Goal: Task Accomplishment & Management: Manage account settings

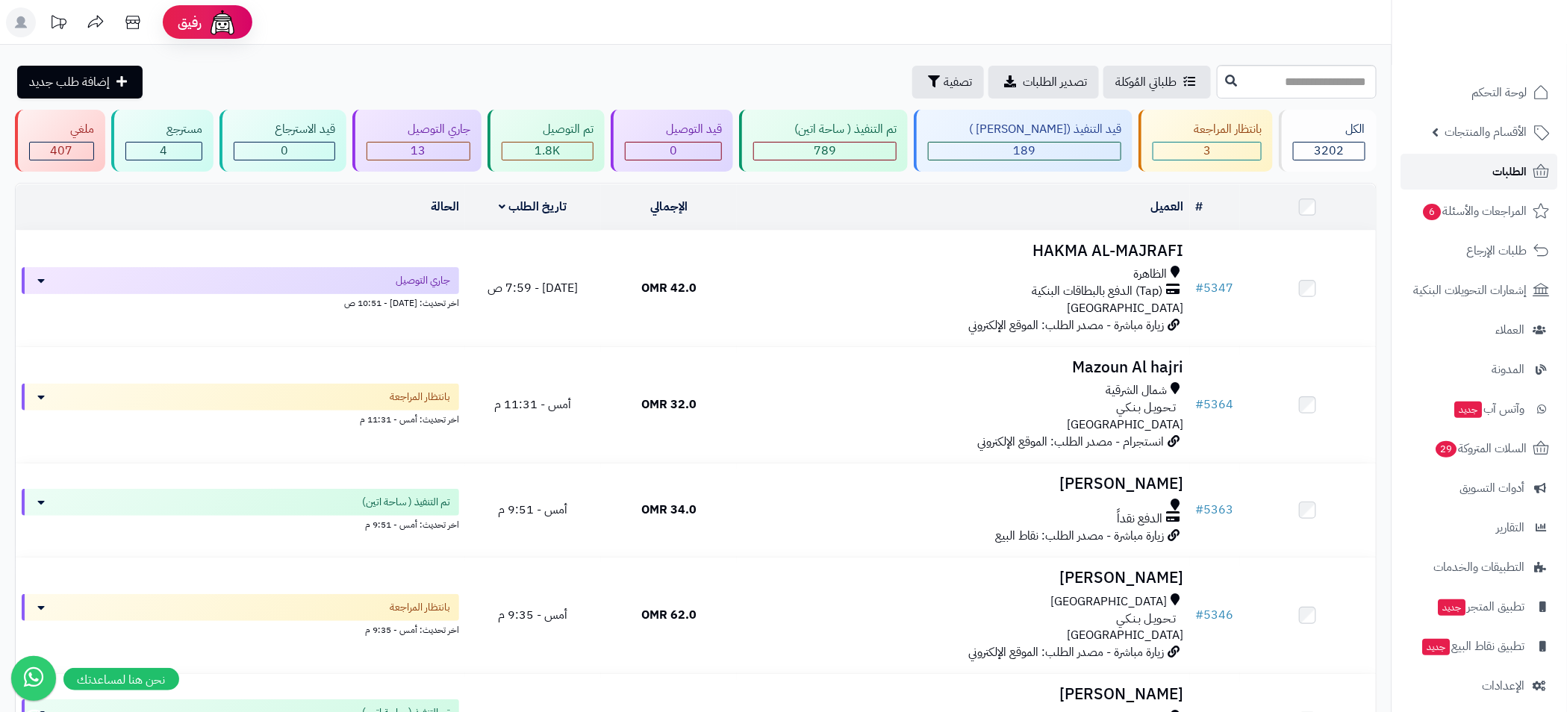
click at [1489, 166] on link "الطلبات" at bounding box center [1479, 172] width 157 height 36
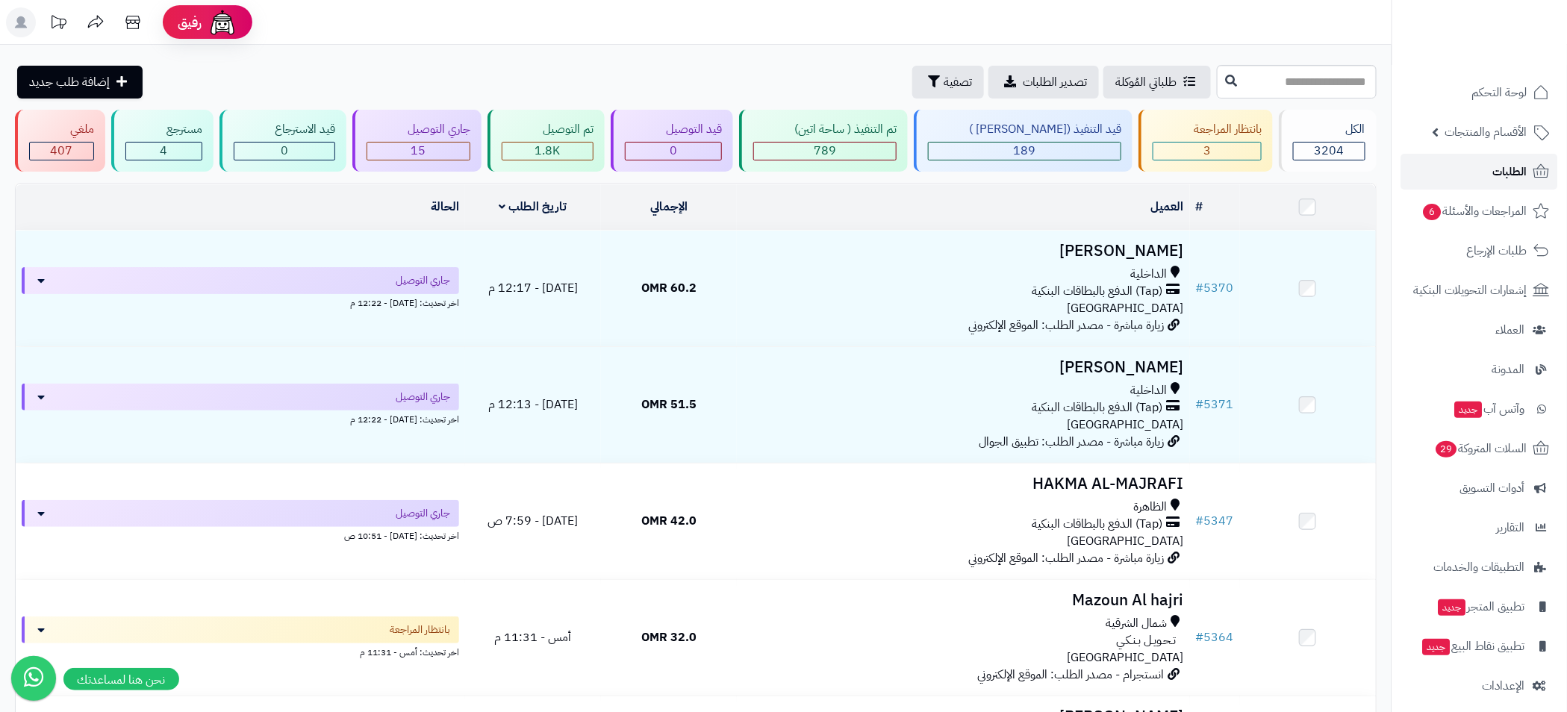
click at [1513, 167] on span "الطلبات" at bounding box center [1510, 171] width 34 height 21
click at [836, 143] on span "789" at bounding box center [825, 151] width 22 height 18
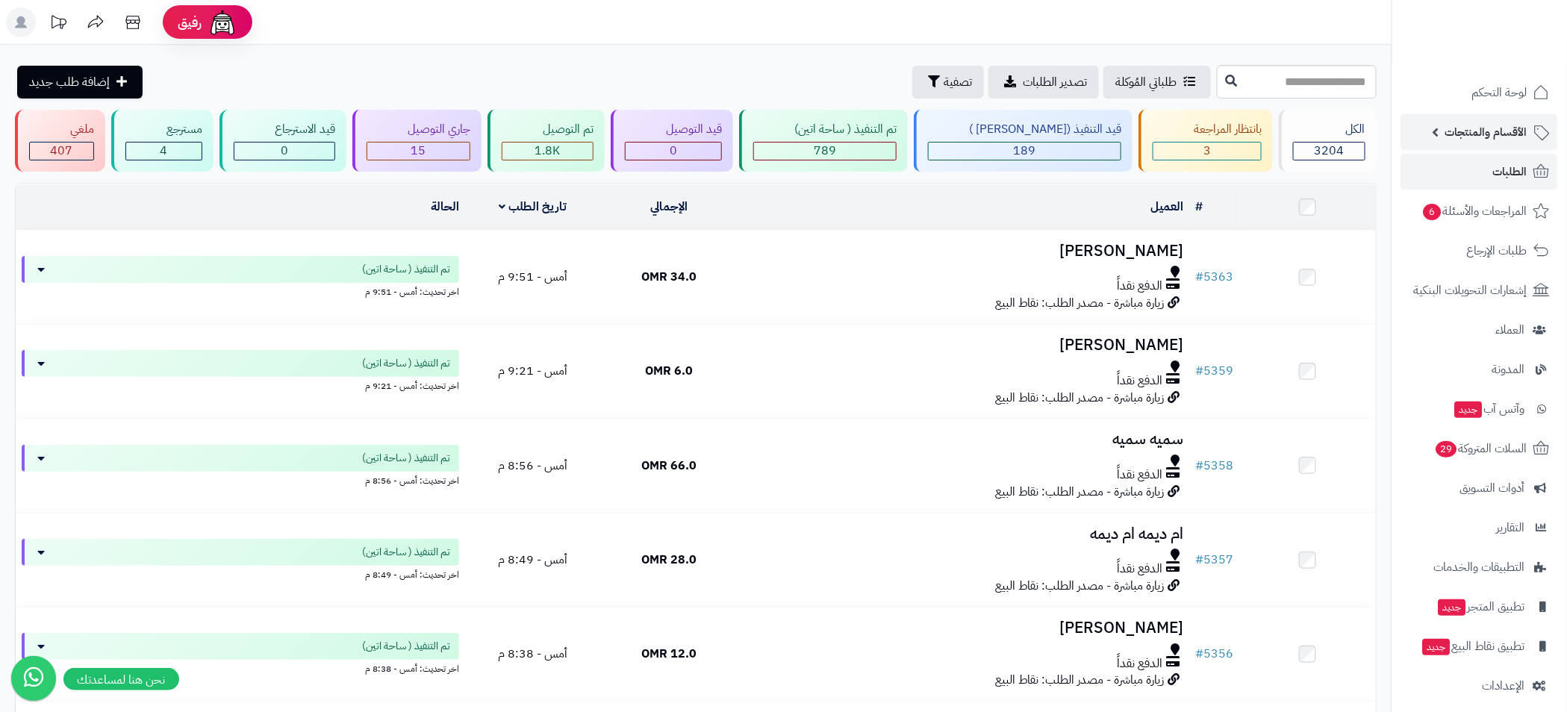
click at [1429, 133] on link "الأقسام والمنتجات" at bounding box center [1479, 132] width 157 height 36
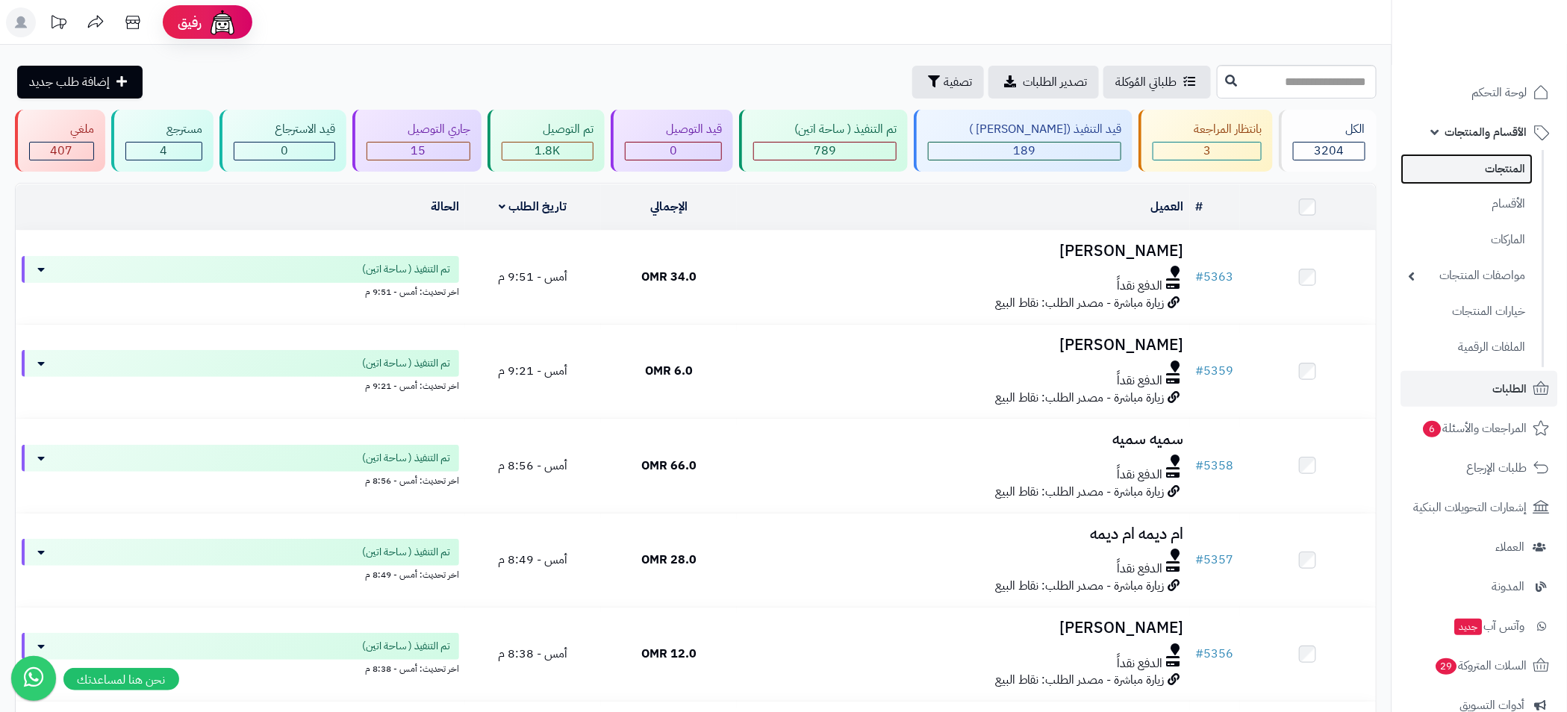
click at [1505, 171] on link "المنتجات" at bounding box center [1467, 169] width 132 height 31
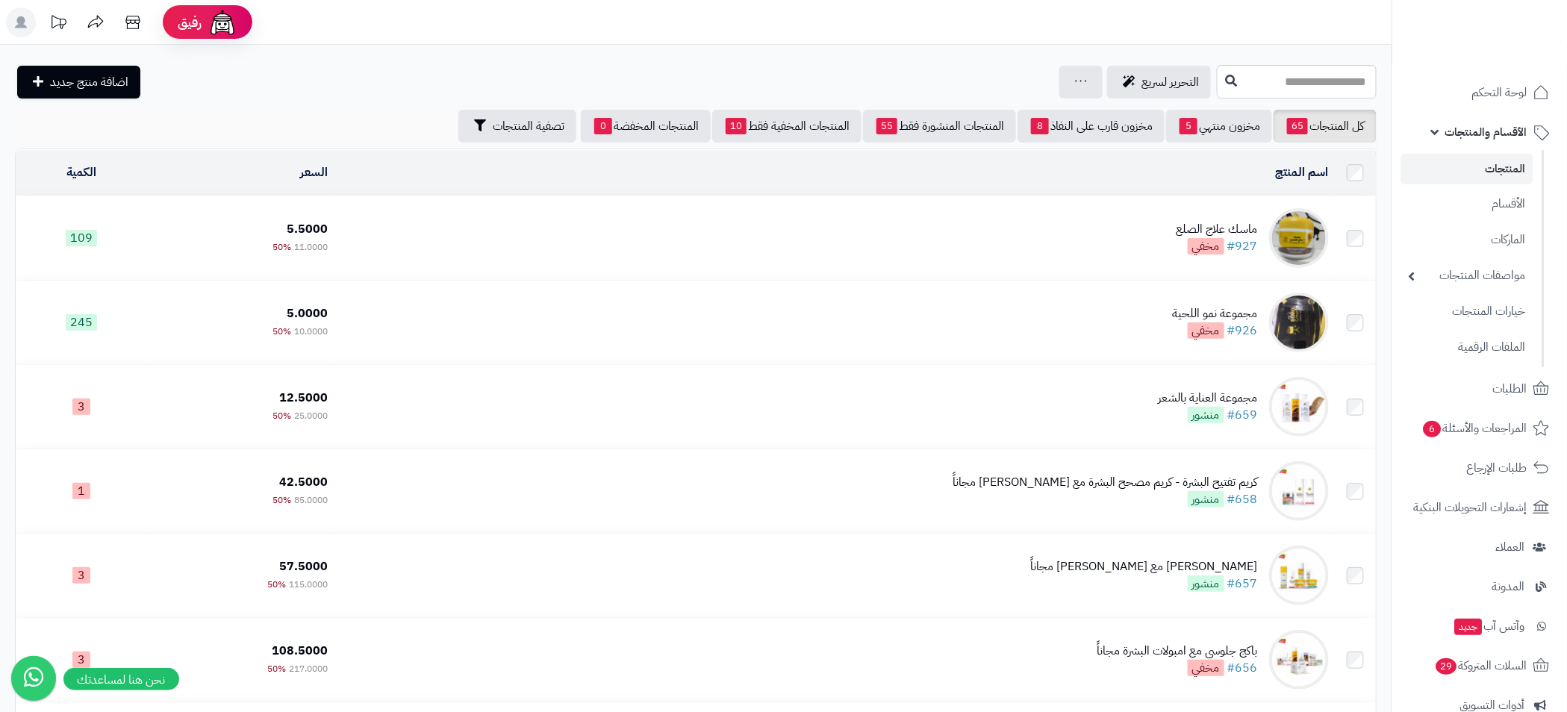
click at [1465, 175] on link "المنتجات" at bounding box center [1467, 169] width 132 height 31
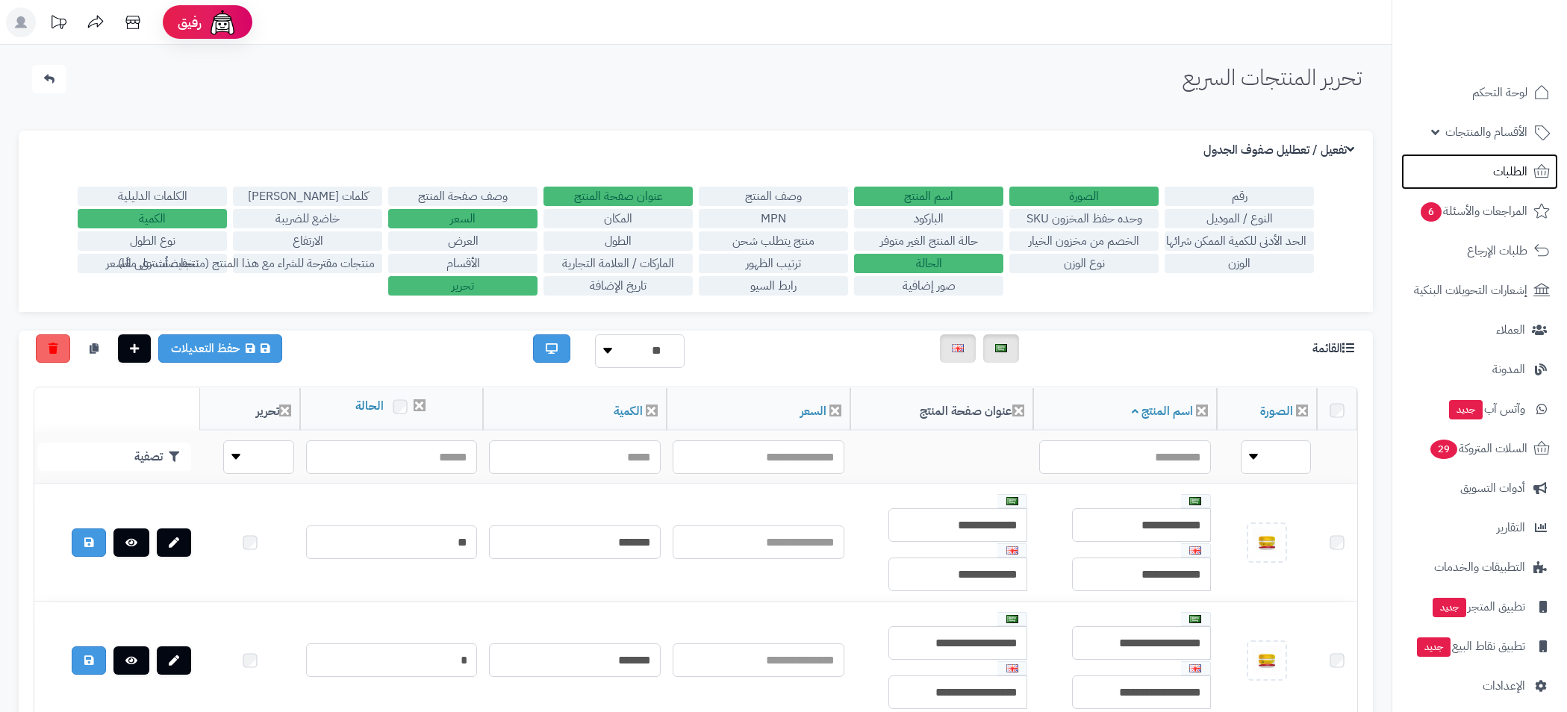
click at [1521, 178] on span "الطلبات" at bounding box center [1510, 171] width 34 height 21
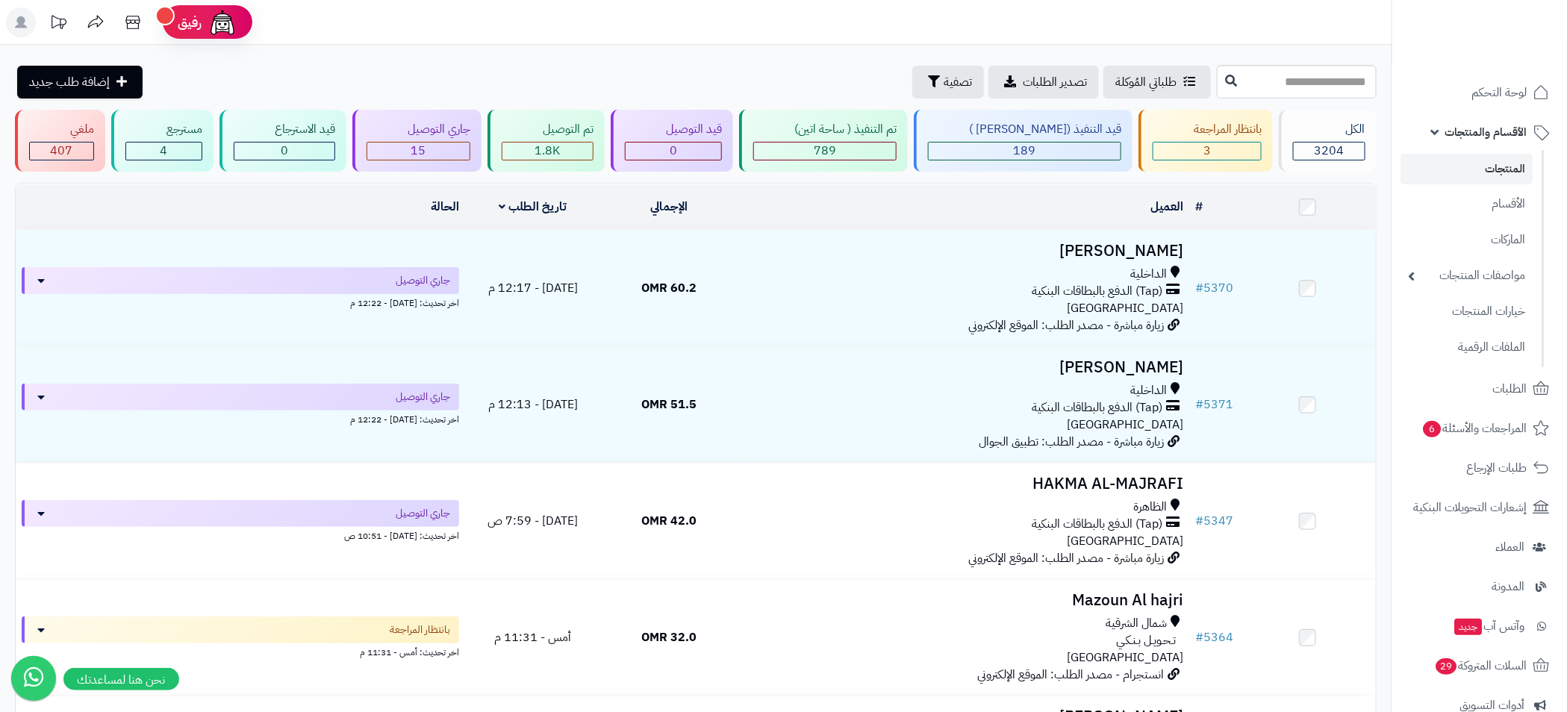
click at [1511, 170] on link "المنتجات" at bounding box center [1467, 169] width 132 height 31
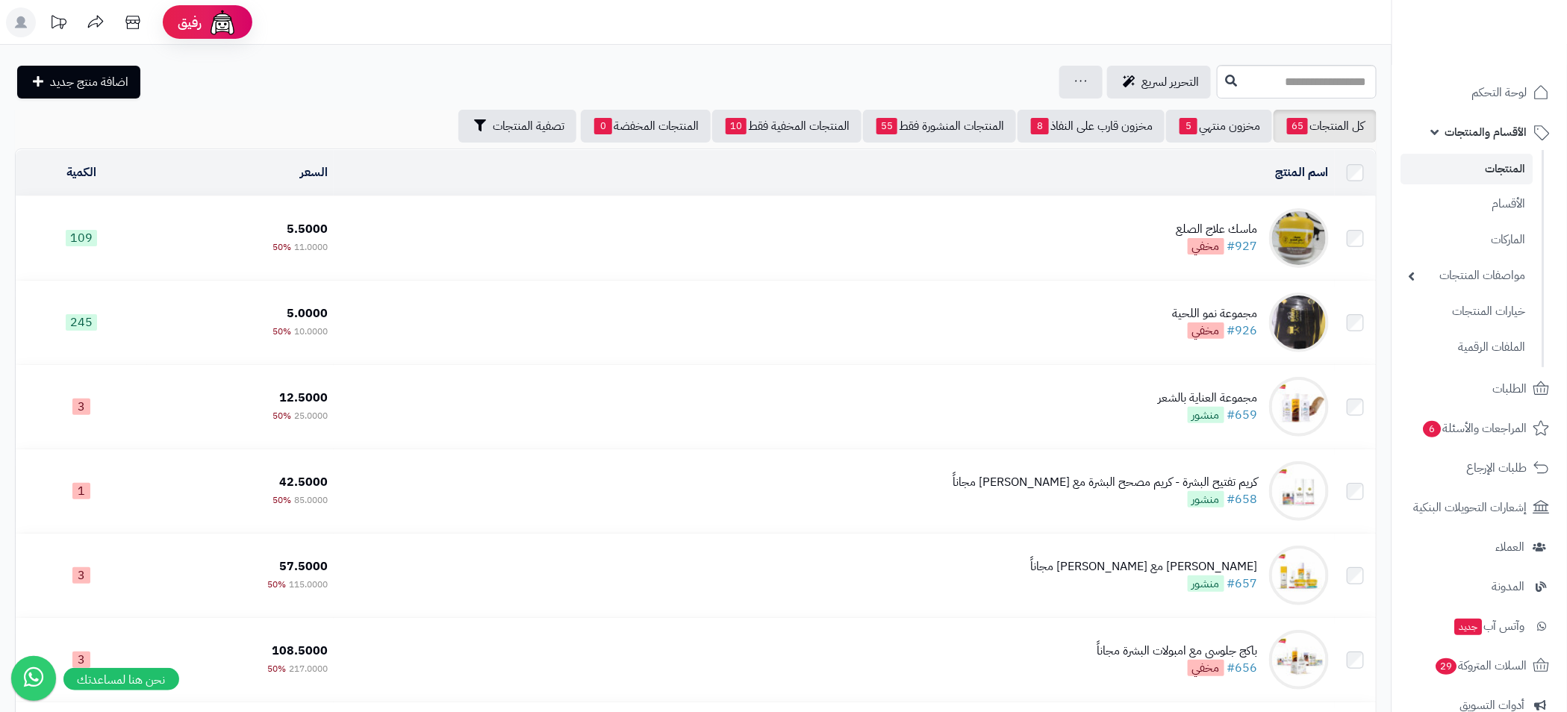
click at [1465, 132] on span "الأقسام والمنتجات" at bounding box center [1486, 132] width 82 height 21
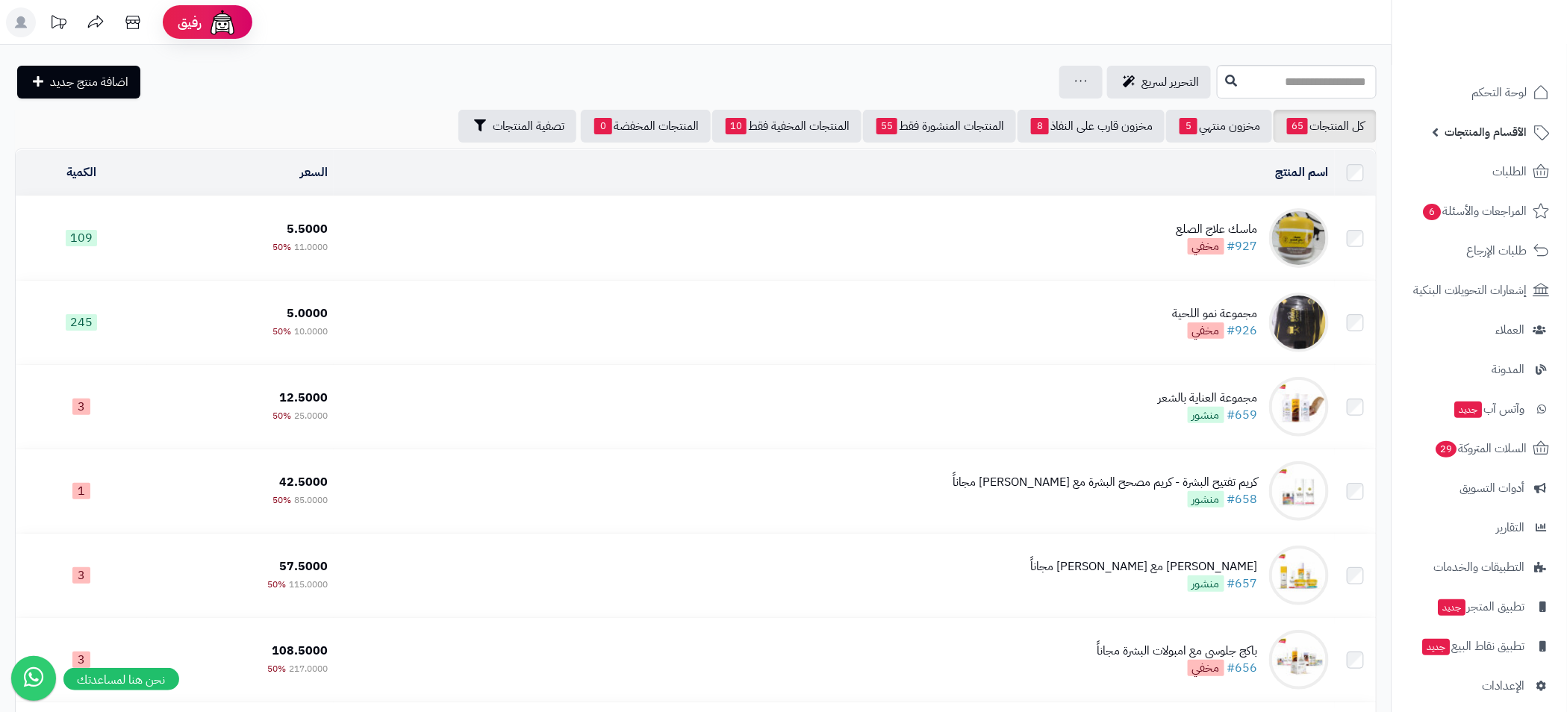
click at [1486, 134] on span "الأقسام والمنتجات" at bounding box center [1486, 132] width 82 height 21
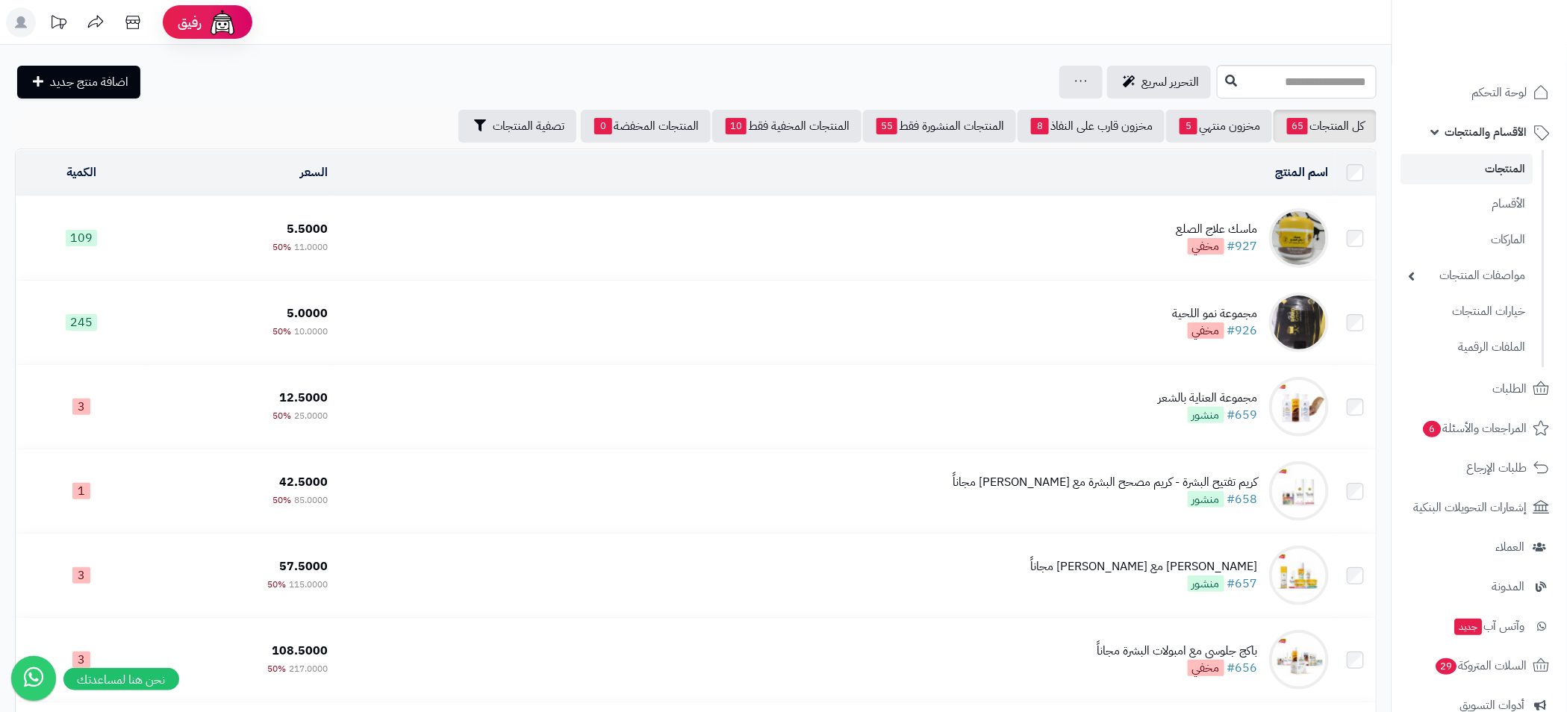
click at [1513, 170] on link "المنتجات" at bounding box center [1467, 169] width 132 height 31
click at [1075, 81] on icon at bounding box center [1081, 81] width 12 height 10
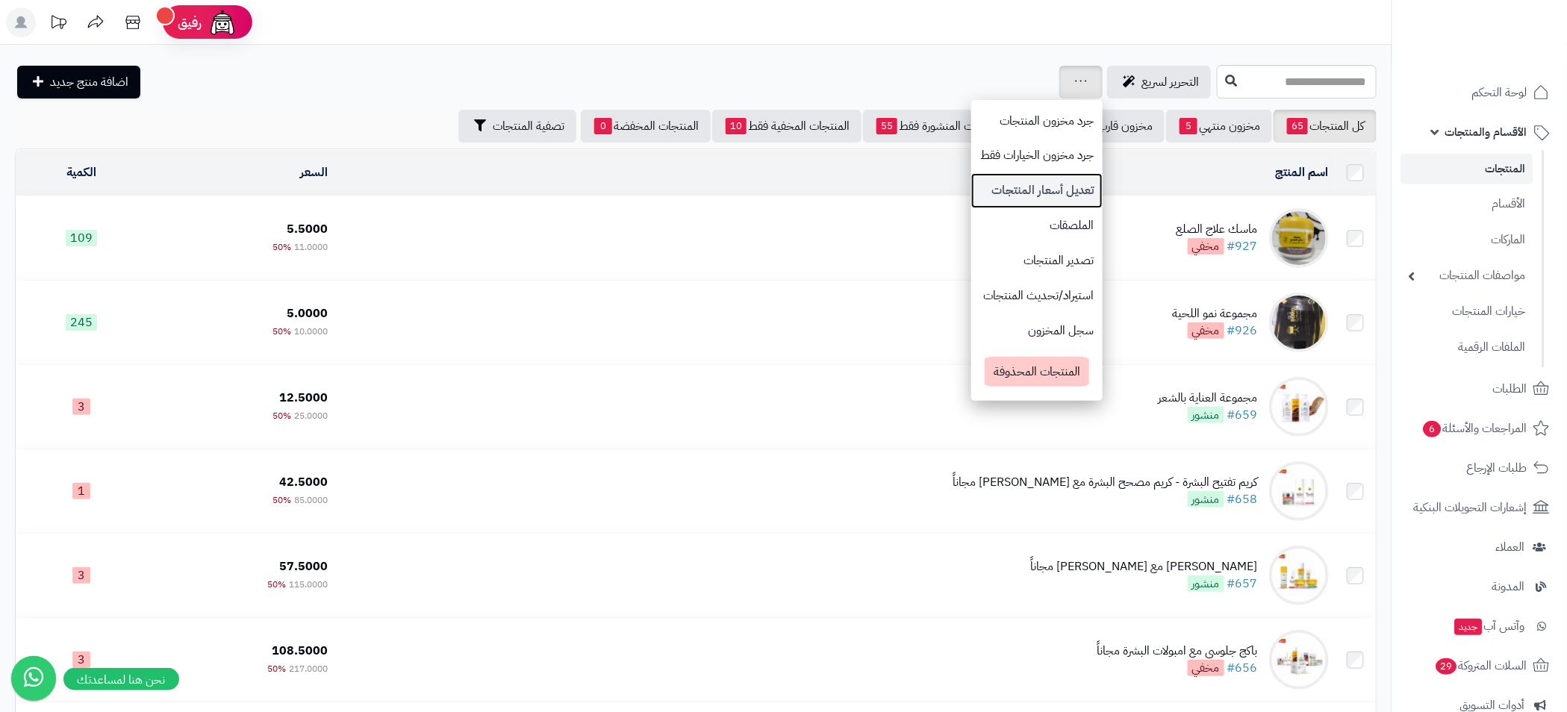
click at [976, 195] on link "تعديل أسعار المنتجات" at bounding box center [1036, 190] width 131 height 35
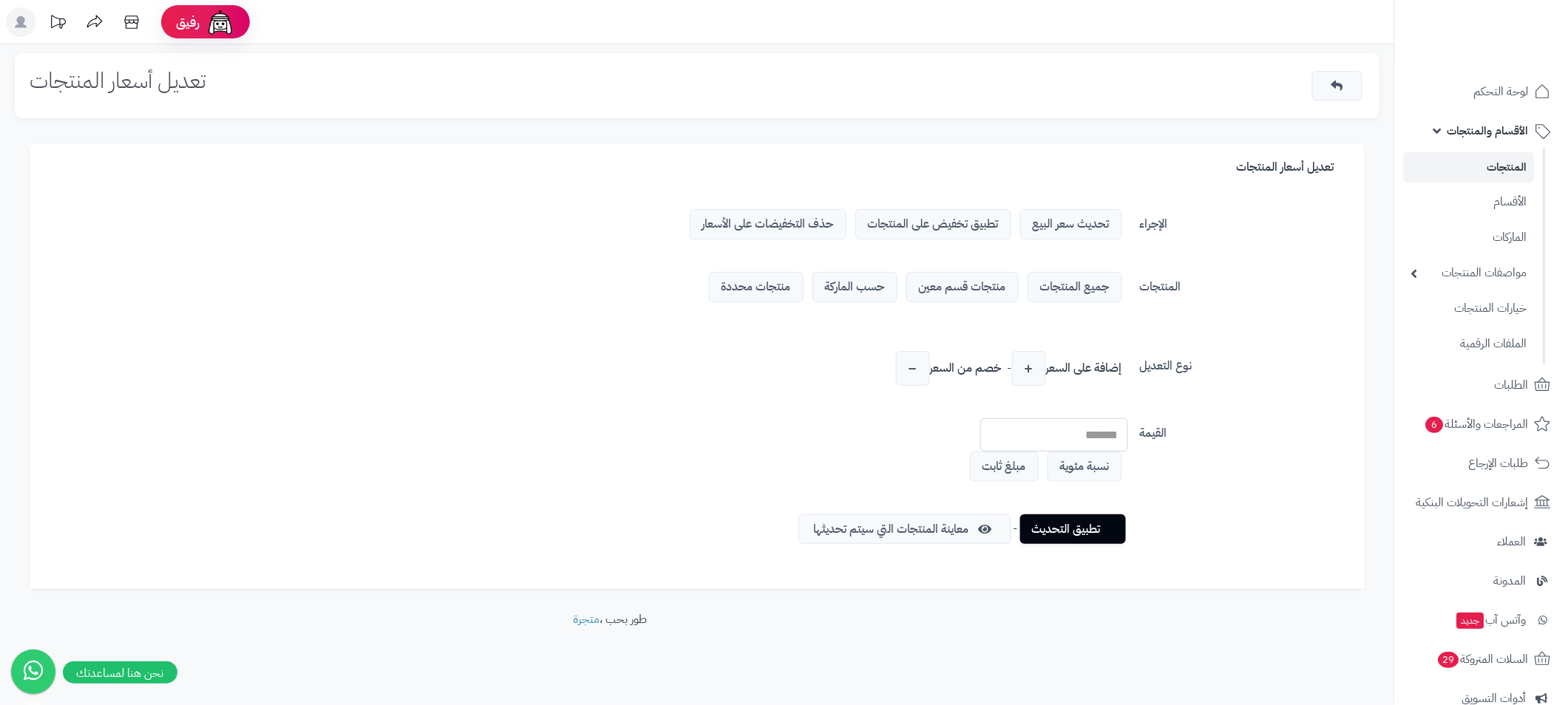
click at [793, 225] on span "حذف التخفيضات على الأسعار" at bounding box center [768, 224] width 157 height 31
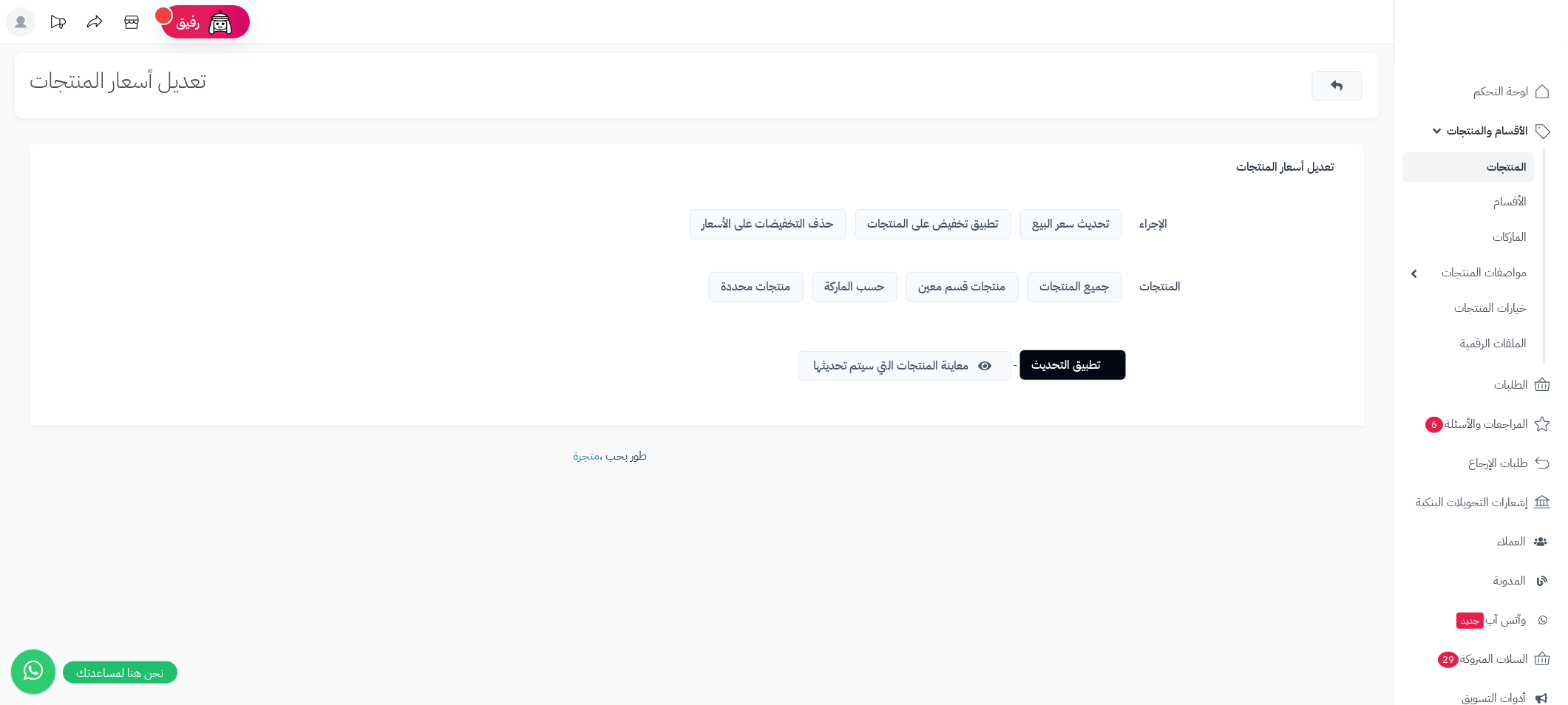
click at [1072, 363] on link "تطبيق التحديث" at bounding box center [1073, 365] width 106 height 30
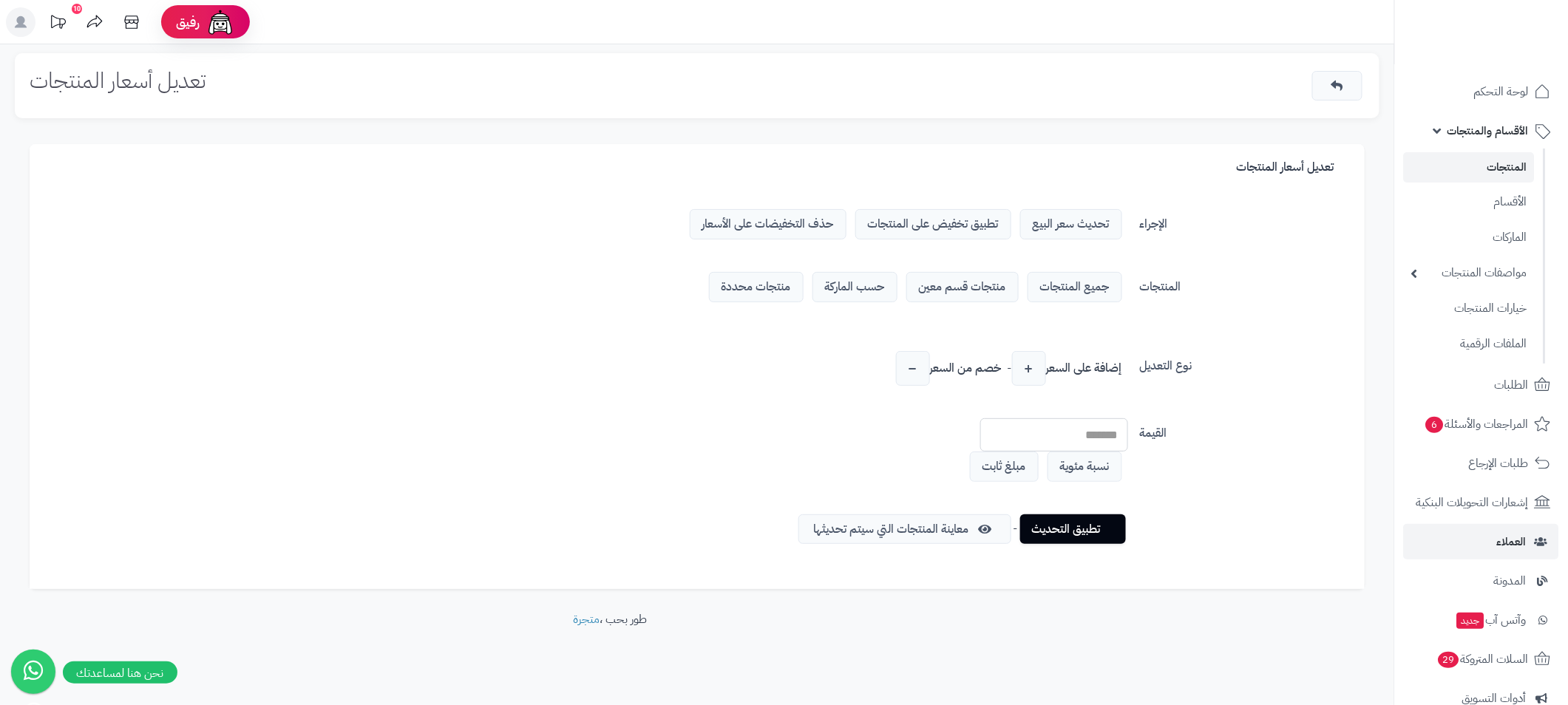
scroll to position [224, 0]
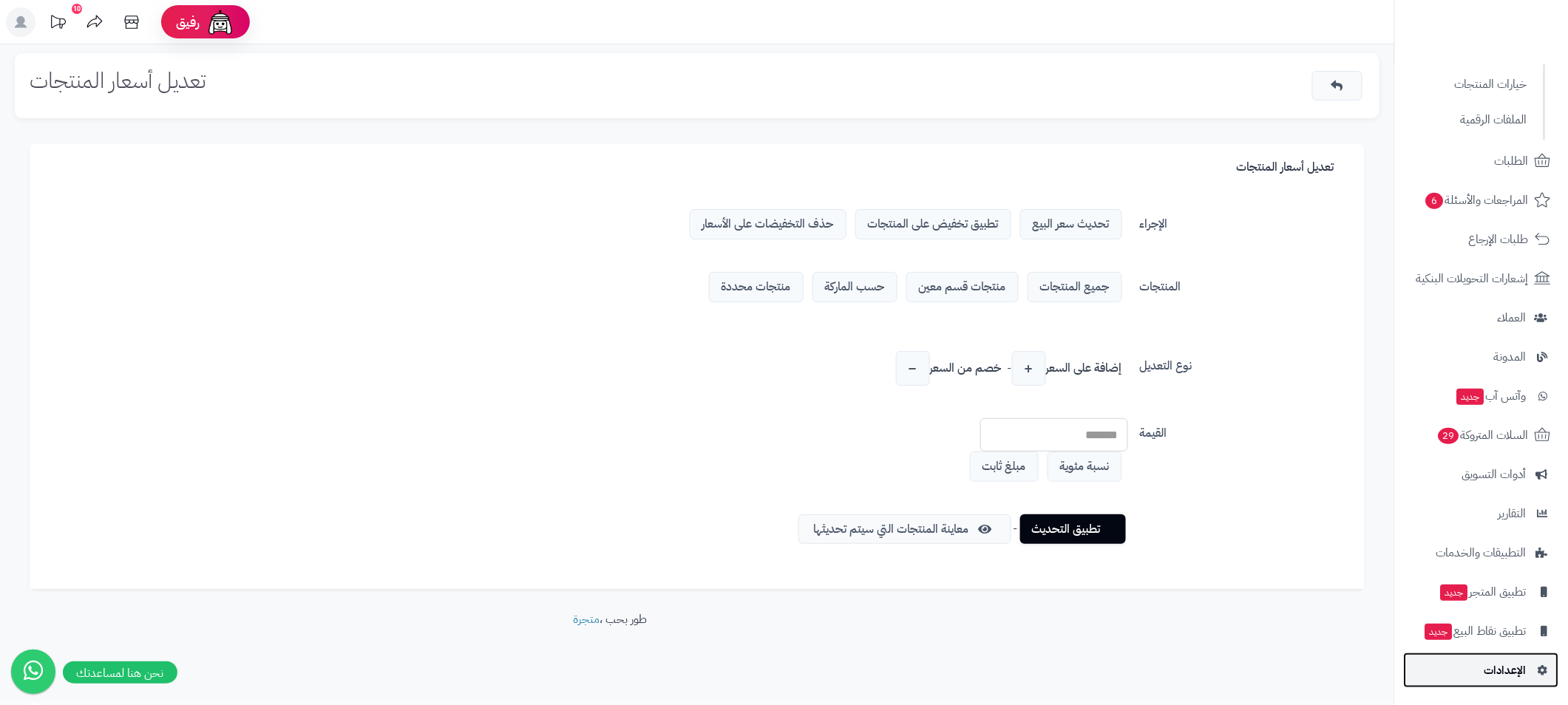
click at [1496, 673] on span "الإعدادات" at bounding box center [1506, 670] width 43 height 21
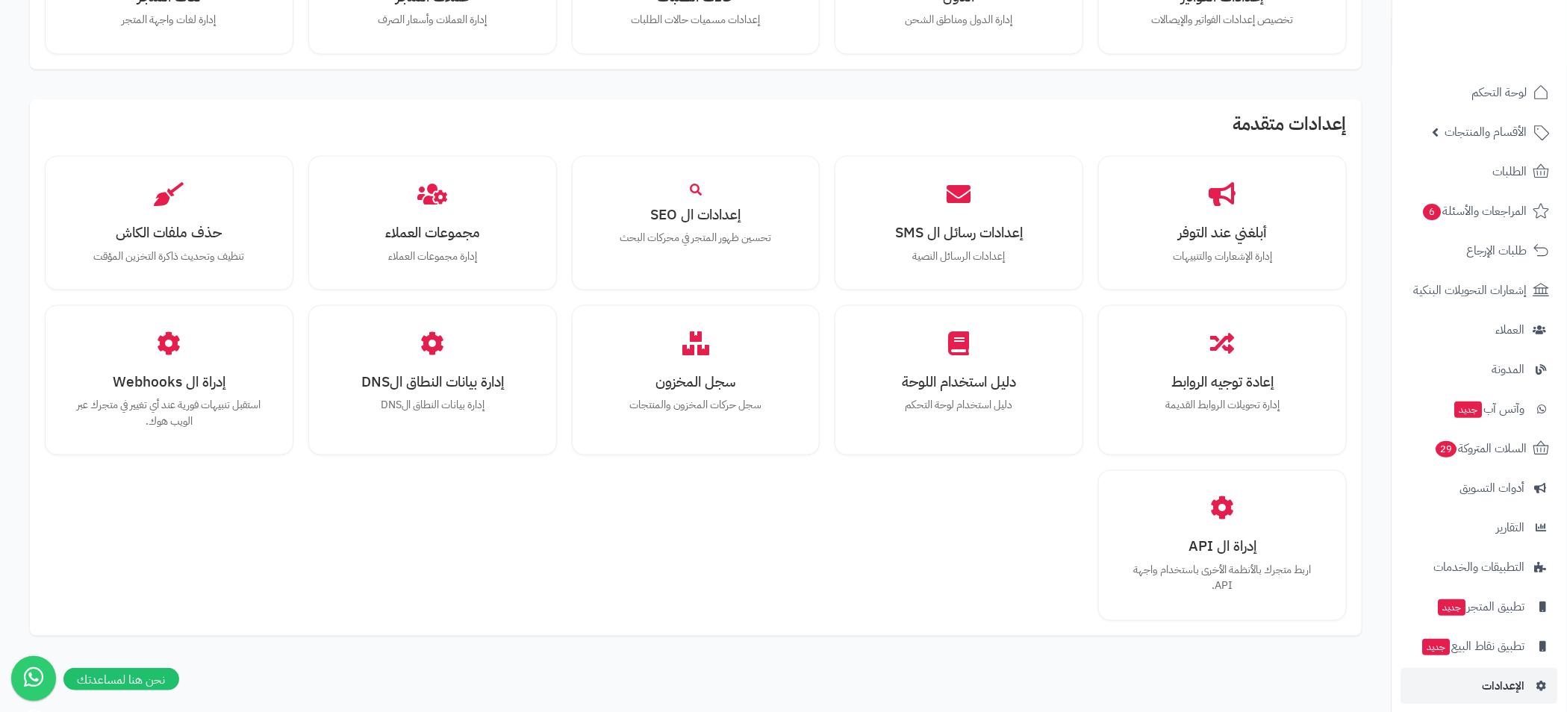
scroll to position [911, 0]
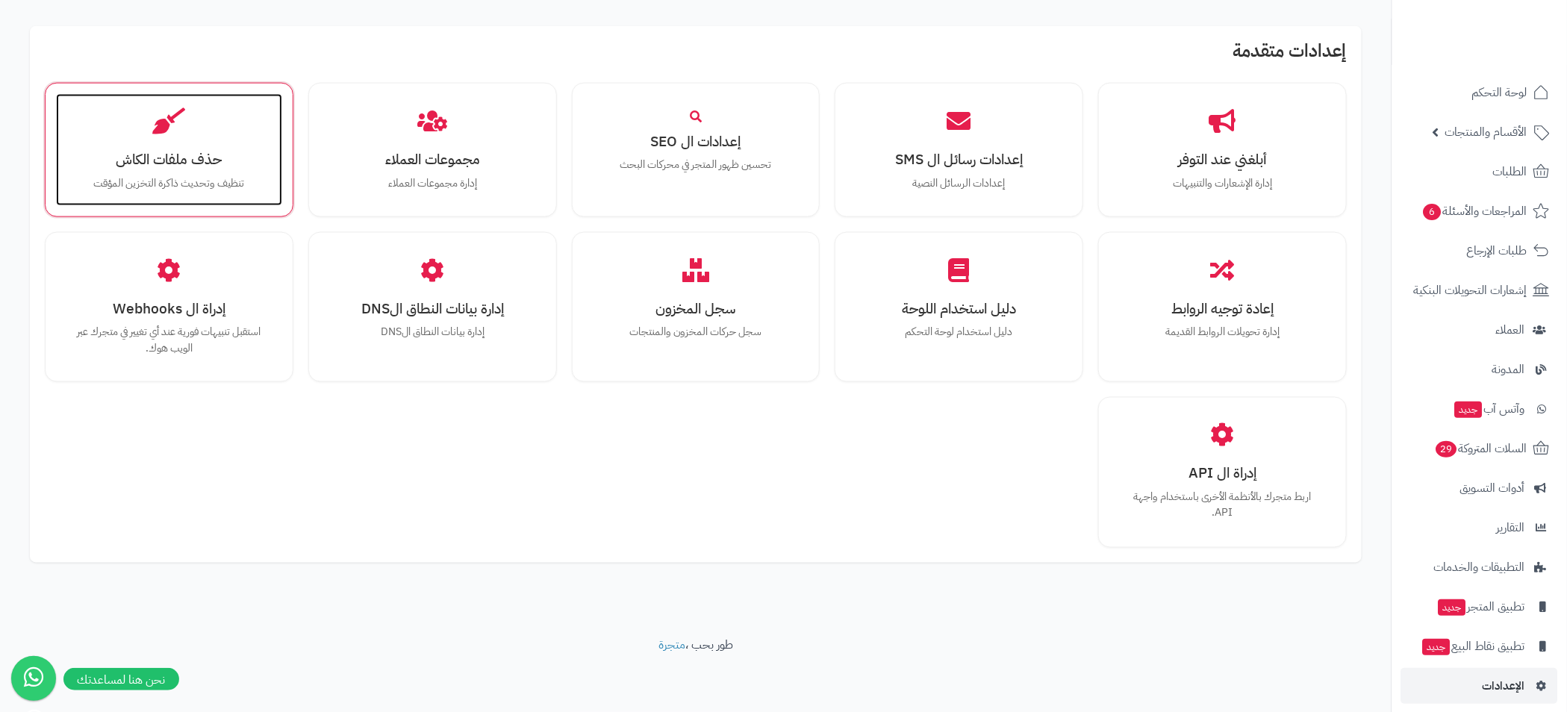
click at [209, 145] on div "حذف ملفات الكاش تنظيف وتحديث ذاكرة التخزين المؤقت" at bounding box center [169, 150] width 226 height 112
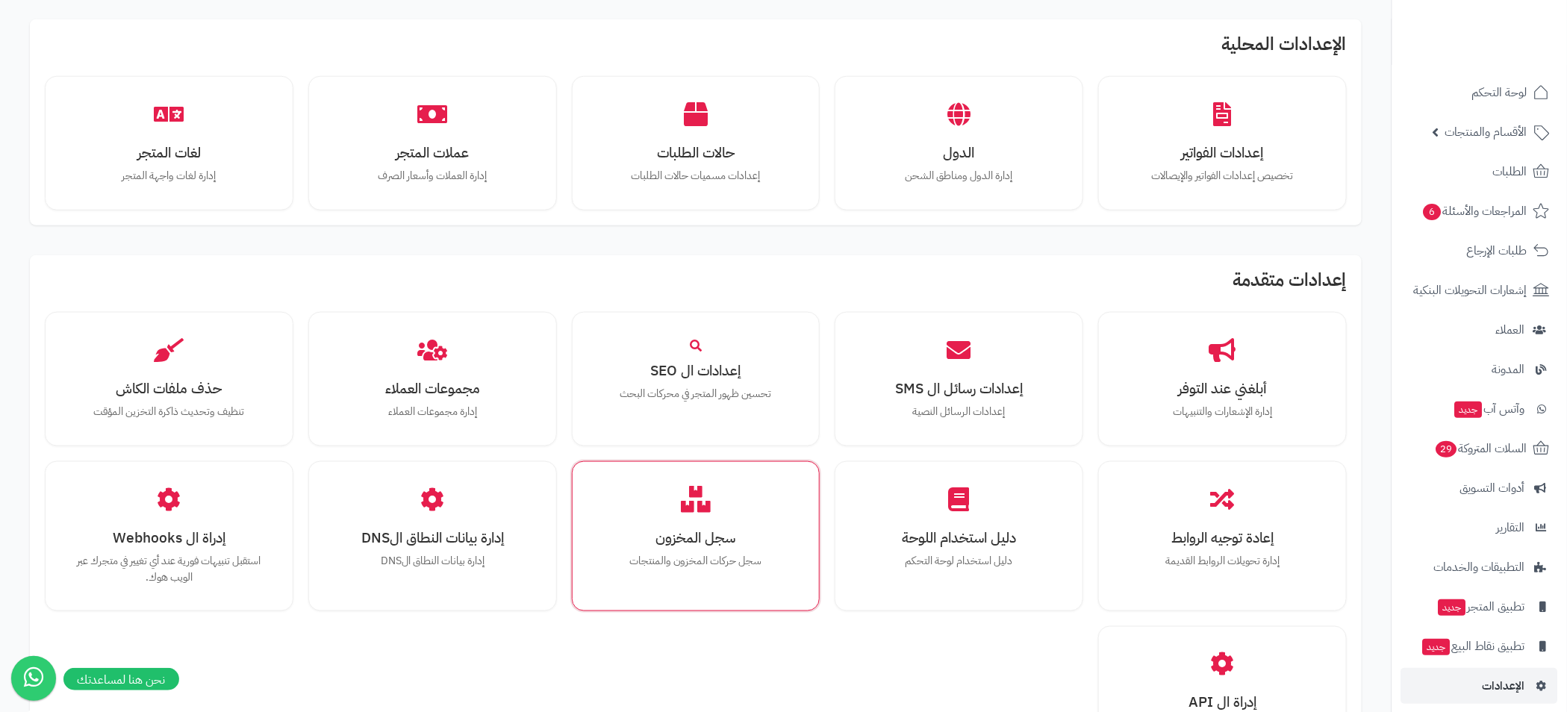
scroll to position [961, 0]
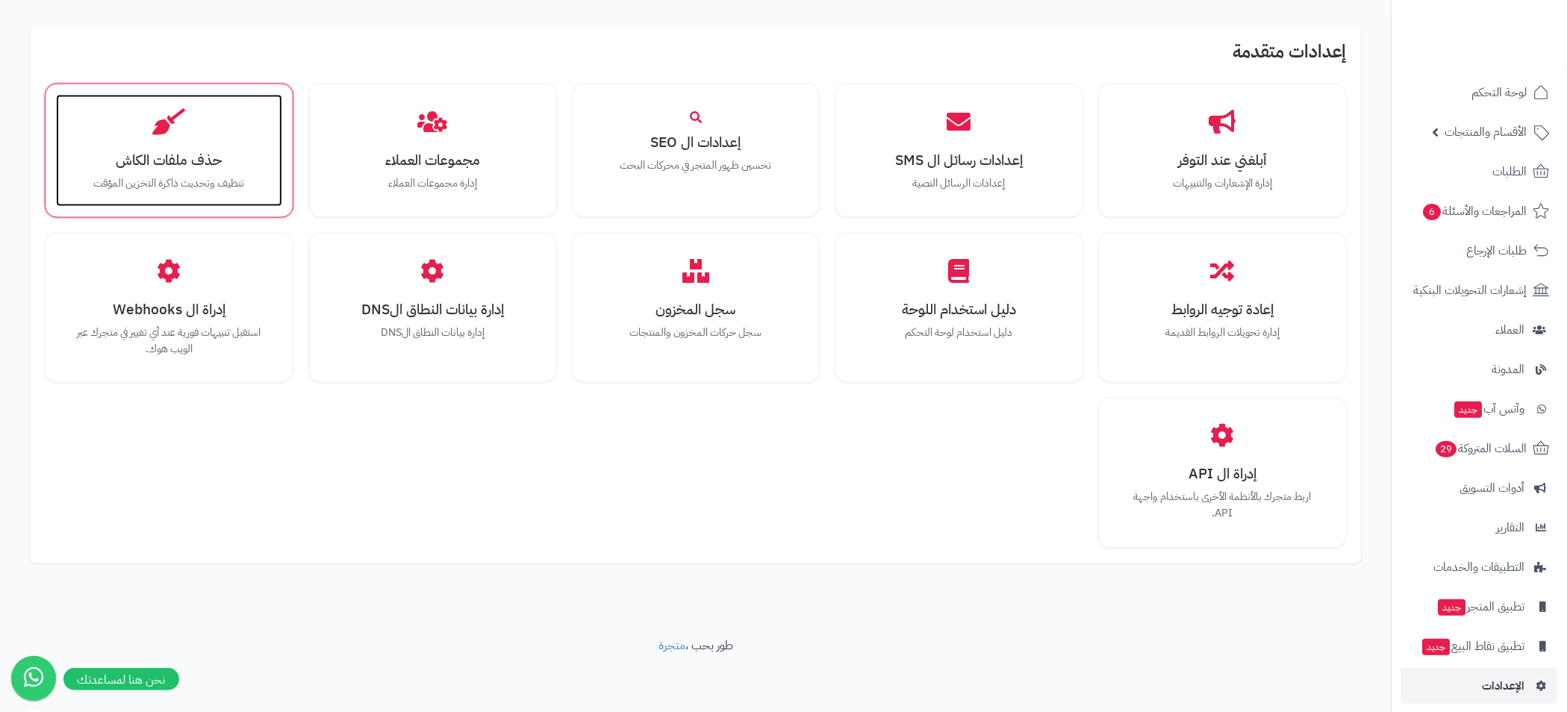
click at [190, 146] on div "حذف ملفات الكاش تنظيف وتحديث ذاكرة التخزين المؤقت" at bounding box center [169, 151] width 226 height 112
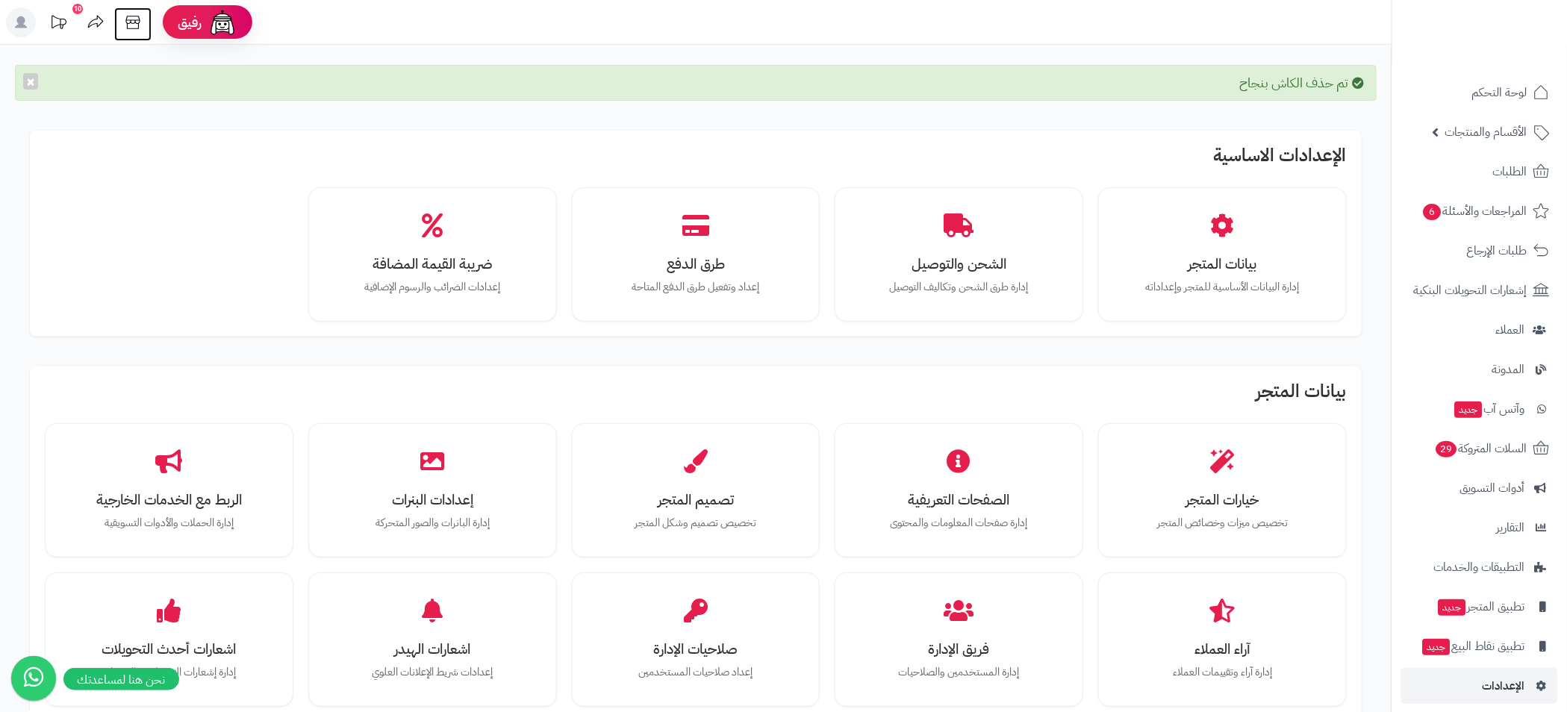
click at [138, 20] on icon at bounding box center [132, 22] width 14 height 13
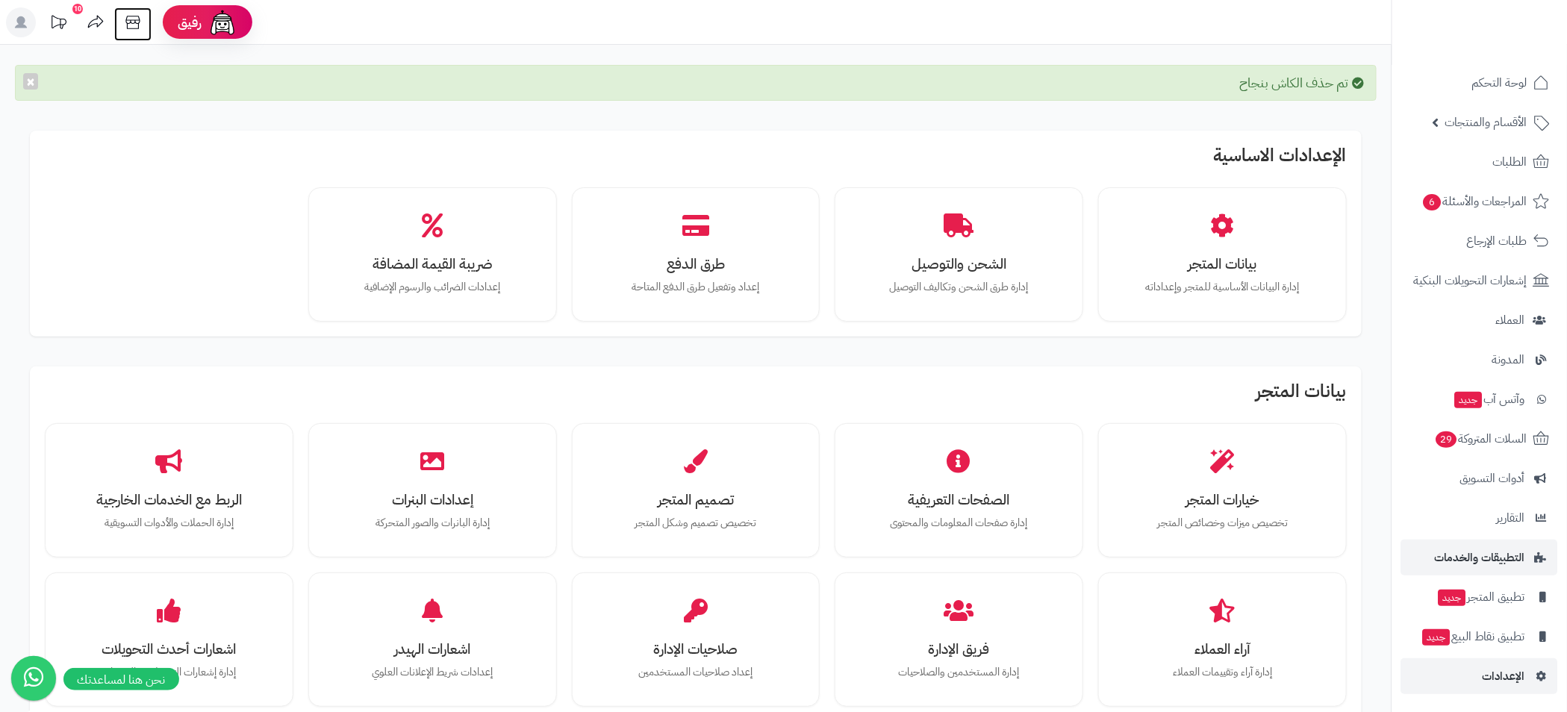
scroll to position [335, 0]
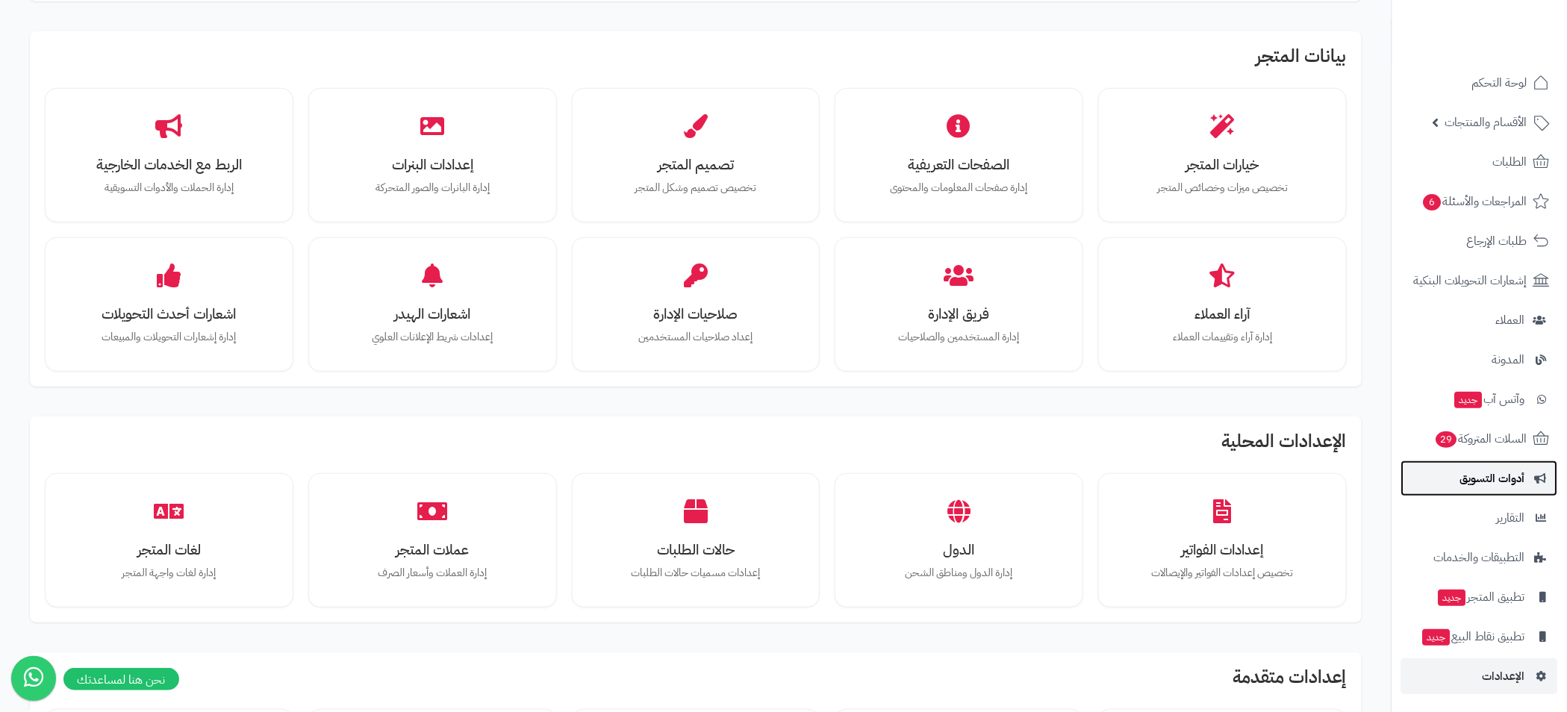
click at [1511, 476] on span "أدوات التسويق" at bounding box center [1492, 478] width 65 height 21
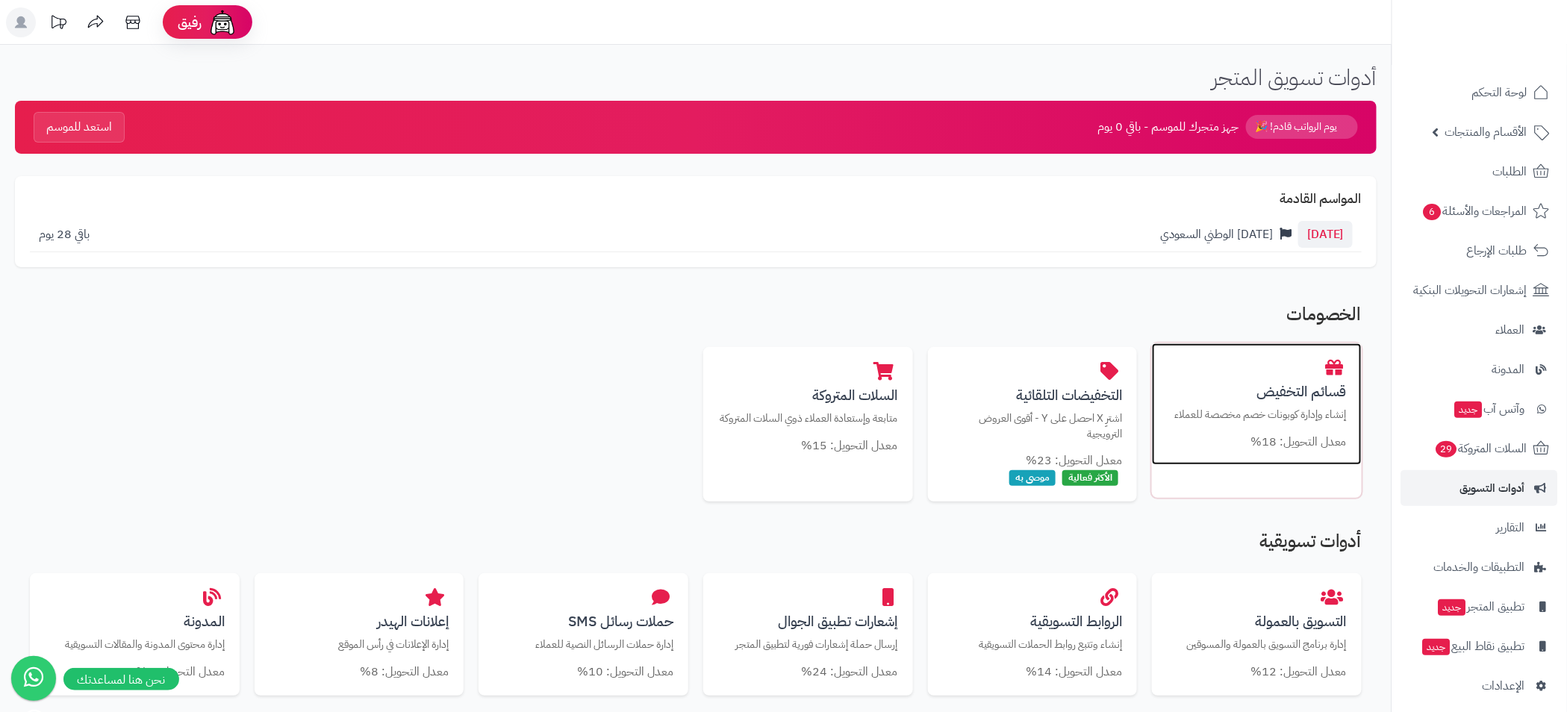
click at [1266, 422] on p "إنشاء وإدارة كوبونات خصم مخصصة للعملاء" at bounding box center [1257, 415] width 180 height 16
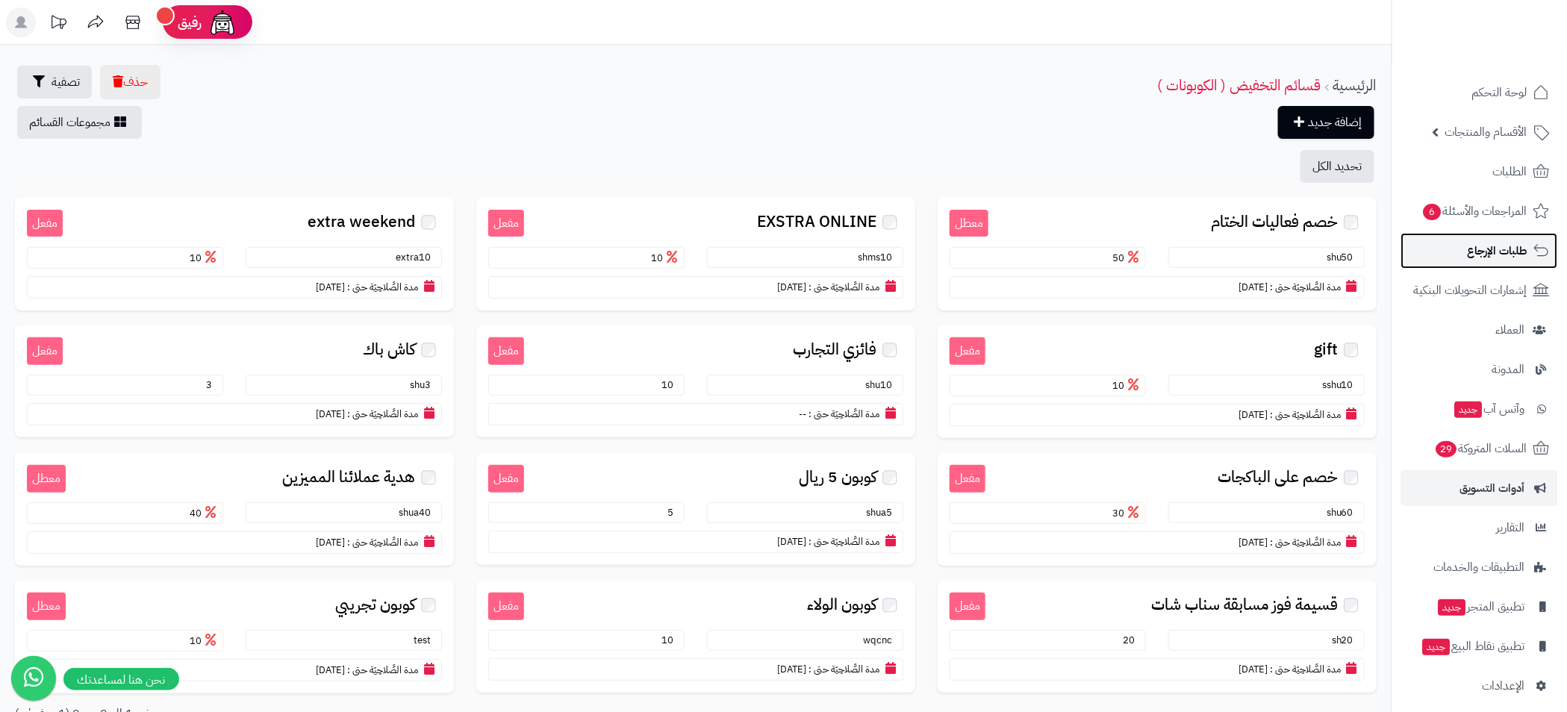
click at [1494, 249] on span "طلبات الإرجاع" at bounding box center [1497, 250] width 60 height 21
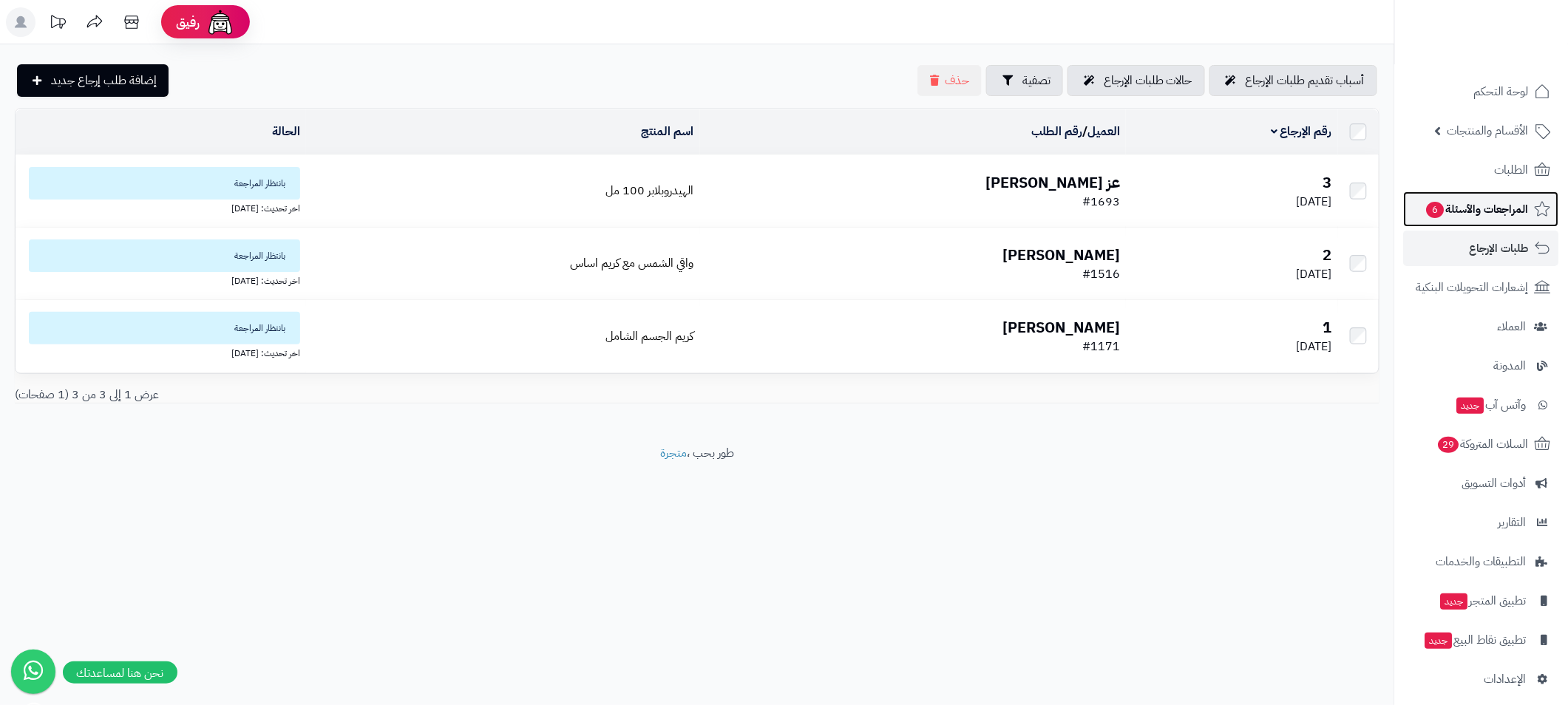
click at [1489, 223] on link "المراجعات والأسئلة 6" at bounding box center [1481, 209] width 156 height 36
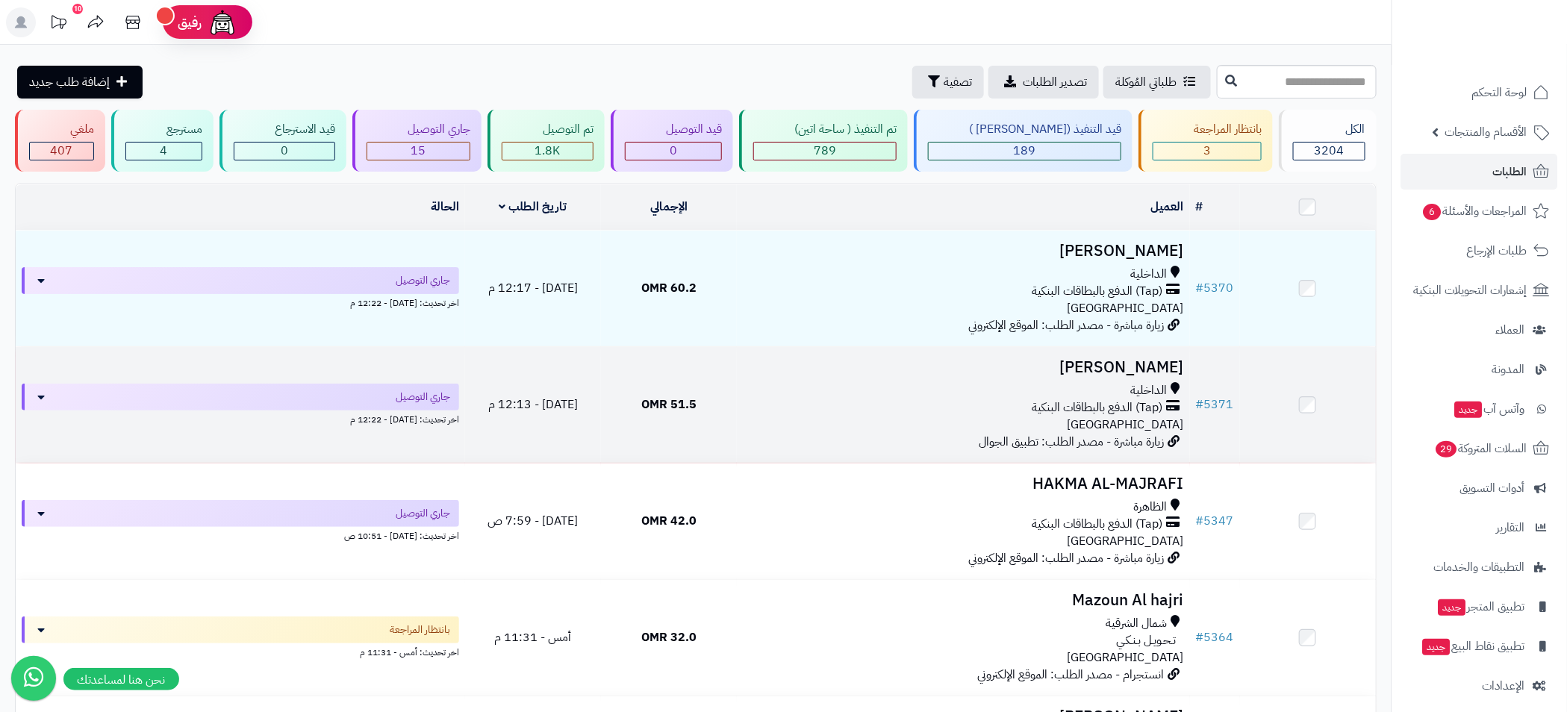
click at [786, 399] on div "(Tap) الدفع بالبطاقات البنكية" at bounding box center [963, 407] width 441 height 17
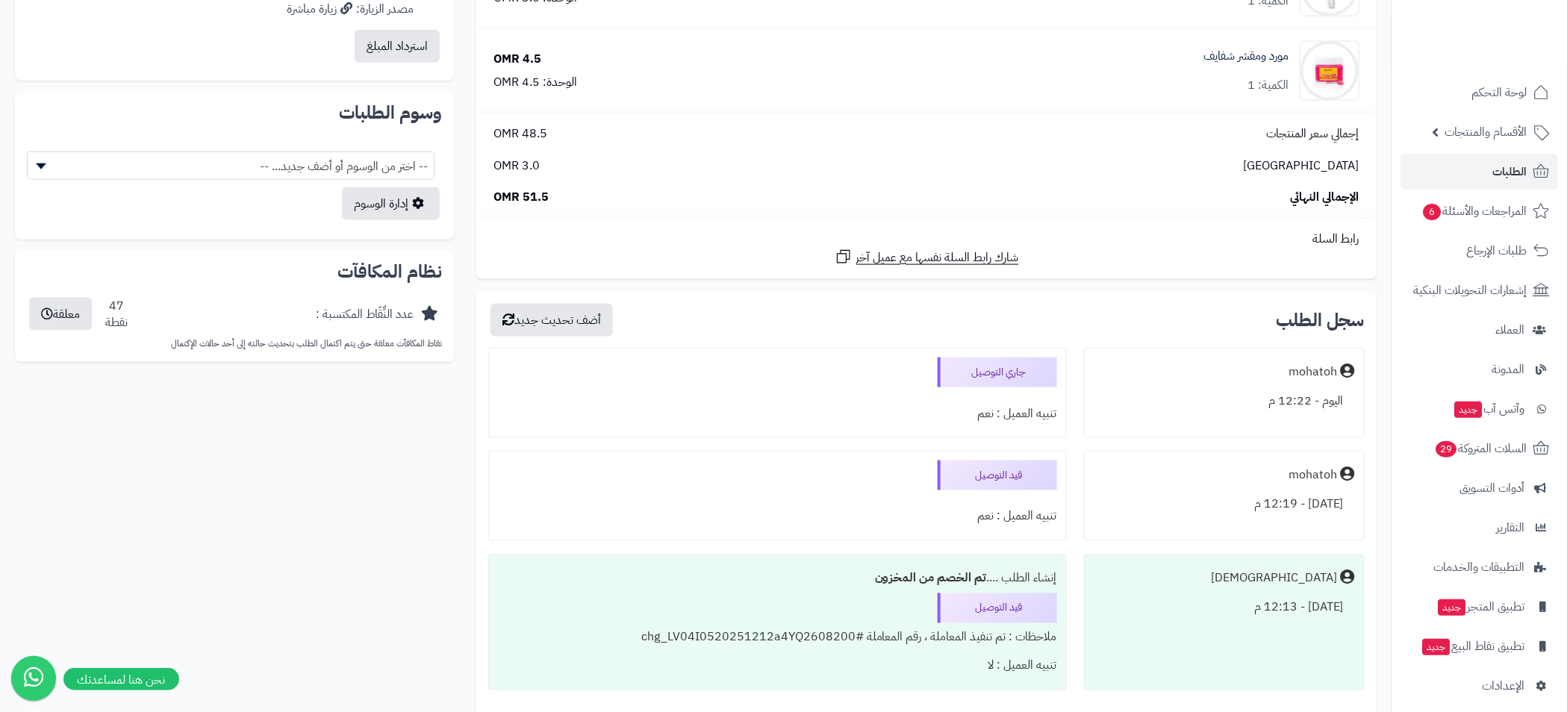
scroll to position [961, 0]
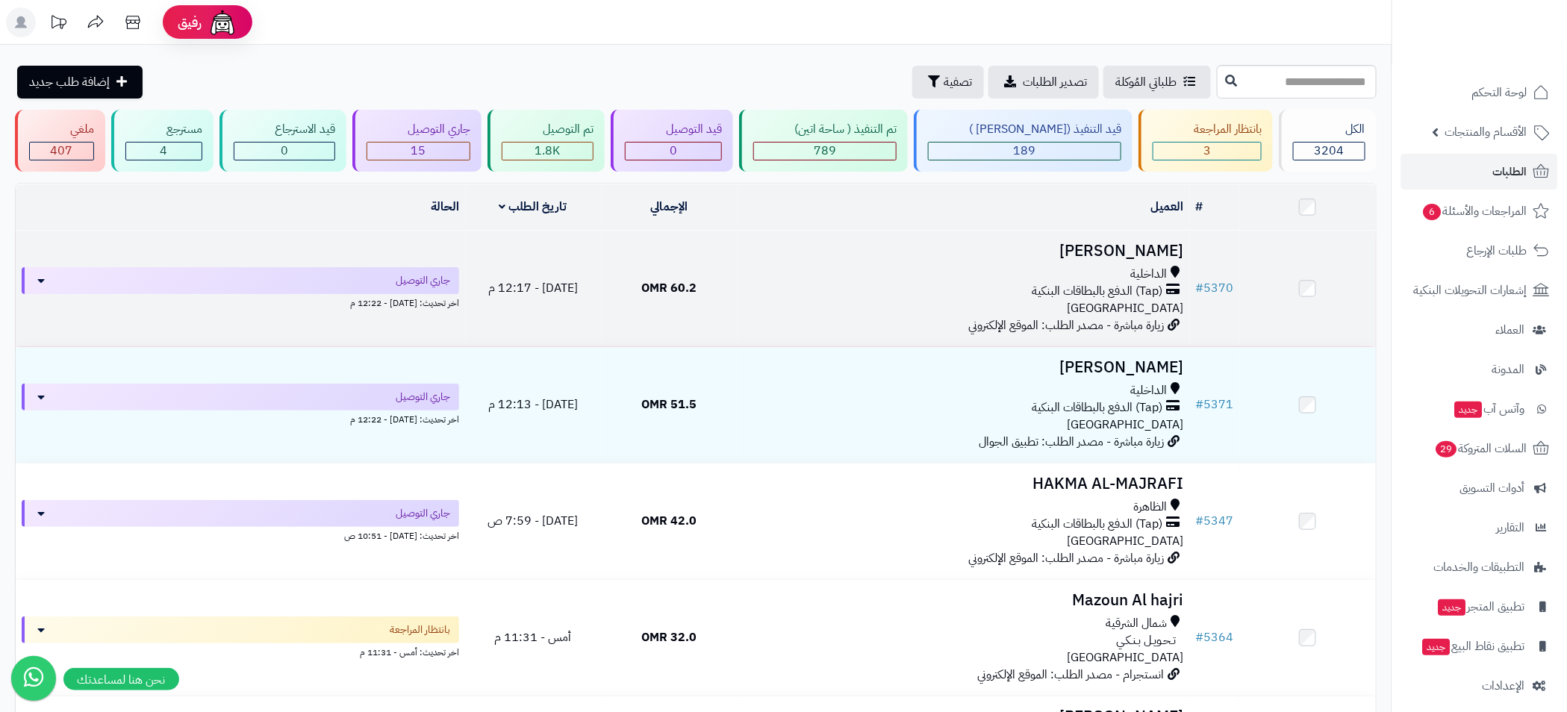
click at [788, 284] on div "(Tap) الدفع بالبطاقات البنكية" at bounding box center [963, 291] width 441 height 17
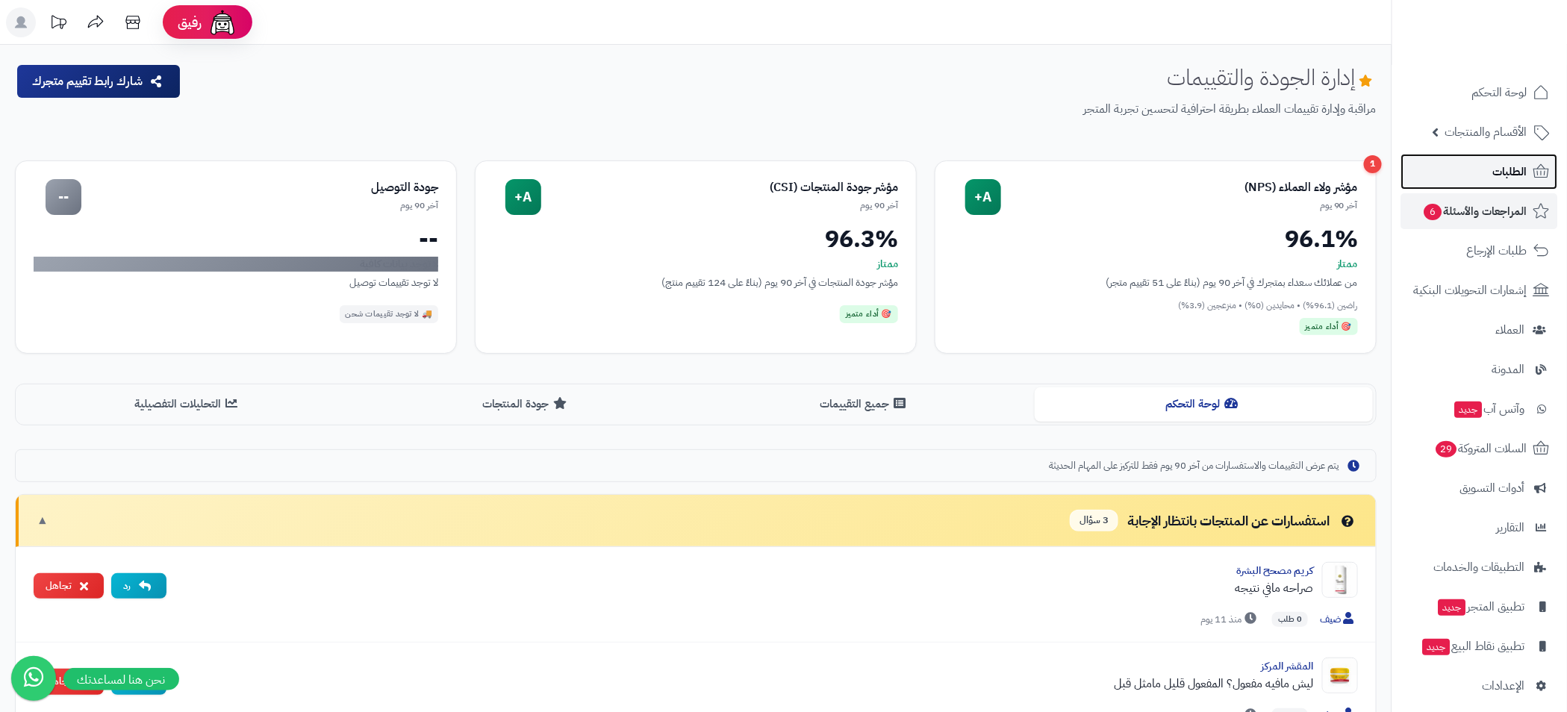
click at [1517, 175] on span "الطلبات" at bounding box center [1510, 171] width 34 height 21
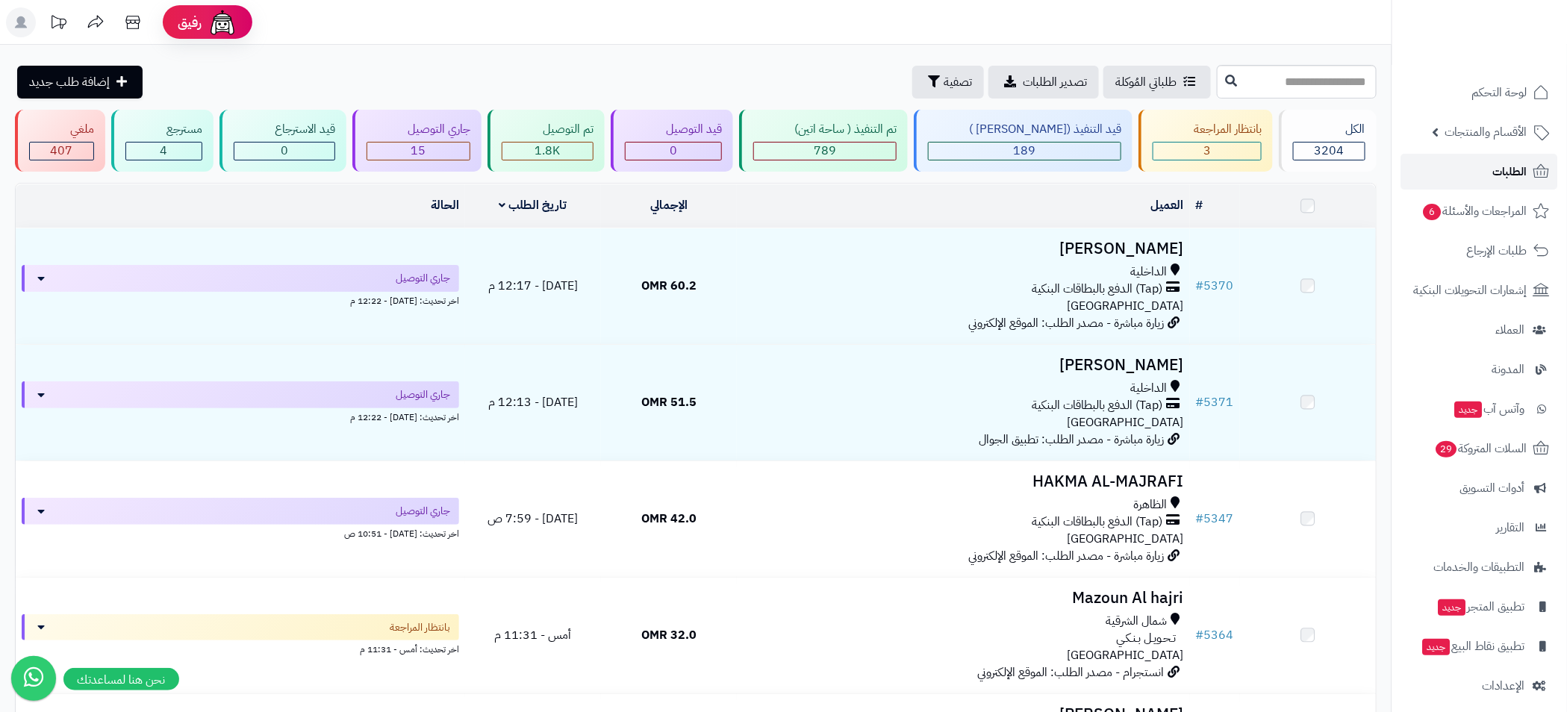
click at [1517, 175] on span "الطلبات" at bounding box center [1510, 171] width 34 height 21
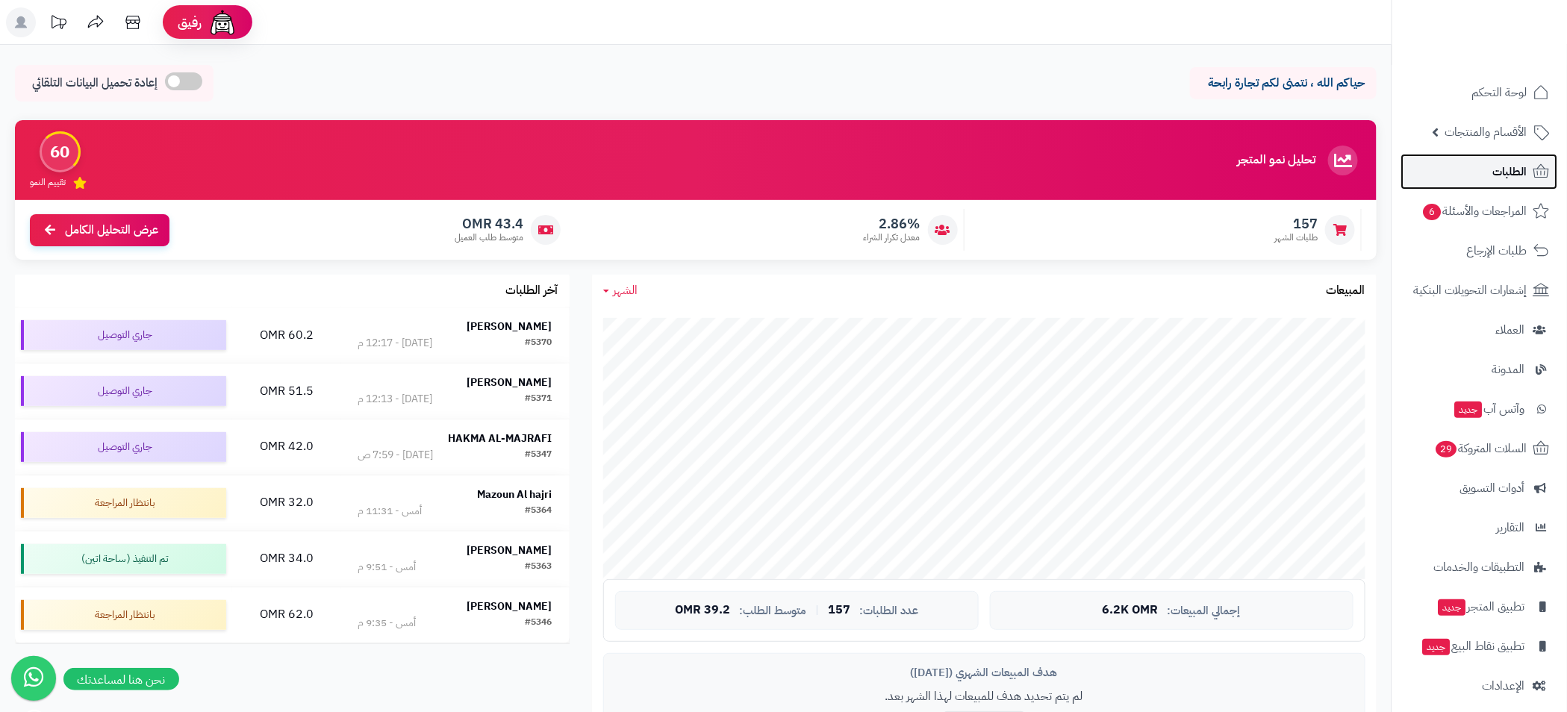
click at [1510, 186] on link "الطلبات" at bounding box center [1479, 172] width 157 height 36
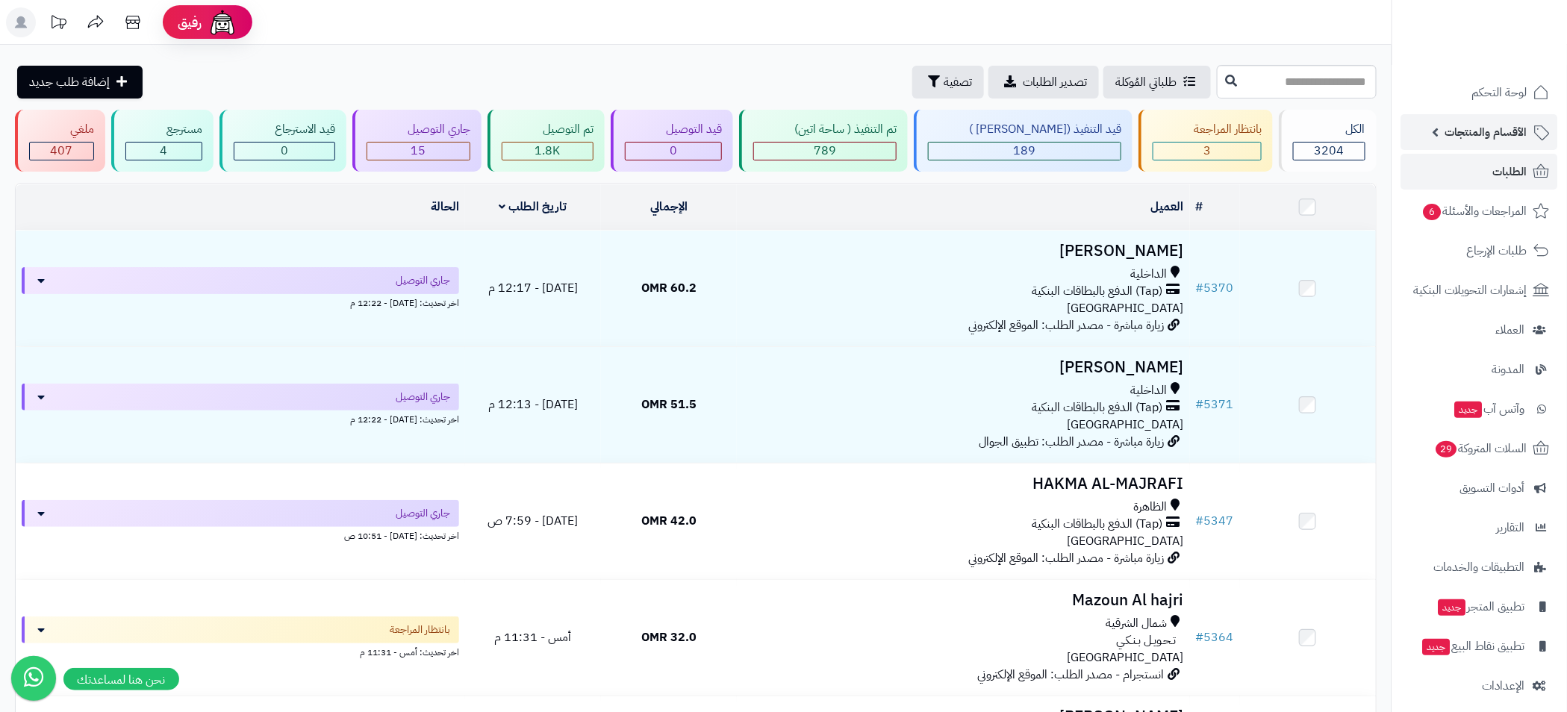
click at [1470, 140] on span "الأقسام والمنتجات" at bounding box center [1486, 132] width 82 height 21
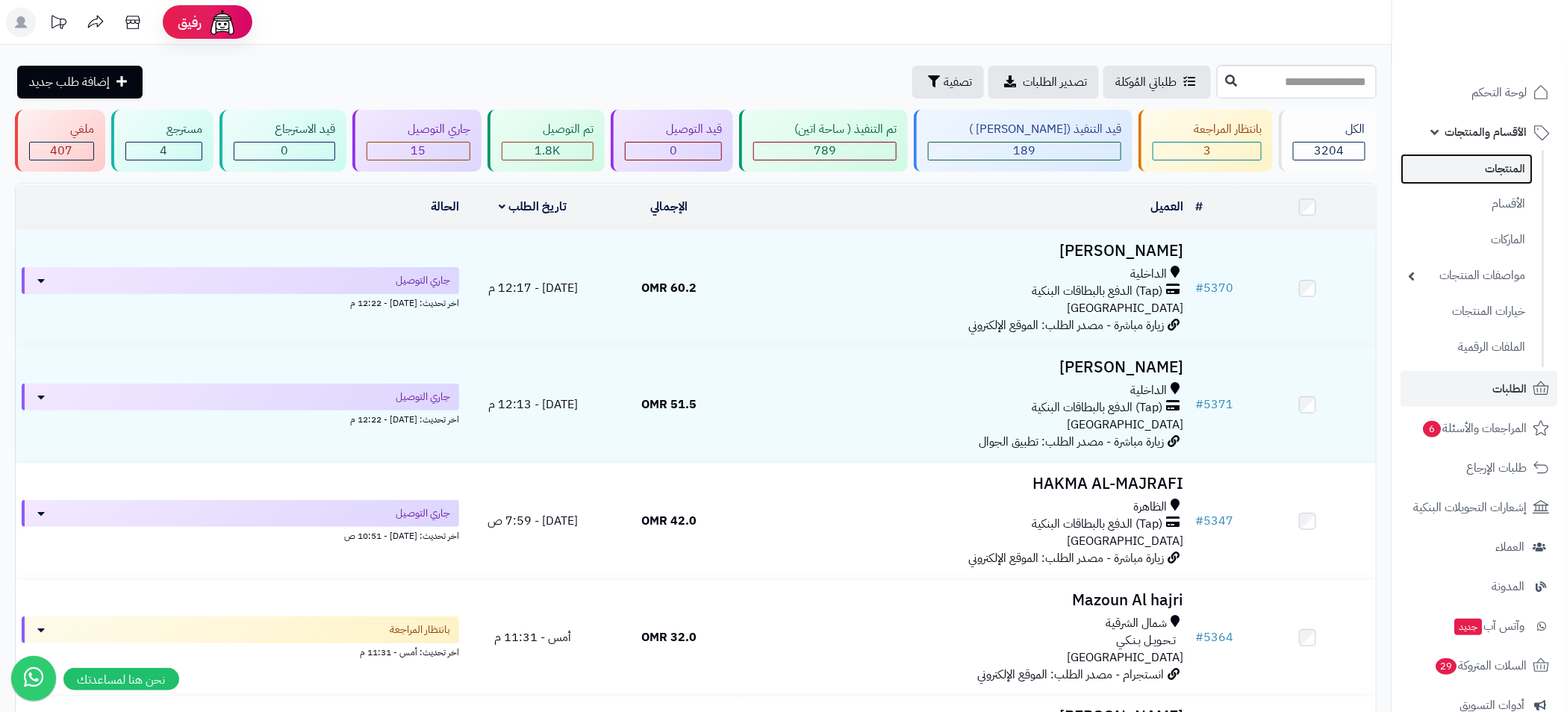
click at [1518, 178] on link "المنتجات" at bounding box center [1467, 169] width 132 height 31
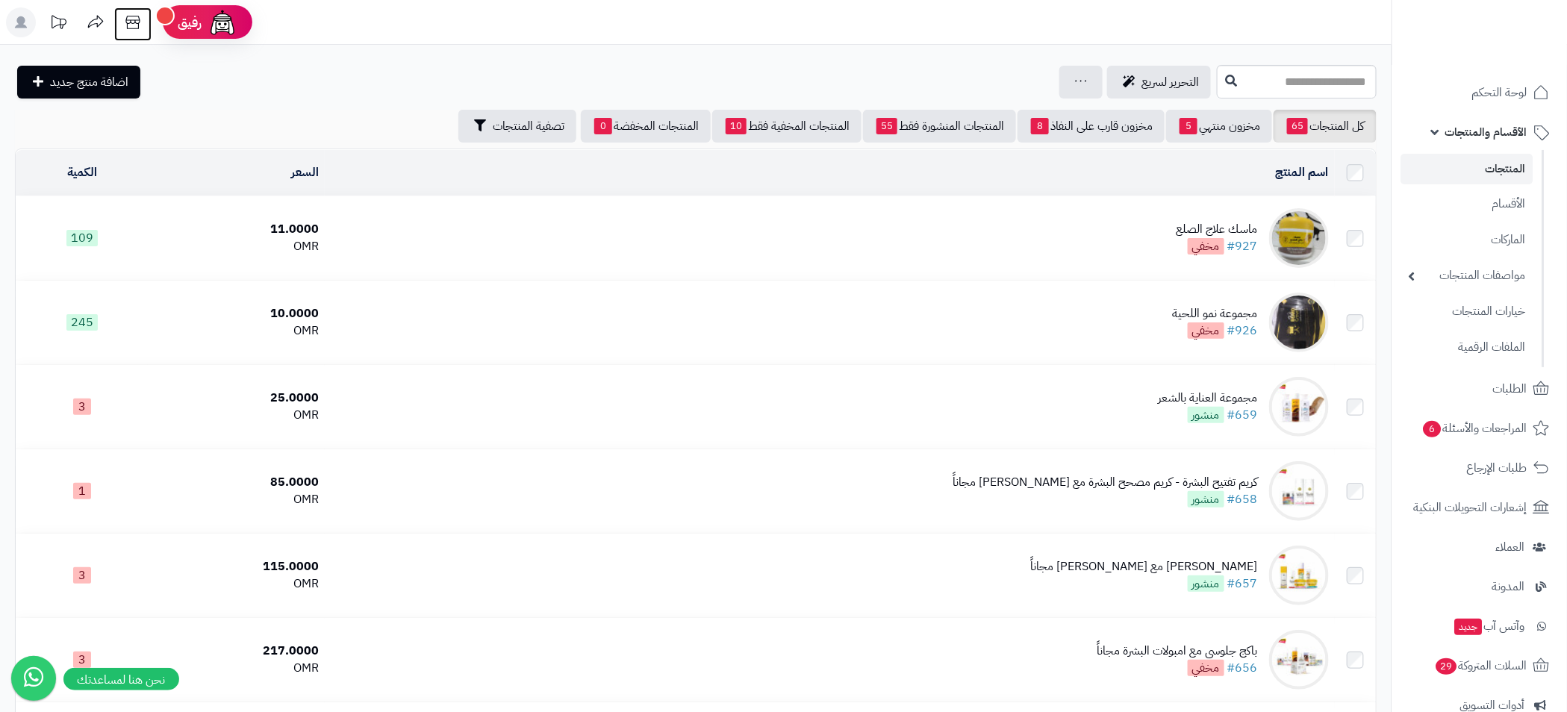
click at [131, 23] on icon at bounding box center [132, 22] width 14 height 13
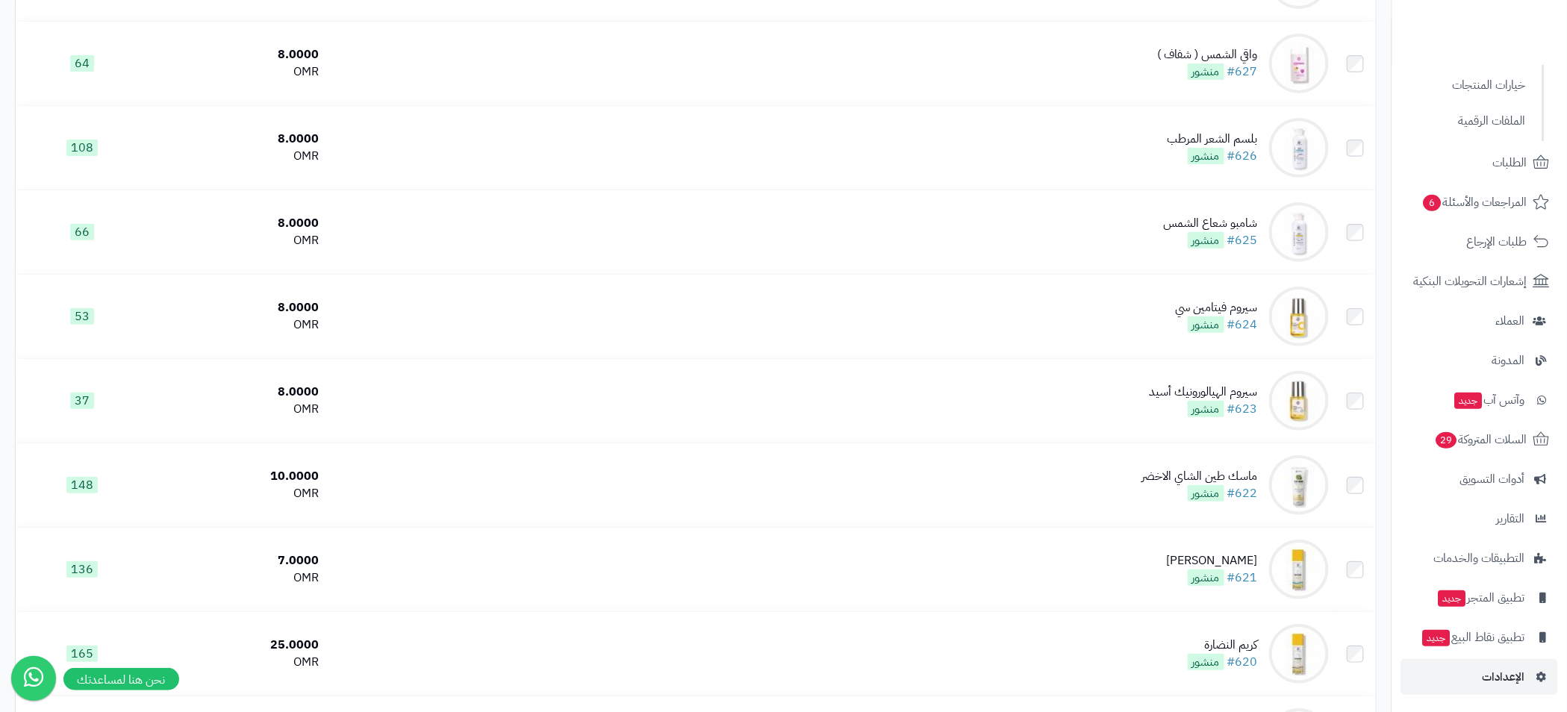
scroll to position [3023, 0]
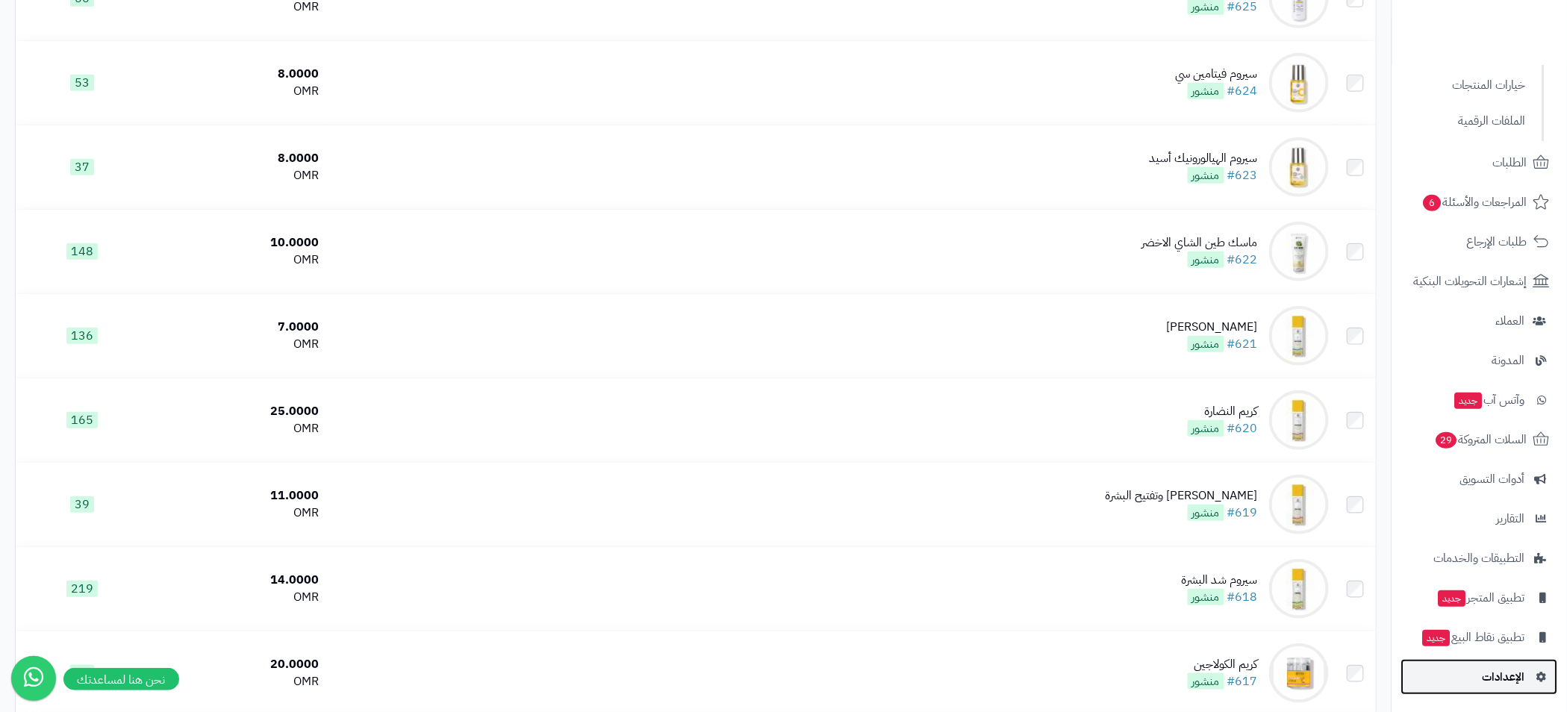
click at [1514, 679] on span "الإعدادات" at bounding box center [1503, 677] width 43 height 21
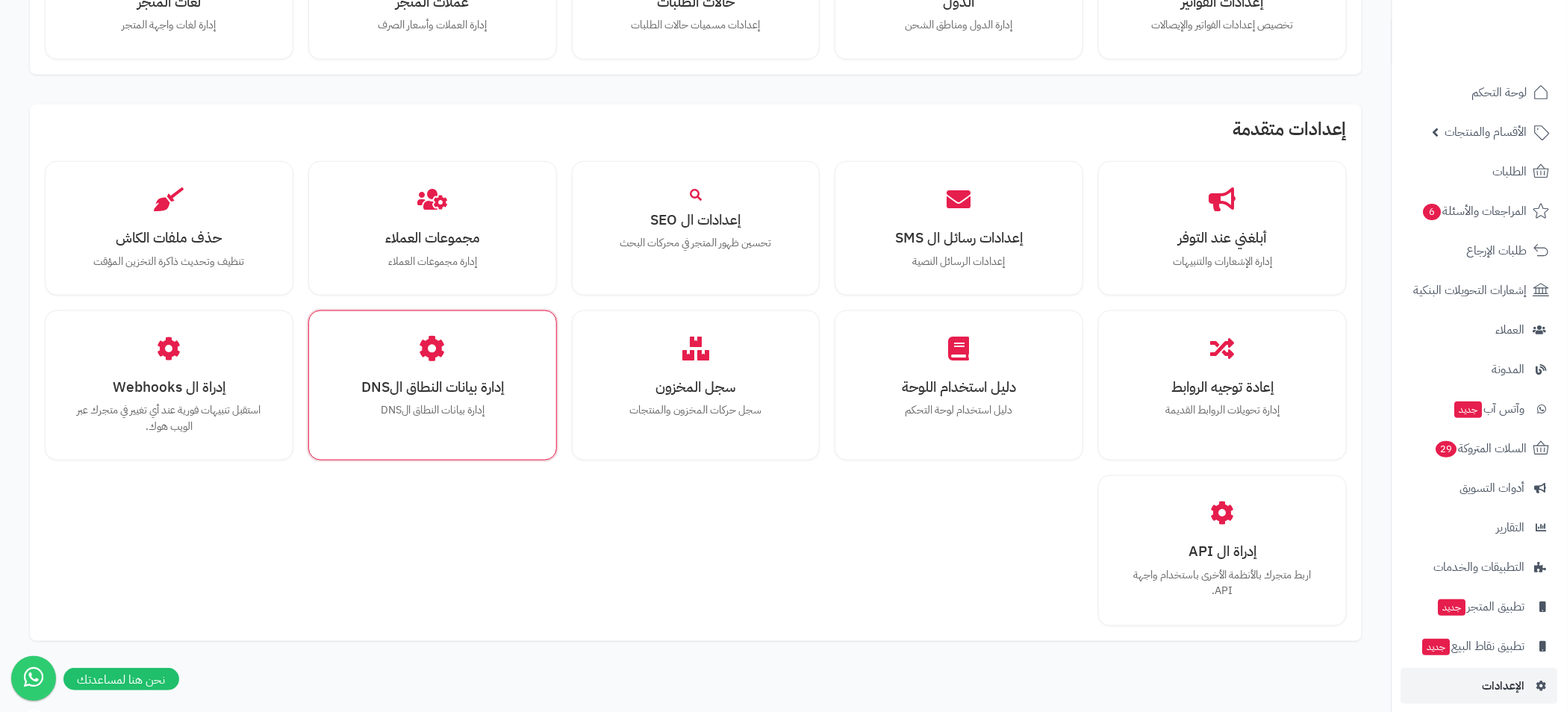
scroll to position [911, 0]
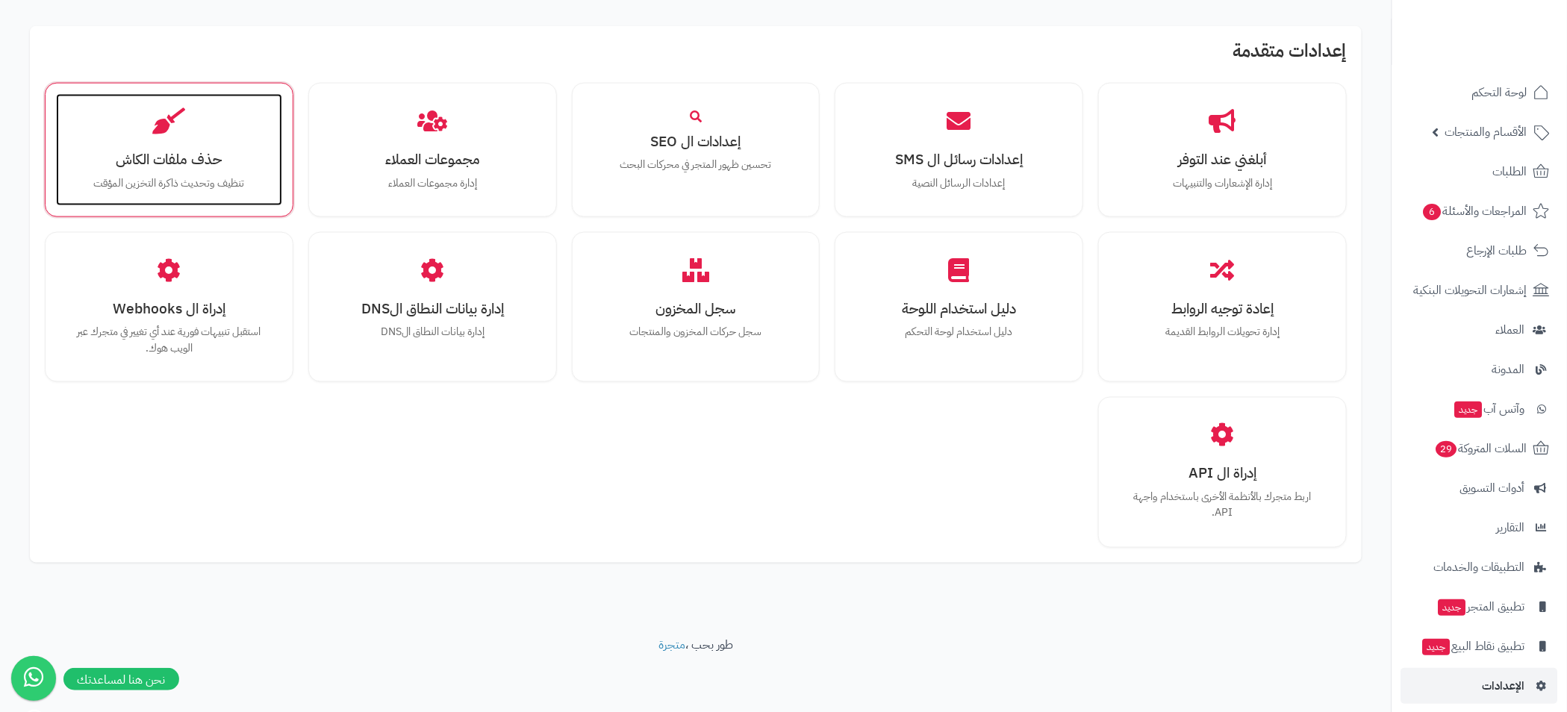
click at [179, 131] on icon at bounding box center [168, 121] width 33 height 26
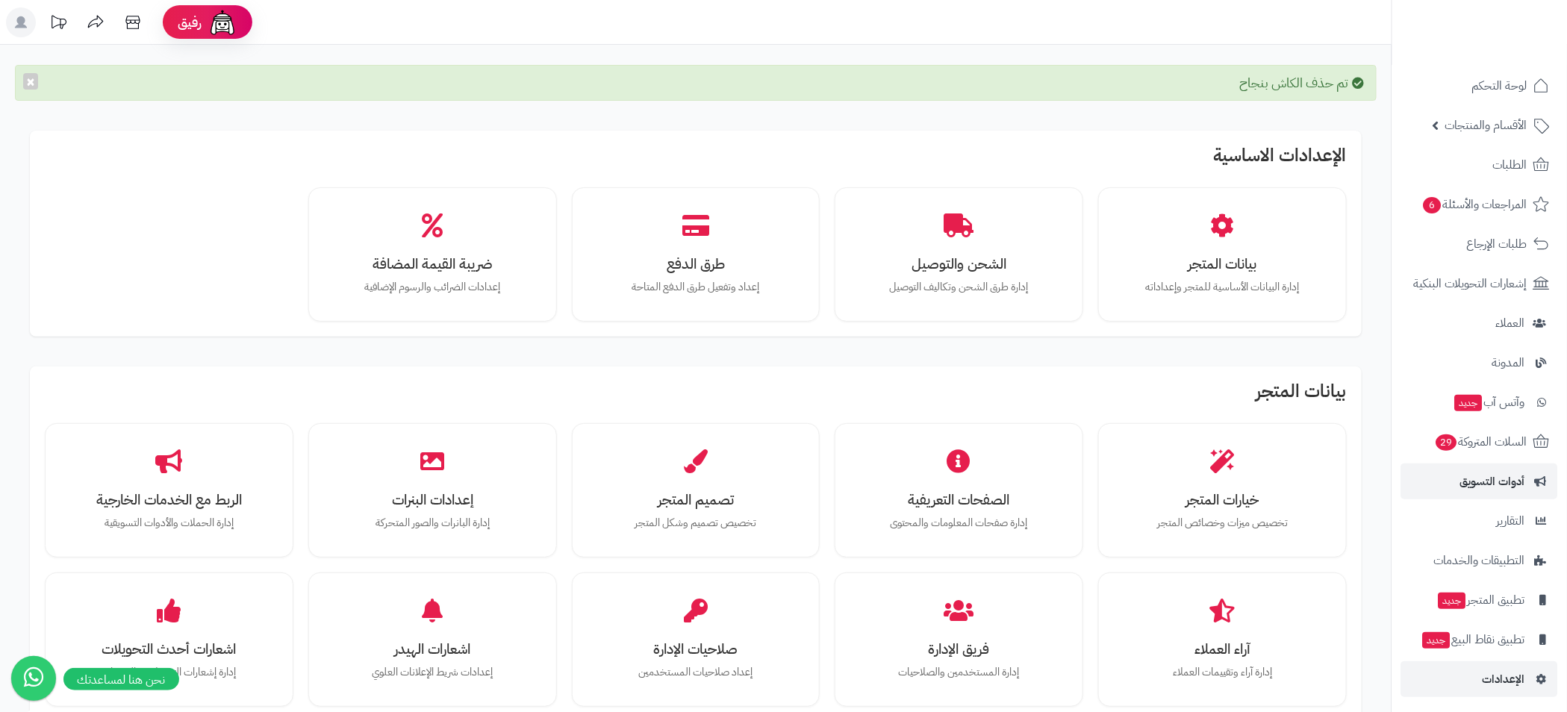
scroll to position [10, 0]
click at [1503, 682] on span "الإعدادات" at bounding box center [1503, 676] width 43 height 21
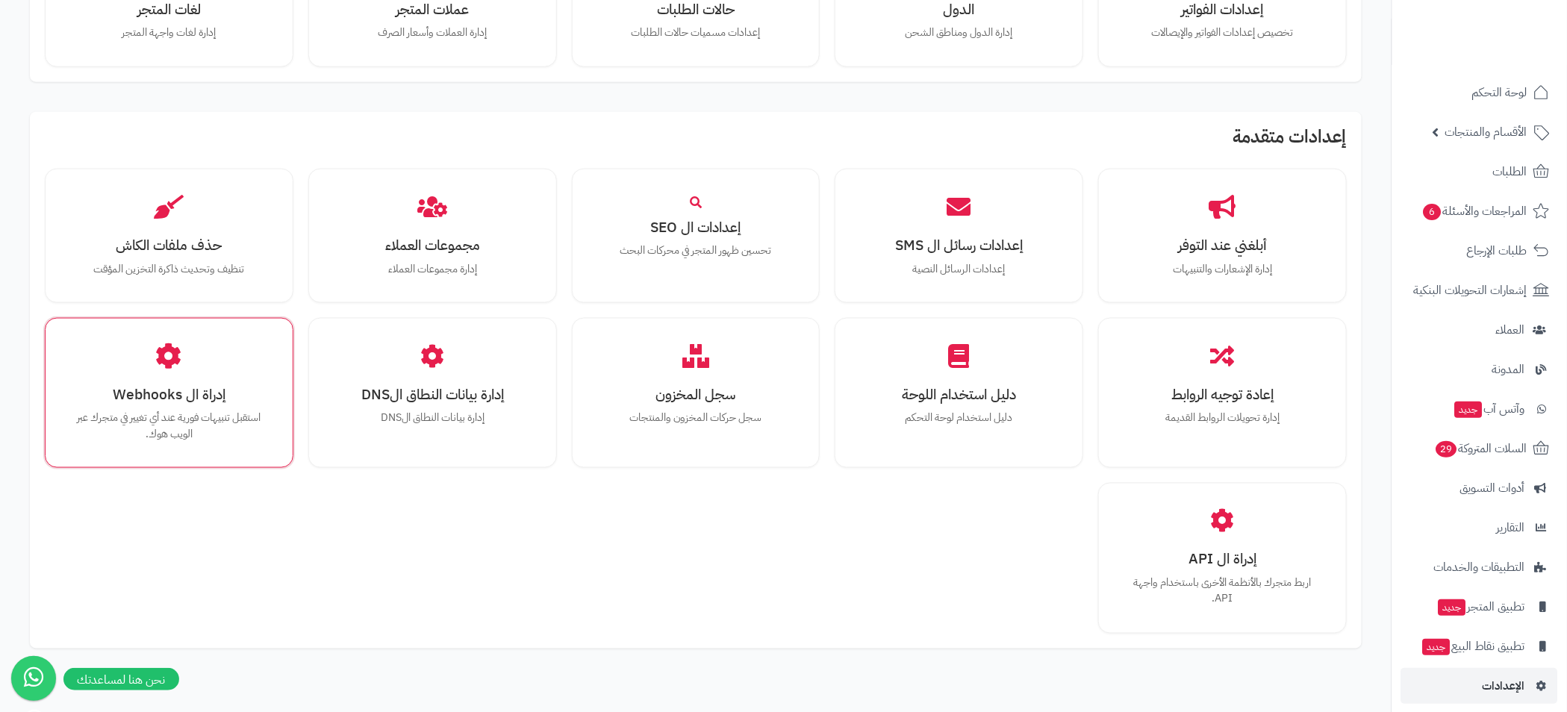
scroll to position [911, 0]
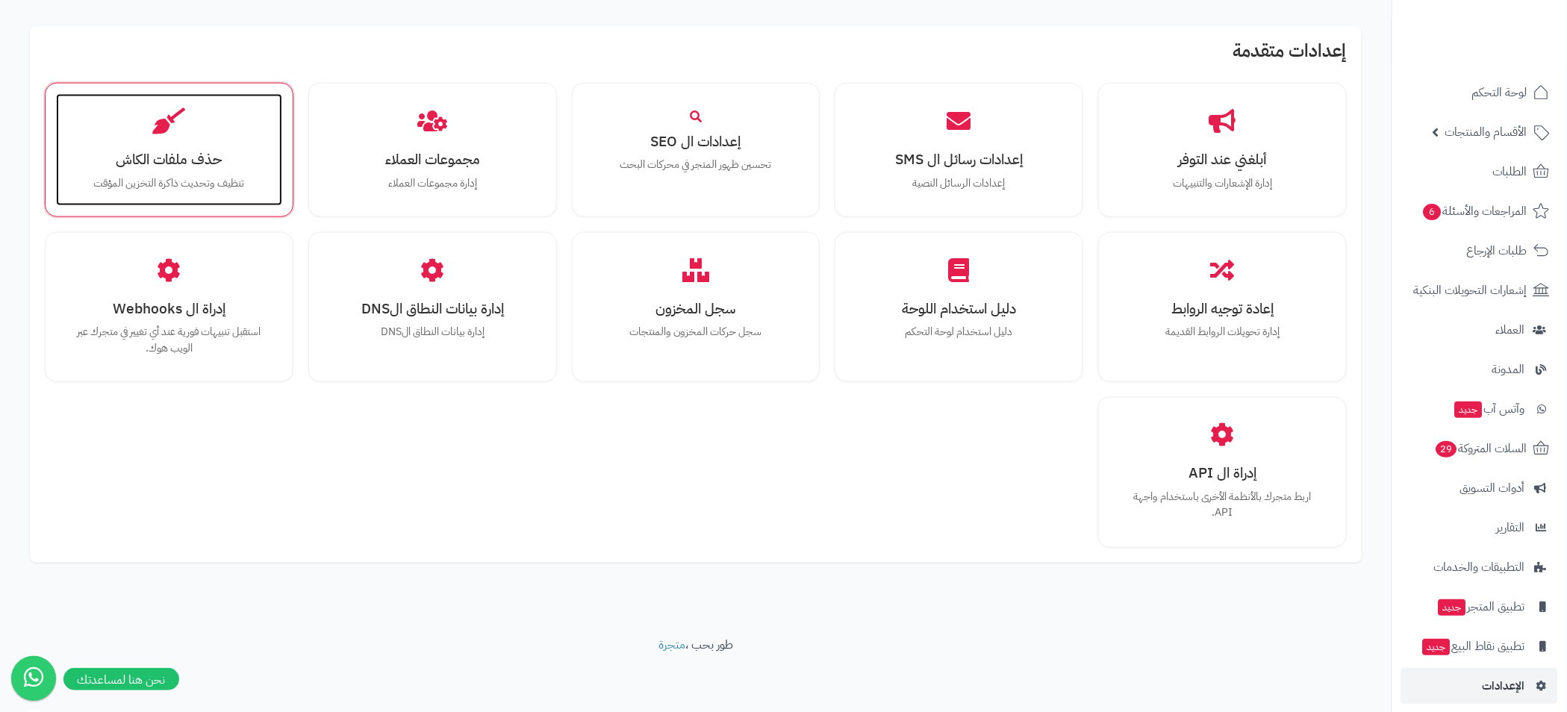
click at [182, 118] on icon at bounding box center [168, 121] width 33 height 26
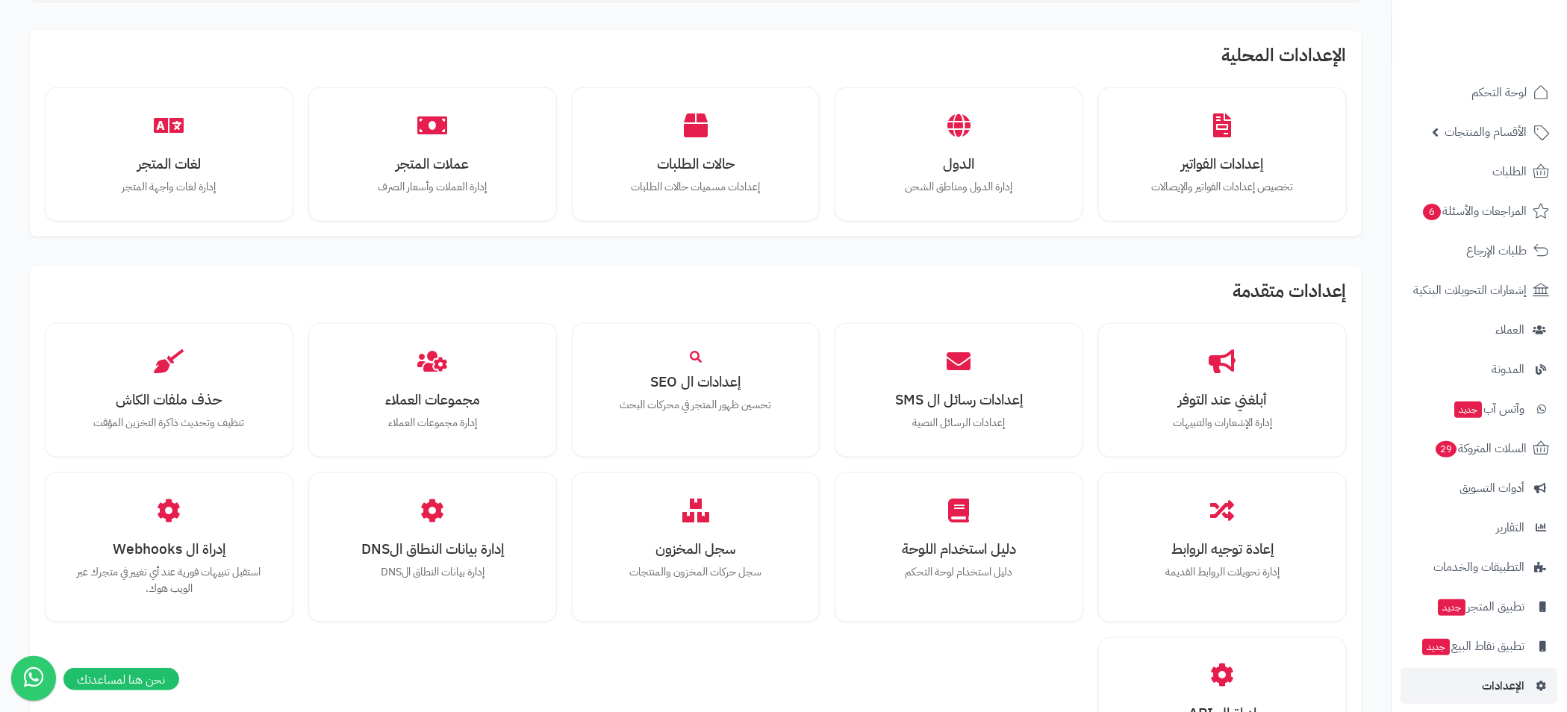
scroll to position [961, 0]
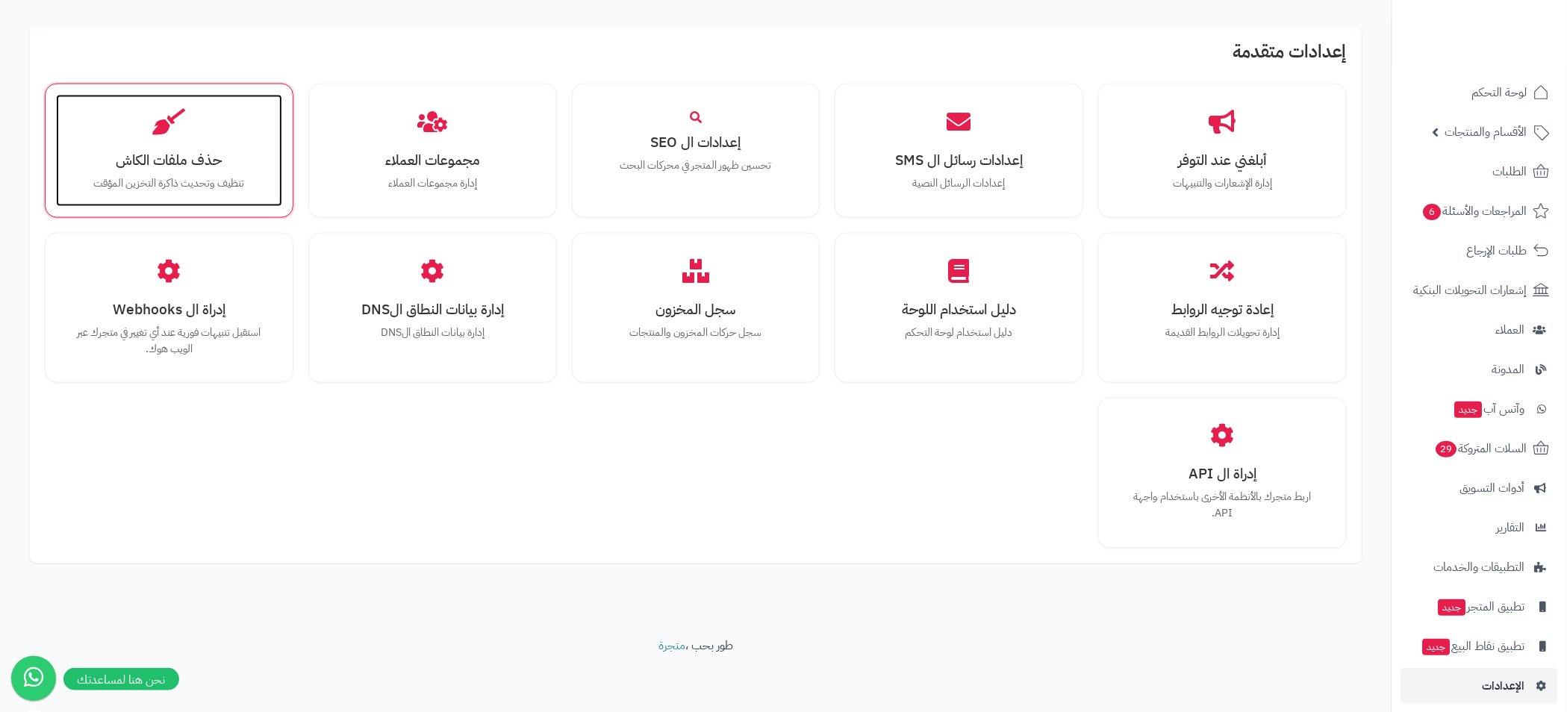
click at [185, 141] on div "حذف ملفات الكاش تنظيف وتحديث ذاكرة التخزين المؤقت" at bounding box center [169, 151] width 226 height 112
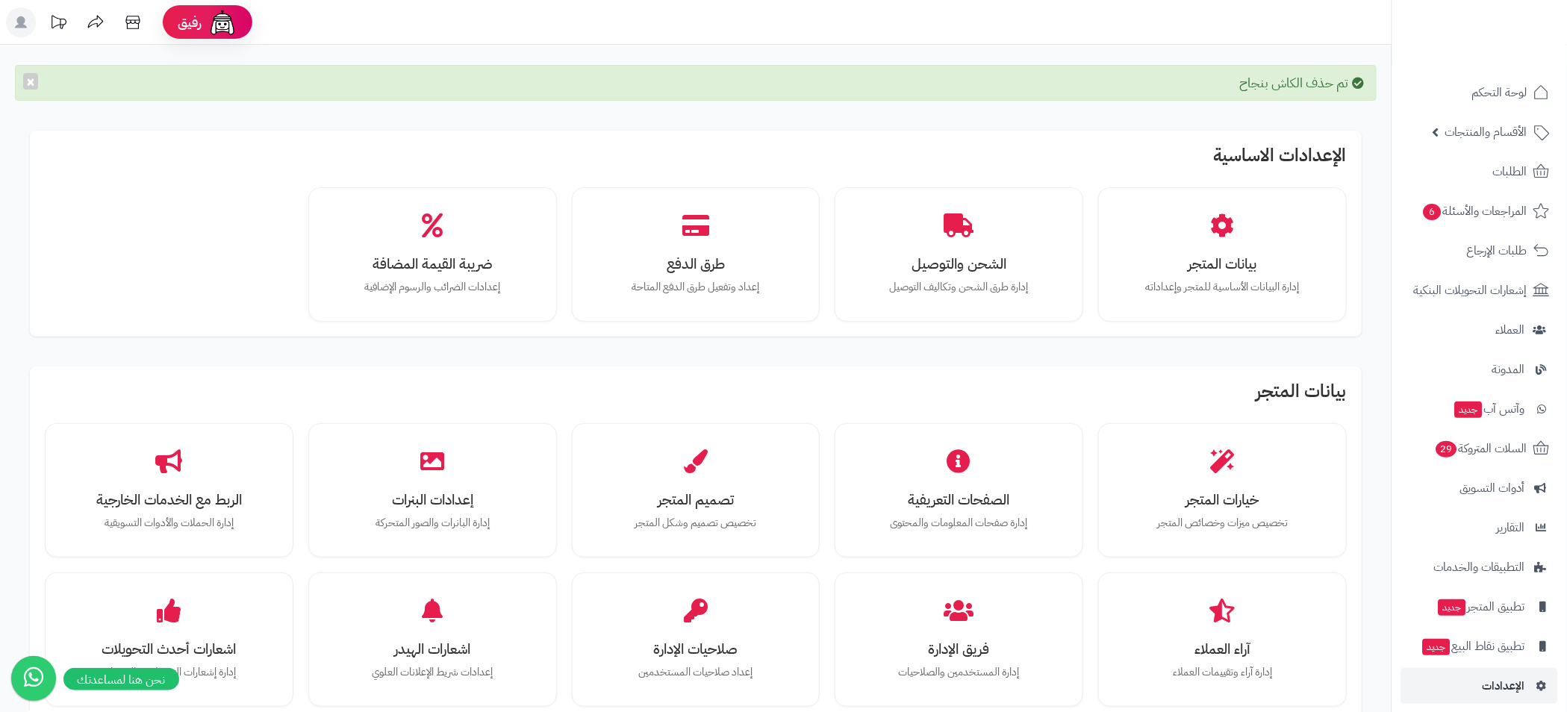
scroll to position [583, 0]
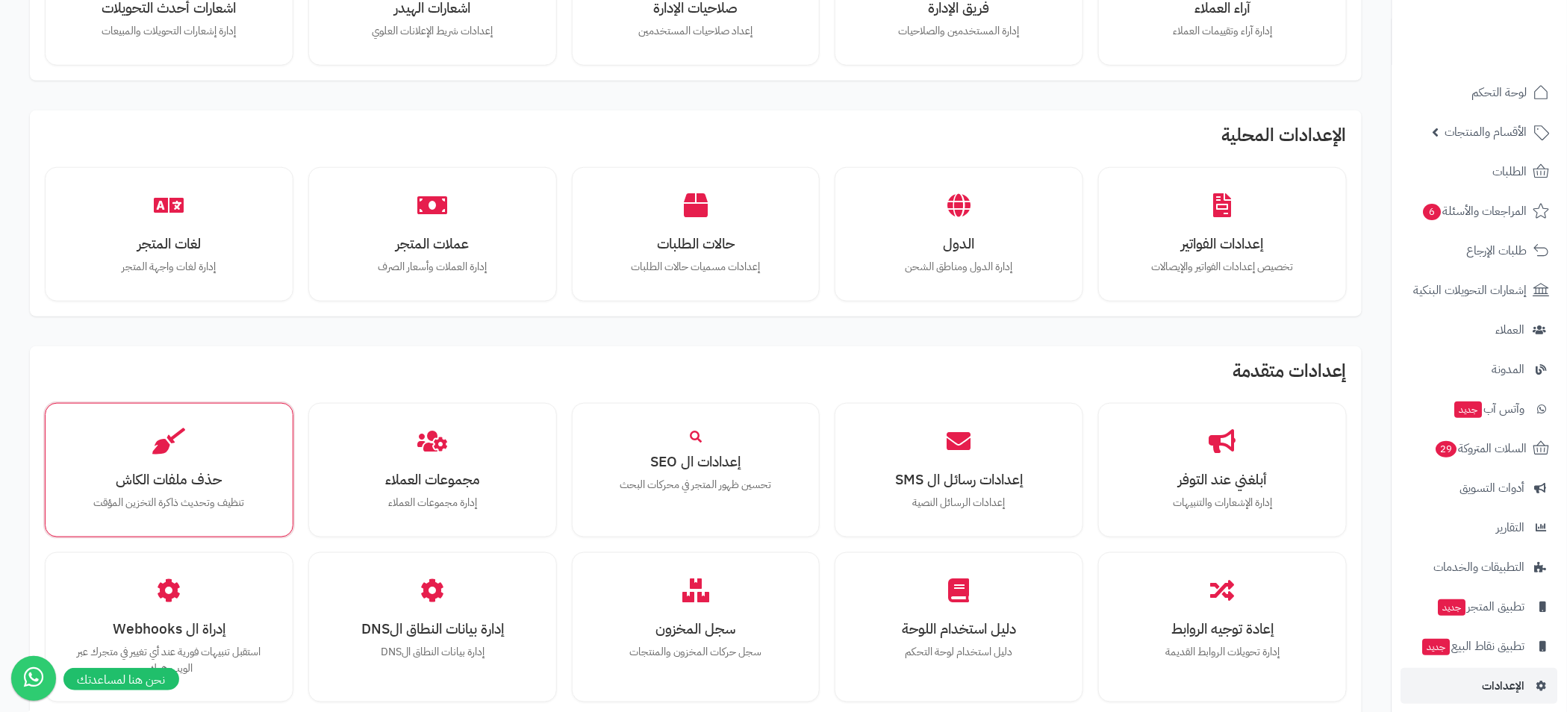
scroll to position [672, 0]
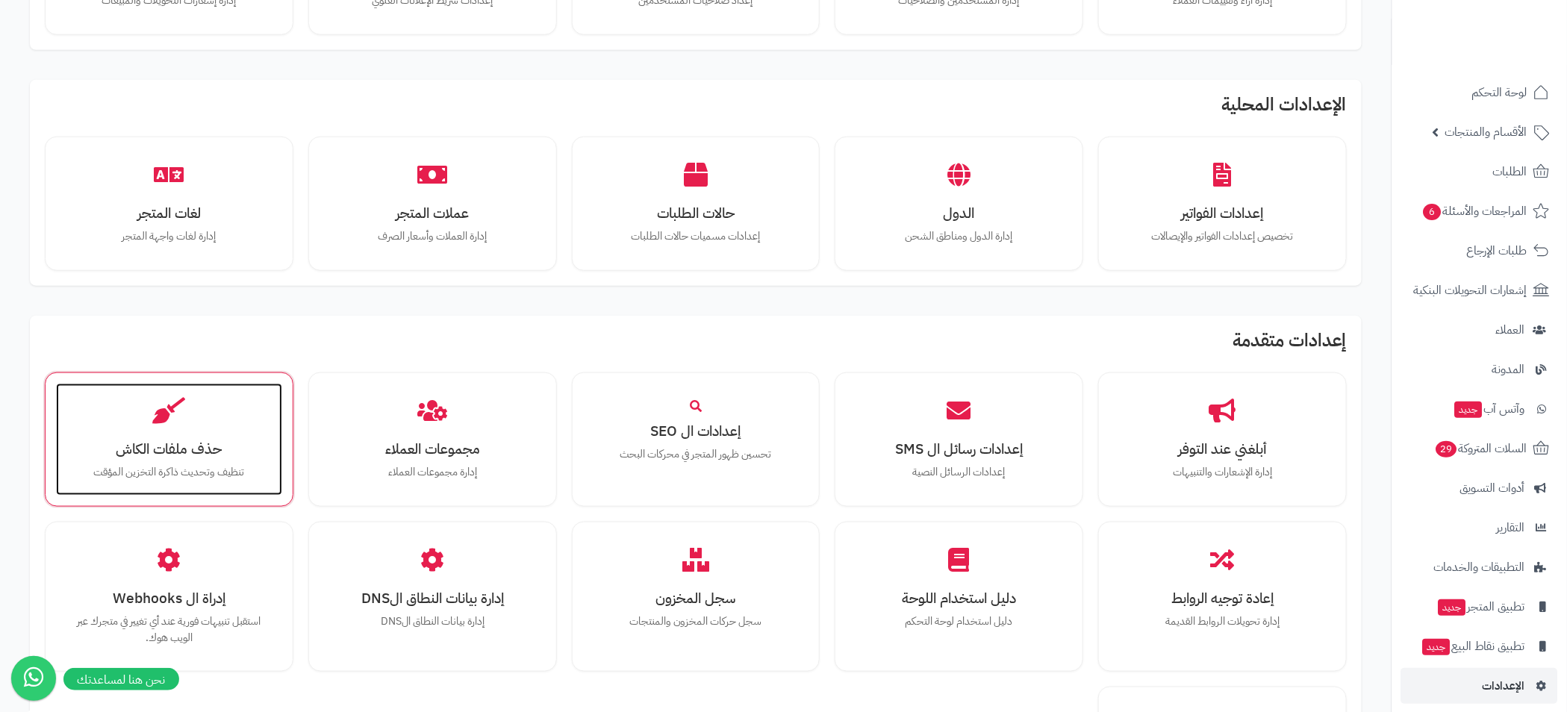
click at [201, 462] on div "حذف ملفات الكاش تنظيف وتحديث ذاكرة التخزين المؤقت" at bounding box center [169, 440] width 226 height 112
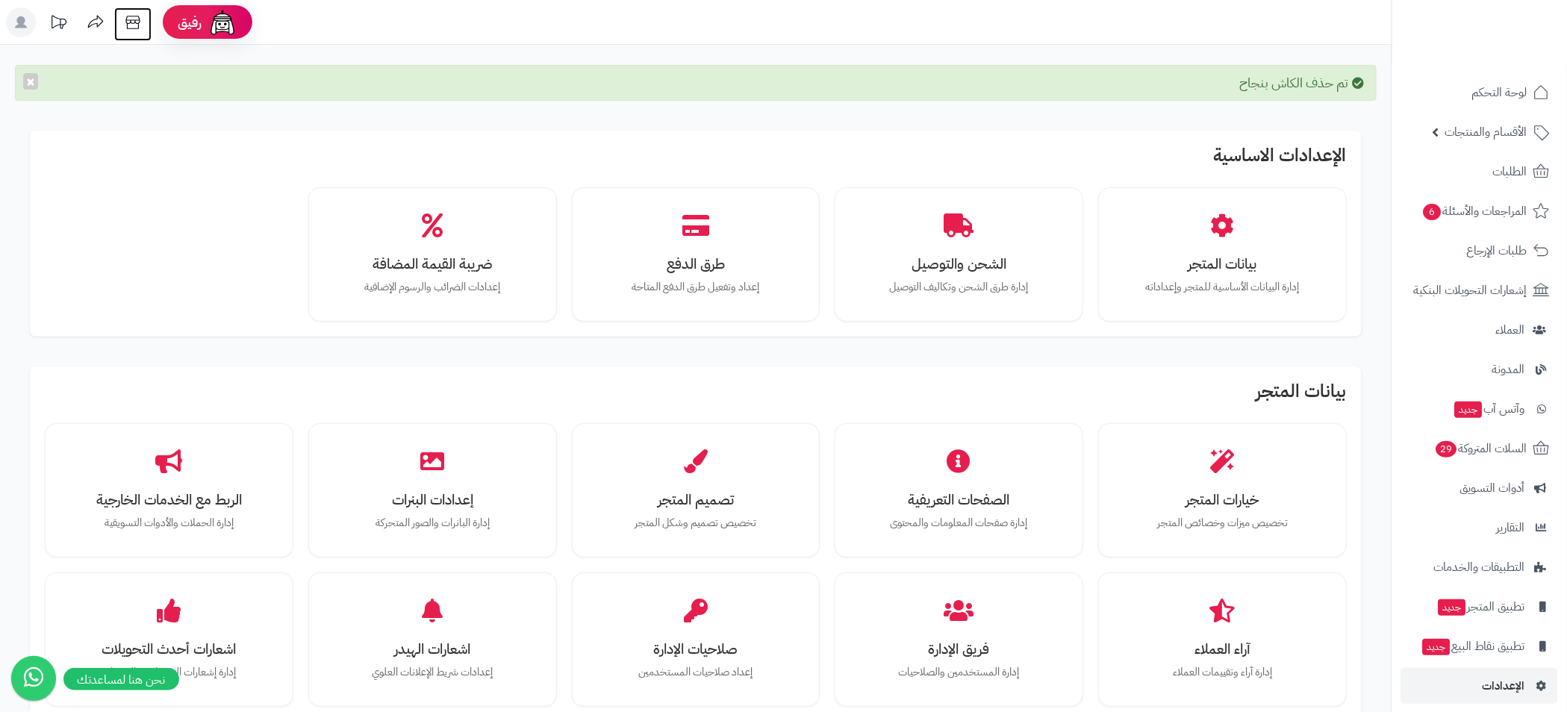
click at [128, 22] on icon at bounding box center [133, 22] width 30 height 30
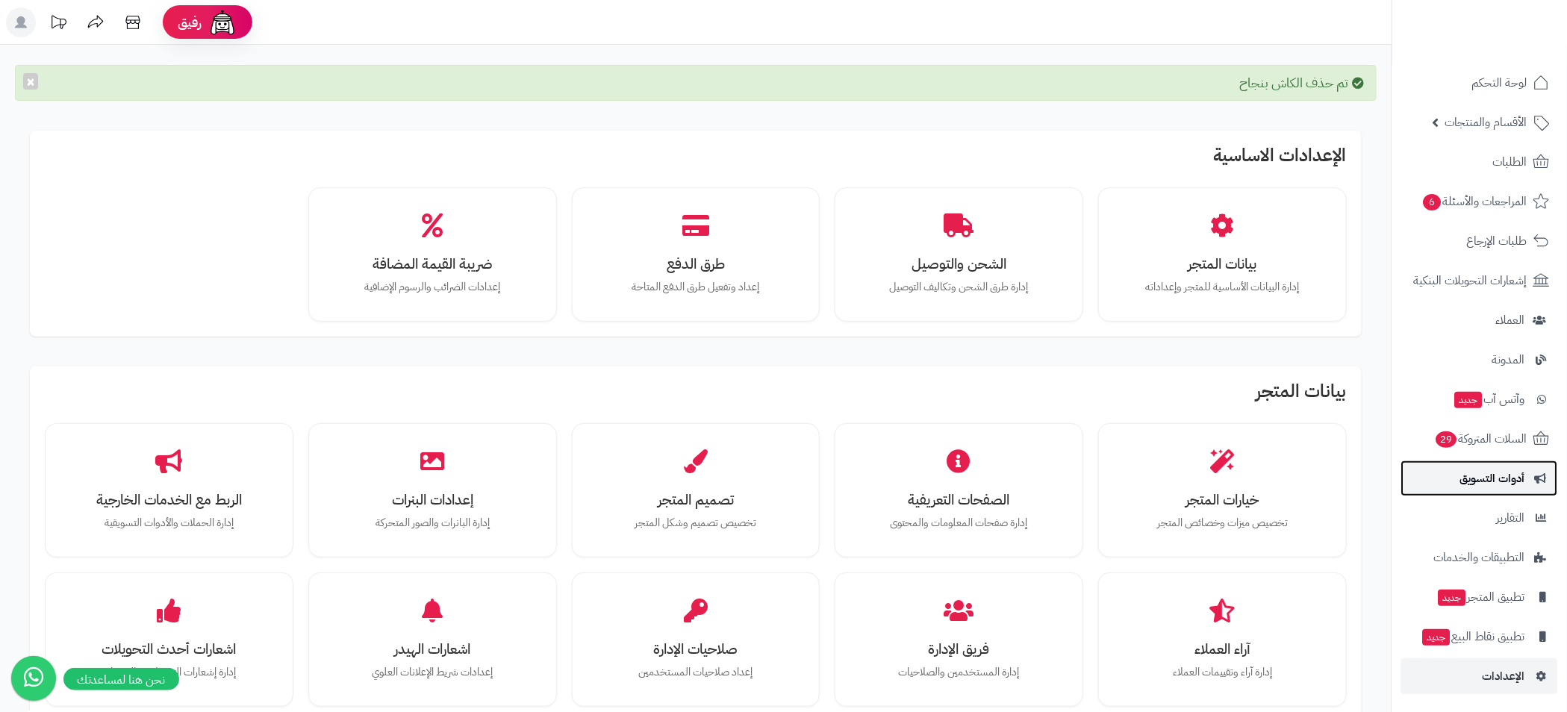
click at [1505, 474] on span "أدوات التسويق" at bounding box center [1492, 478] width 65 height 21
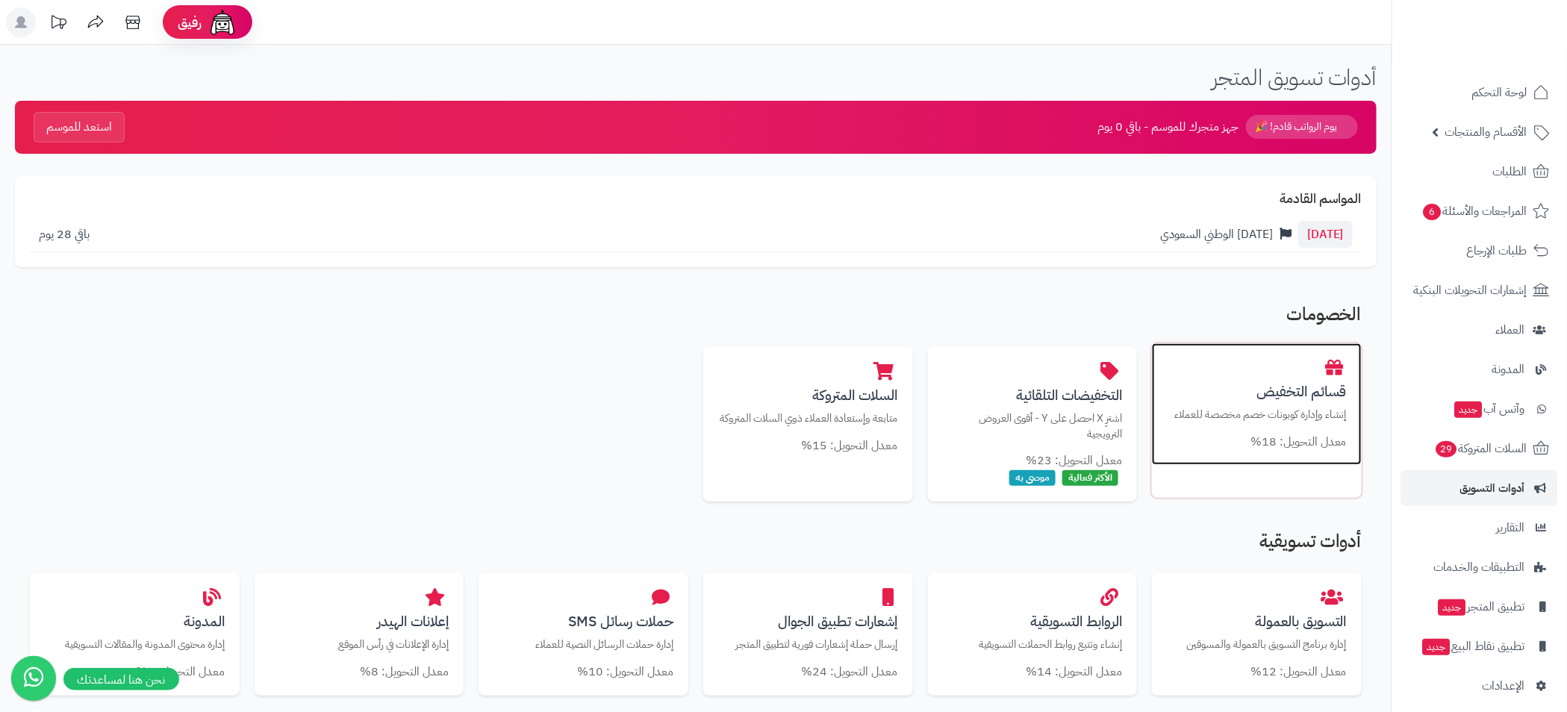
click at [1334, 434] on small "معدل التحويل: 18%" at bounding box center [1298, 442] width 96 height 18
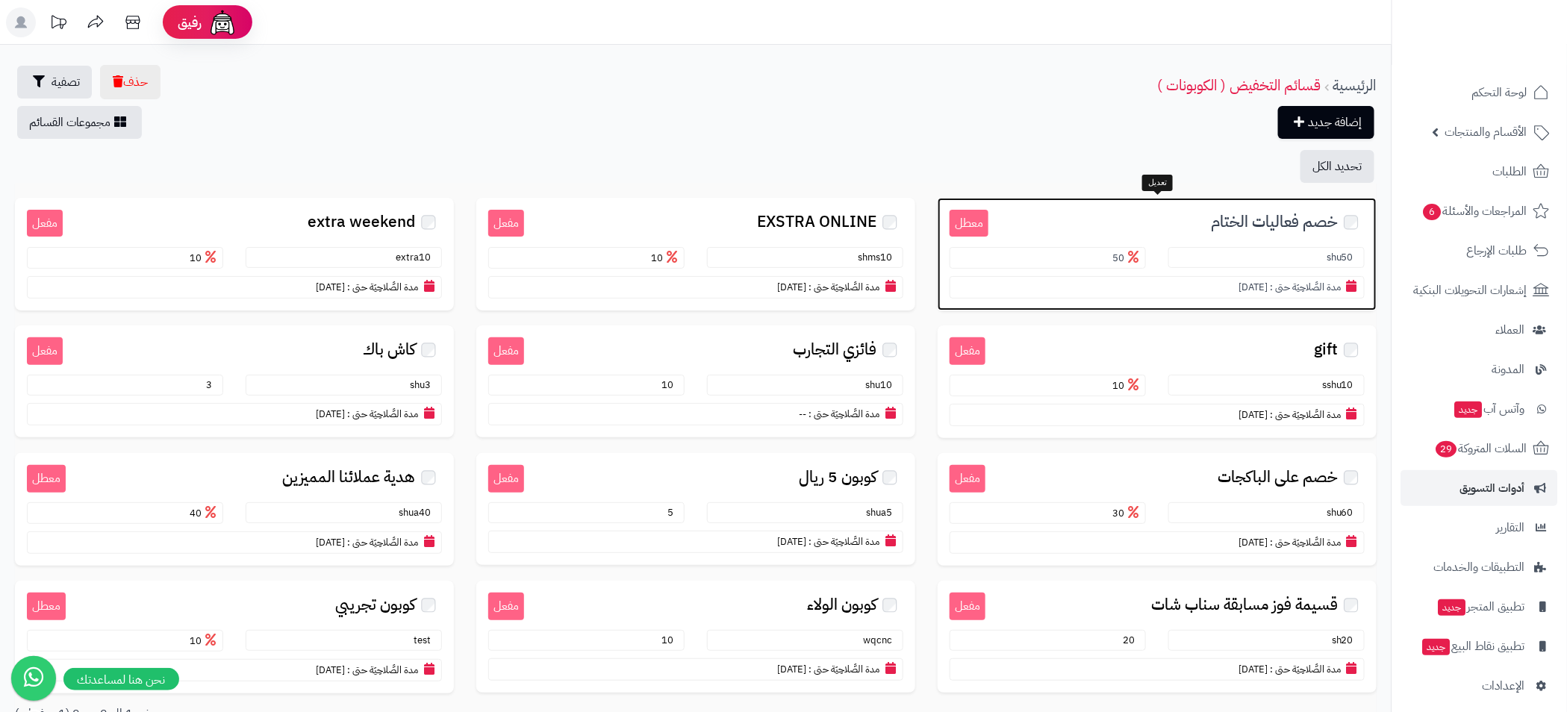
click at [1264, 222] on span "خصم فعاليات الختام" at bounding box center [1274, 221] width 127 height 17
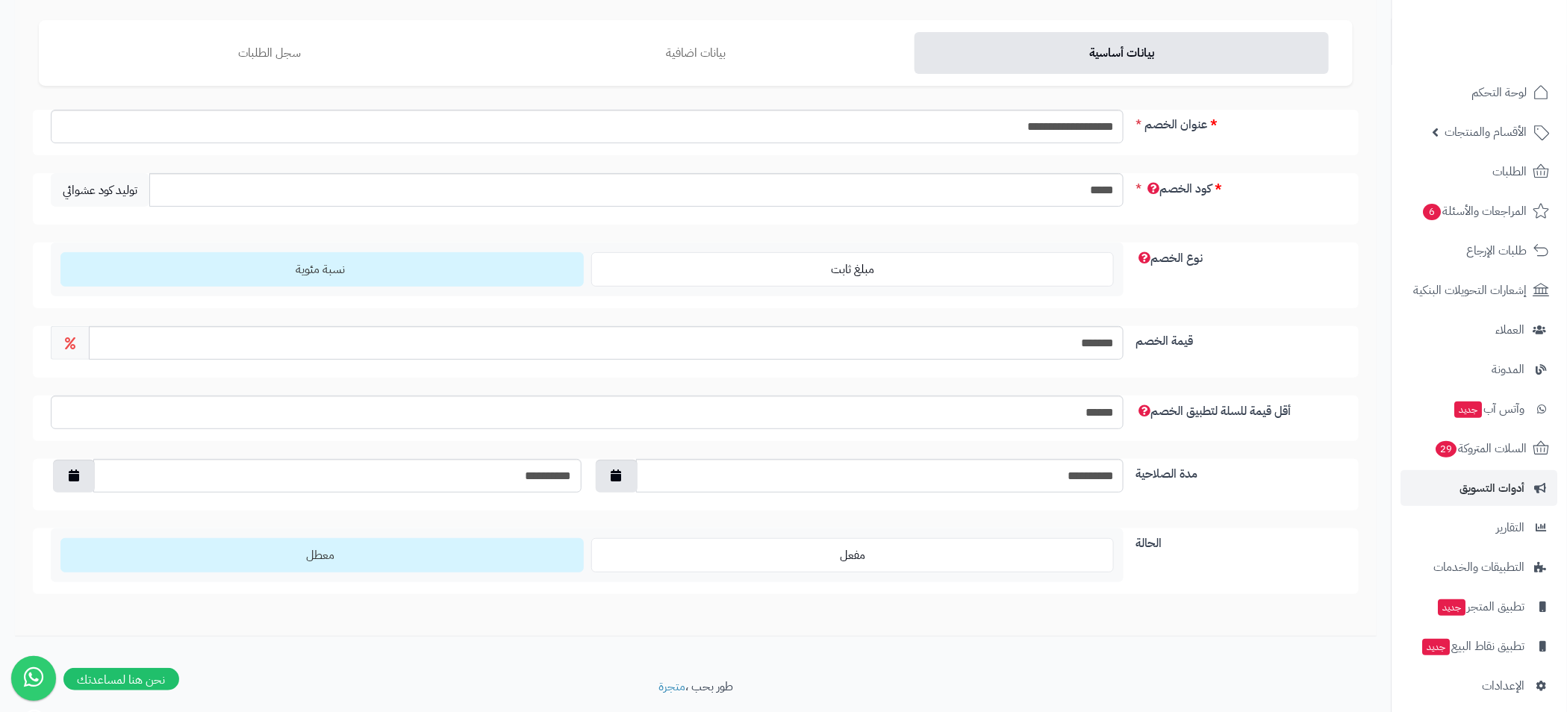
scroll to position [156, 0]
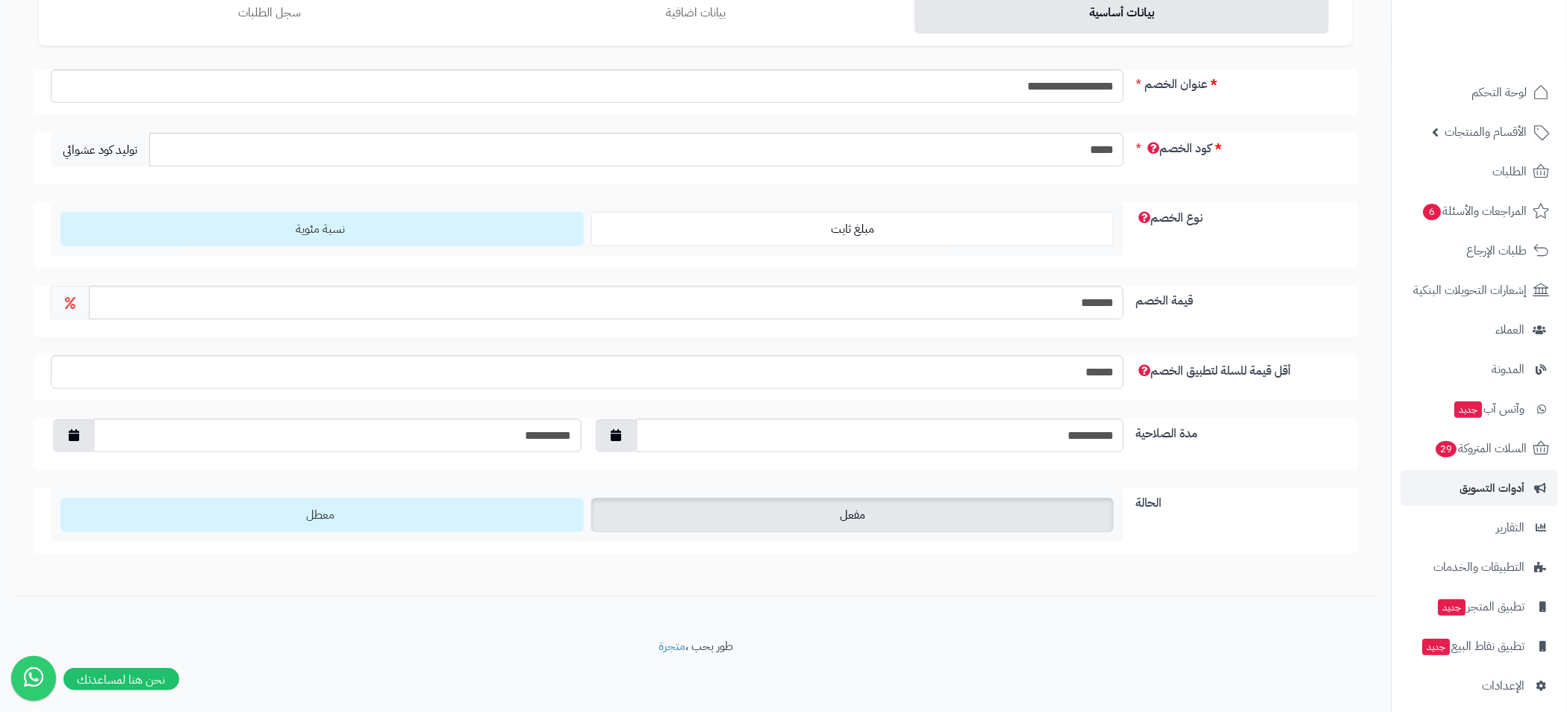
click at [872, 516] on label "مفعل" at bounding box center [852, 515] width 523 height 34
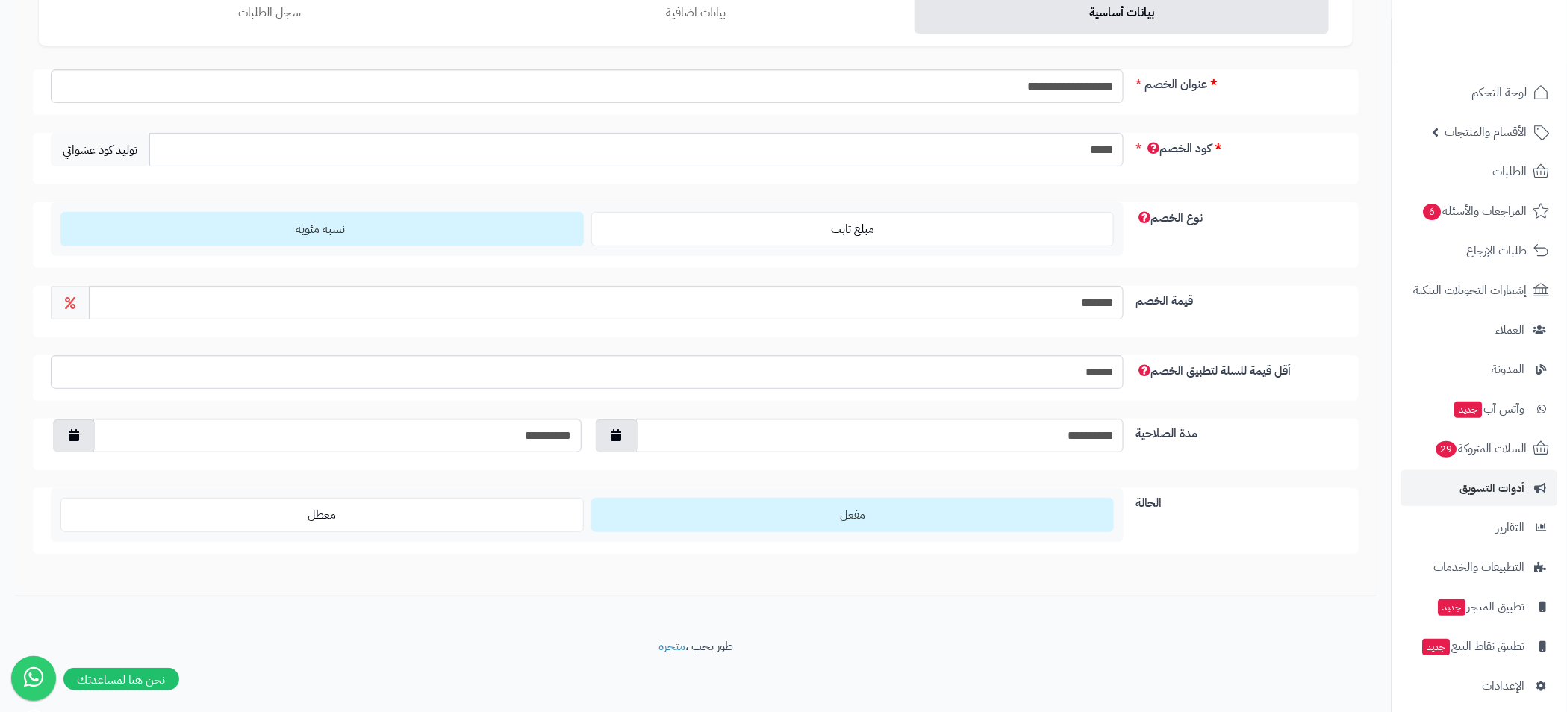
scroll to position [0, 0]
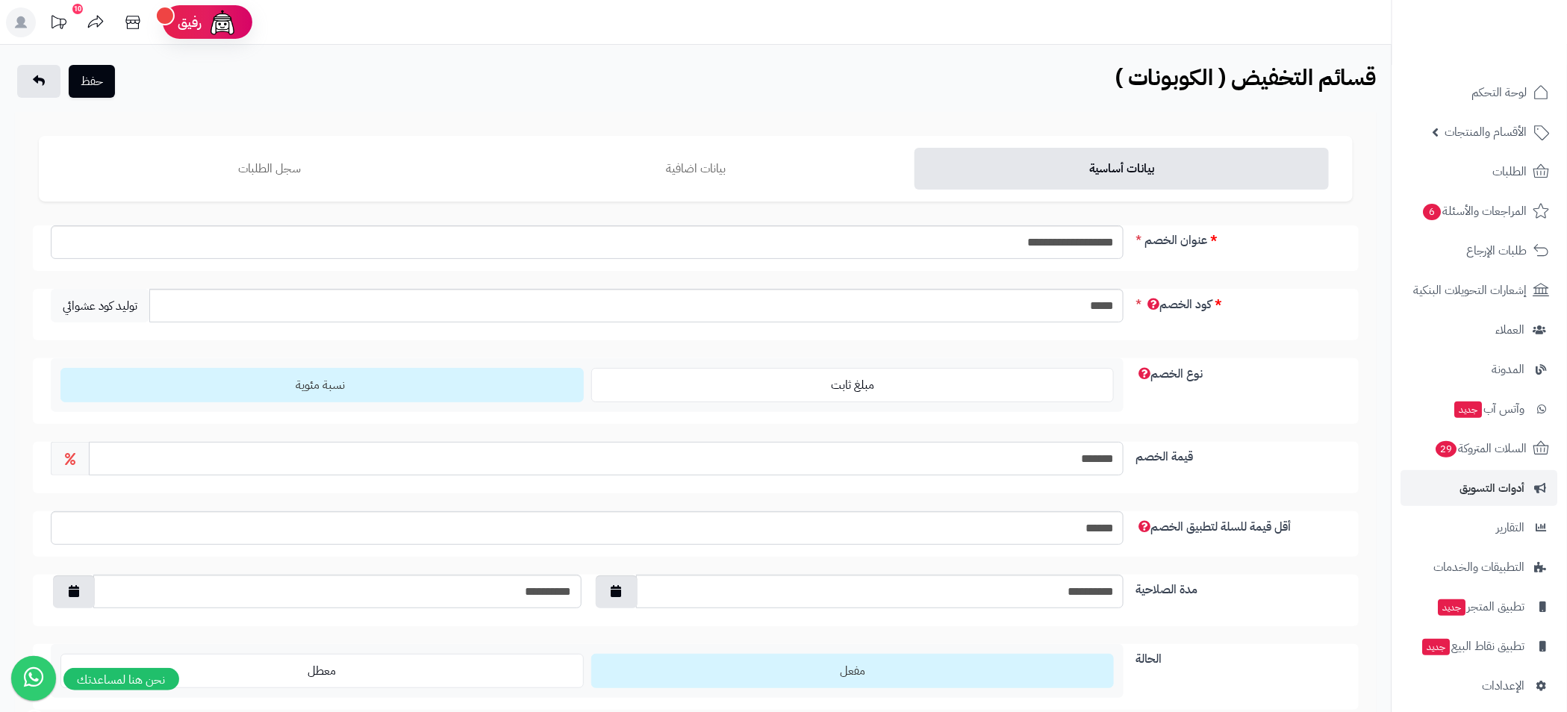
drag, startPoint x: 1051, startPoint y: 457, endPoint x: 1354, endPoint y: 457, distance: 303.0
click at [1354, 457] on div "قيمة الخصم *******" at bounding box center [696, 468] width 1326 height 52
type input "**"
click at [1308, 375] on label "نوع الخصم" at bounding box center [1237, 370] width 217 height 25
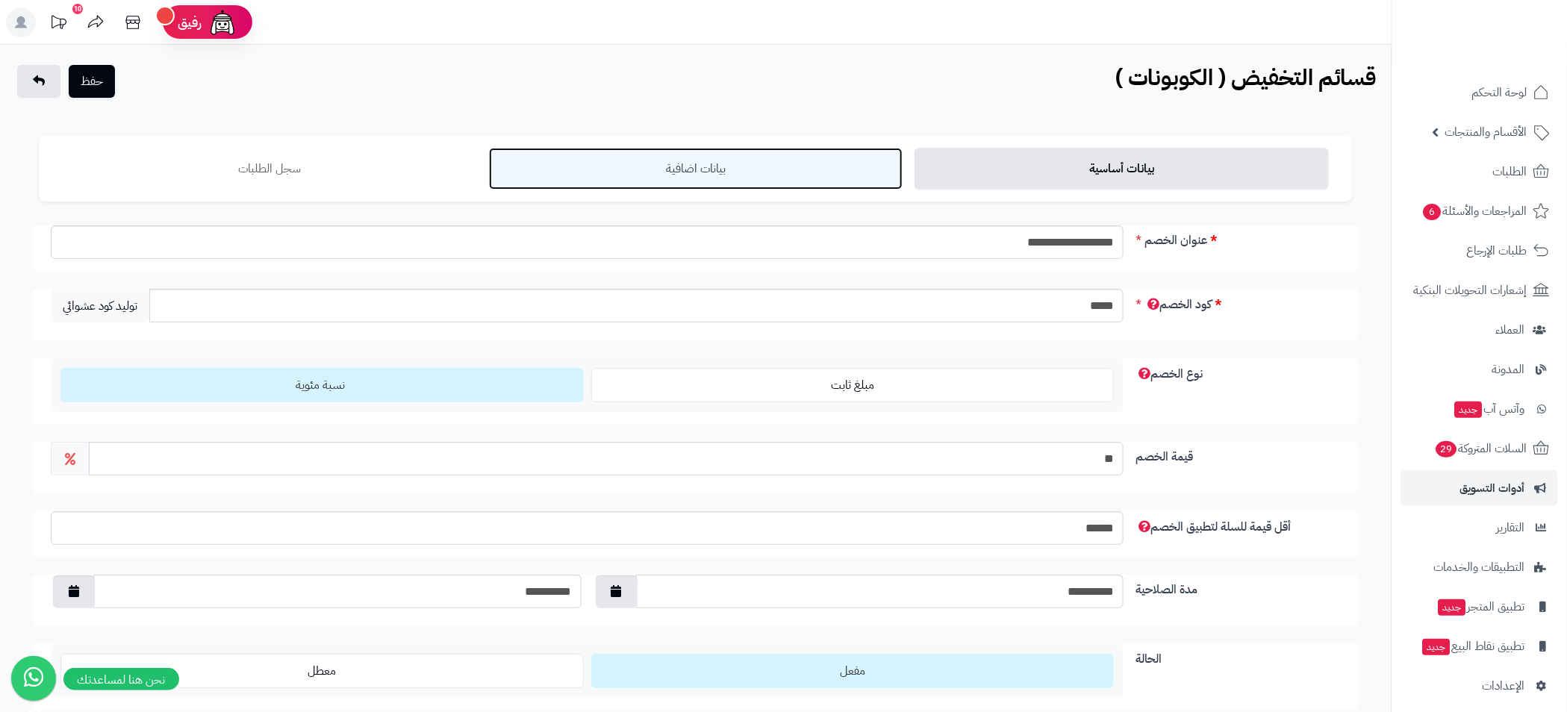
click at [742, 172] on link "بيانات اضافية" at bounding box center [696, 169] width 414 height 42
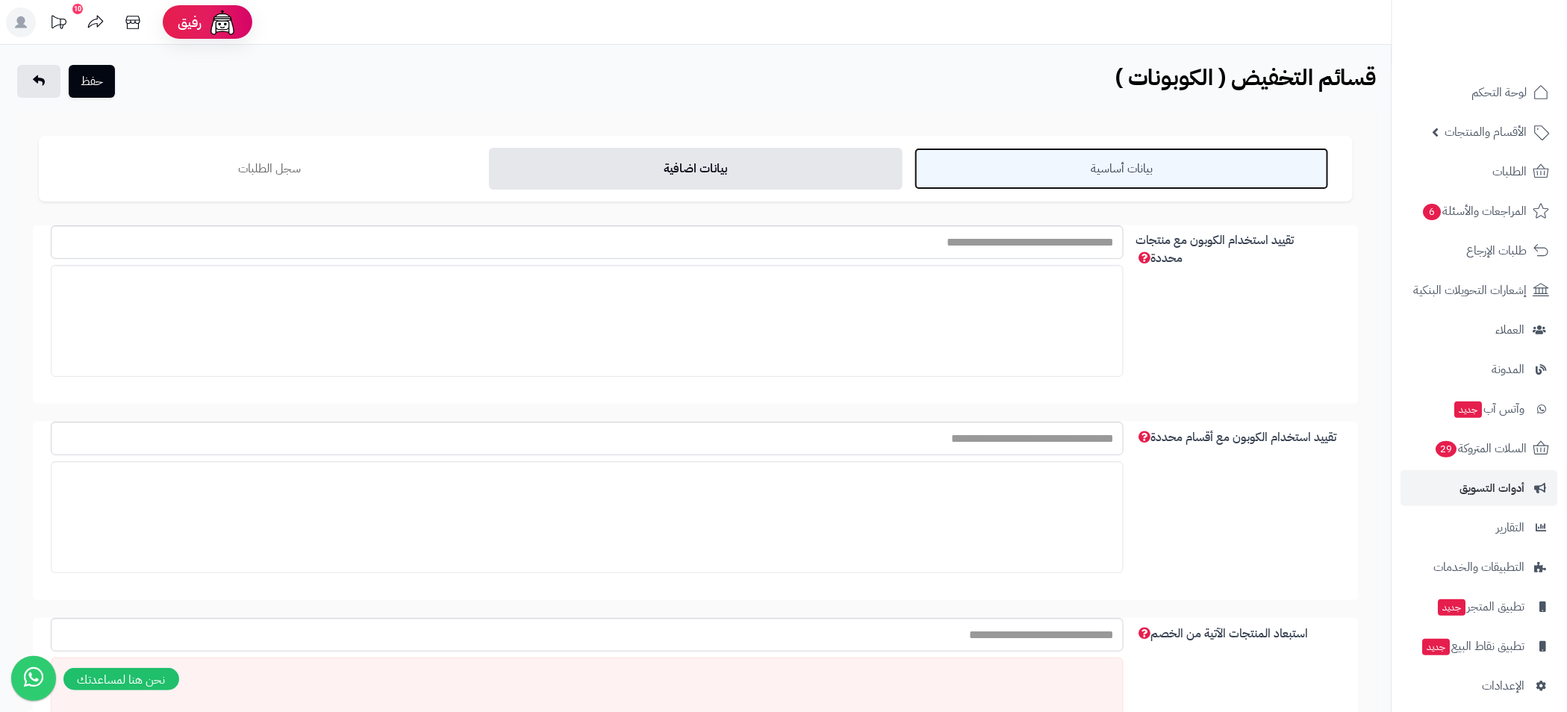
click at [1115, 157] on link "بيانات أساسية" at bounding box center [1121, 169] width 414 height 42
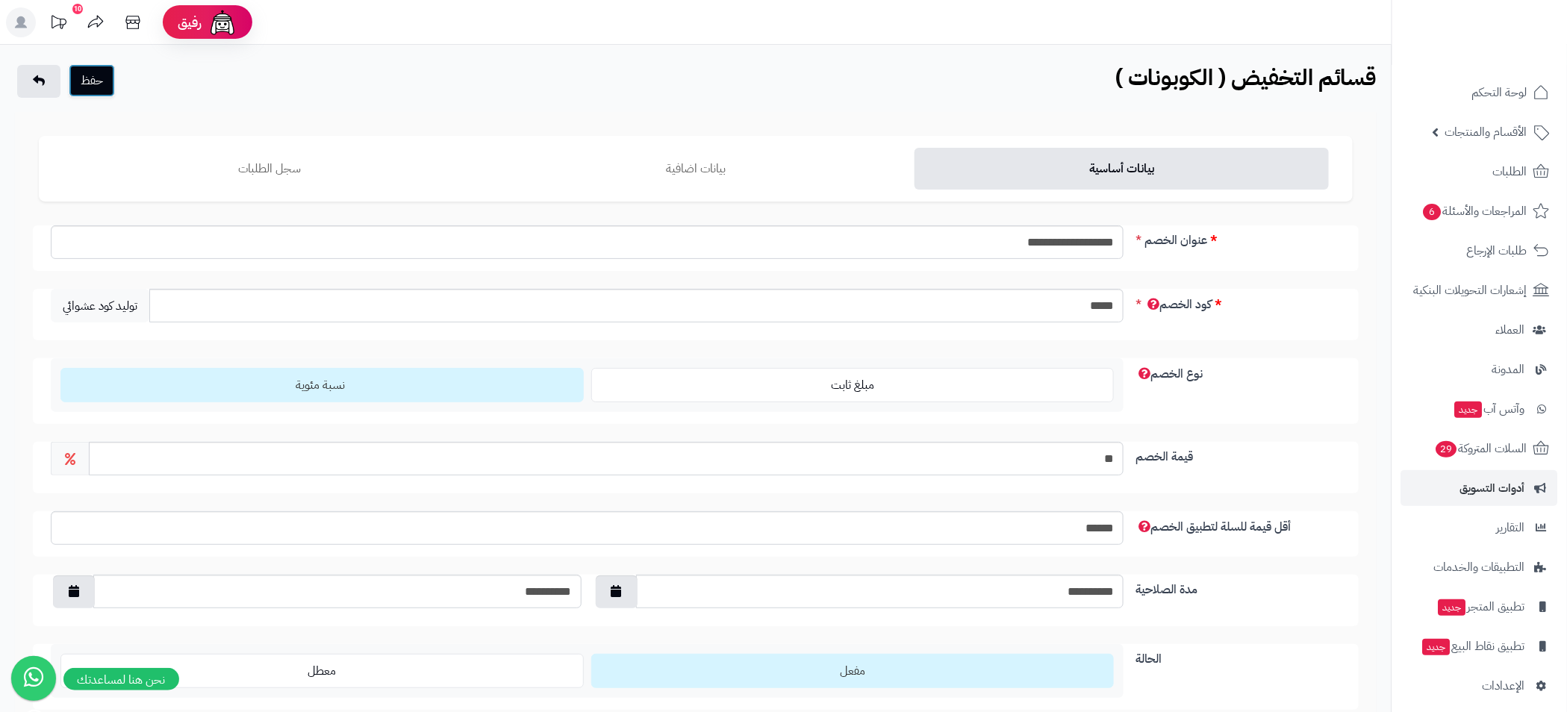
click at [93, 78] on button "حفظ" at bounding box center [92, 80] width 46 height 33
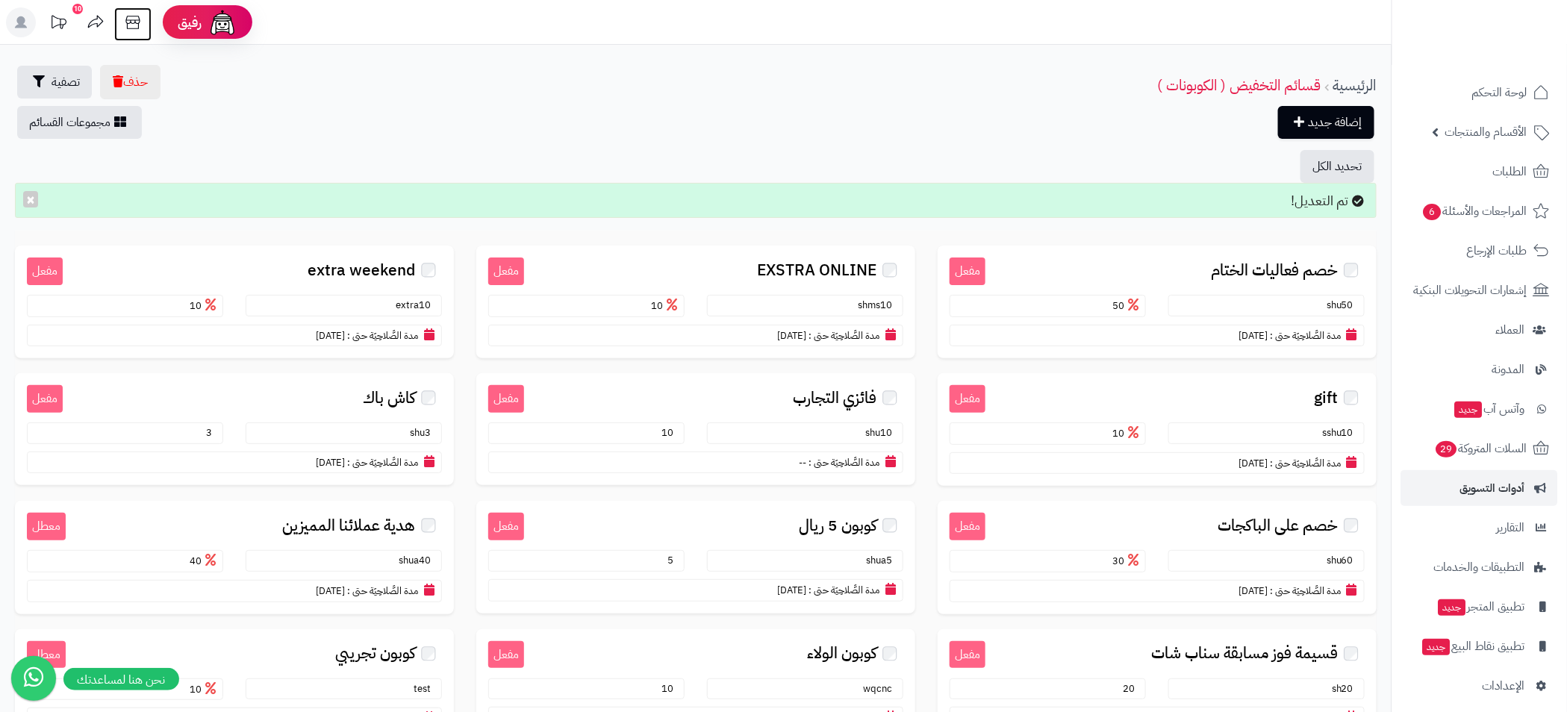
click at [124, 34] on icon at bounding box center [133, 22] width 30 height 30
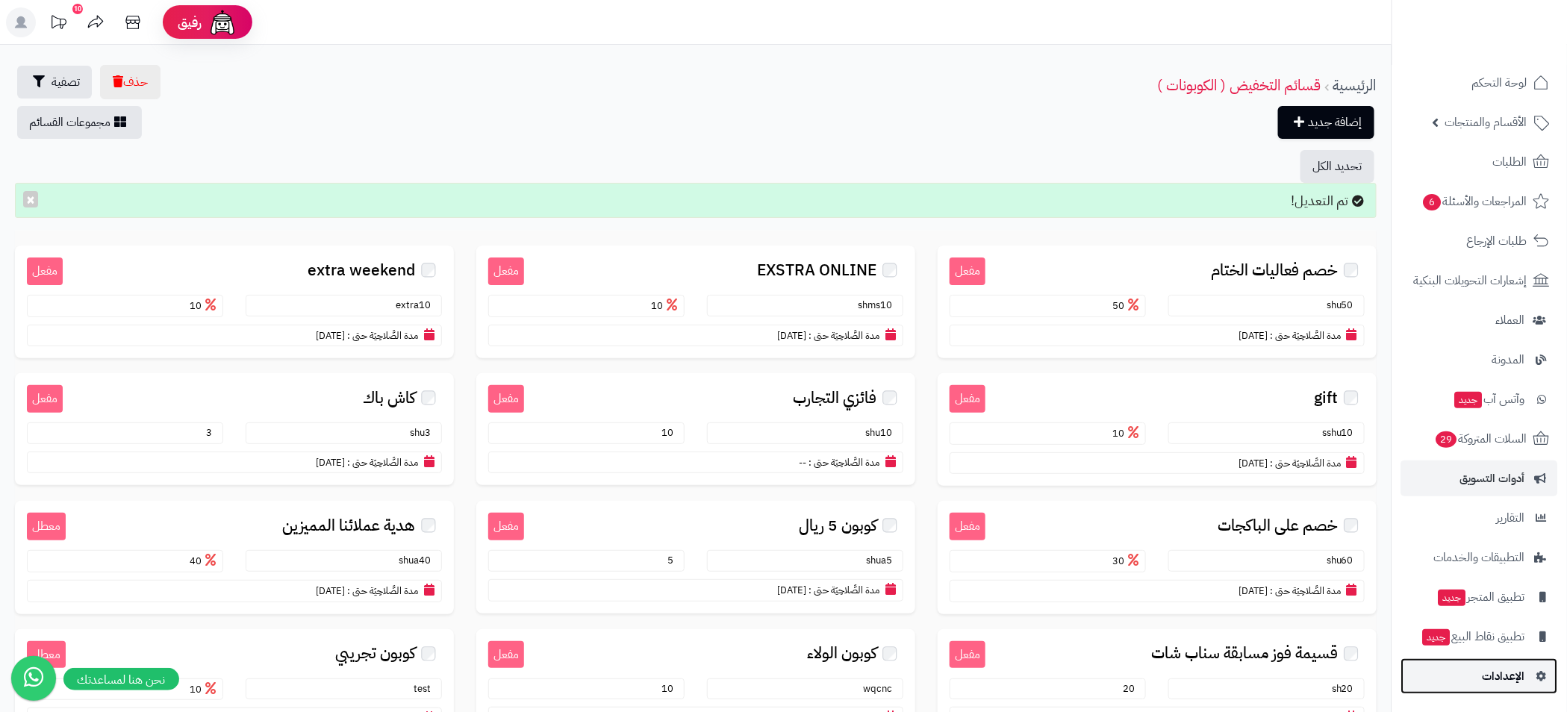
click at [1518, 669] on span "الإعدادات" at bounding box center [1503, 676] width 43 height 21
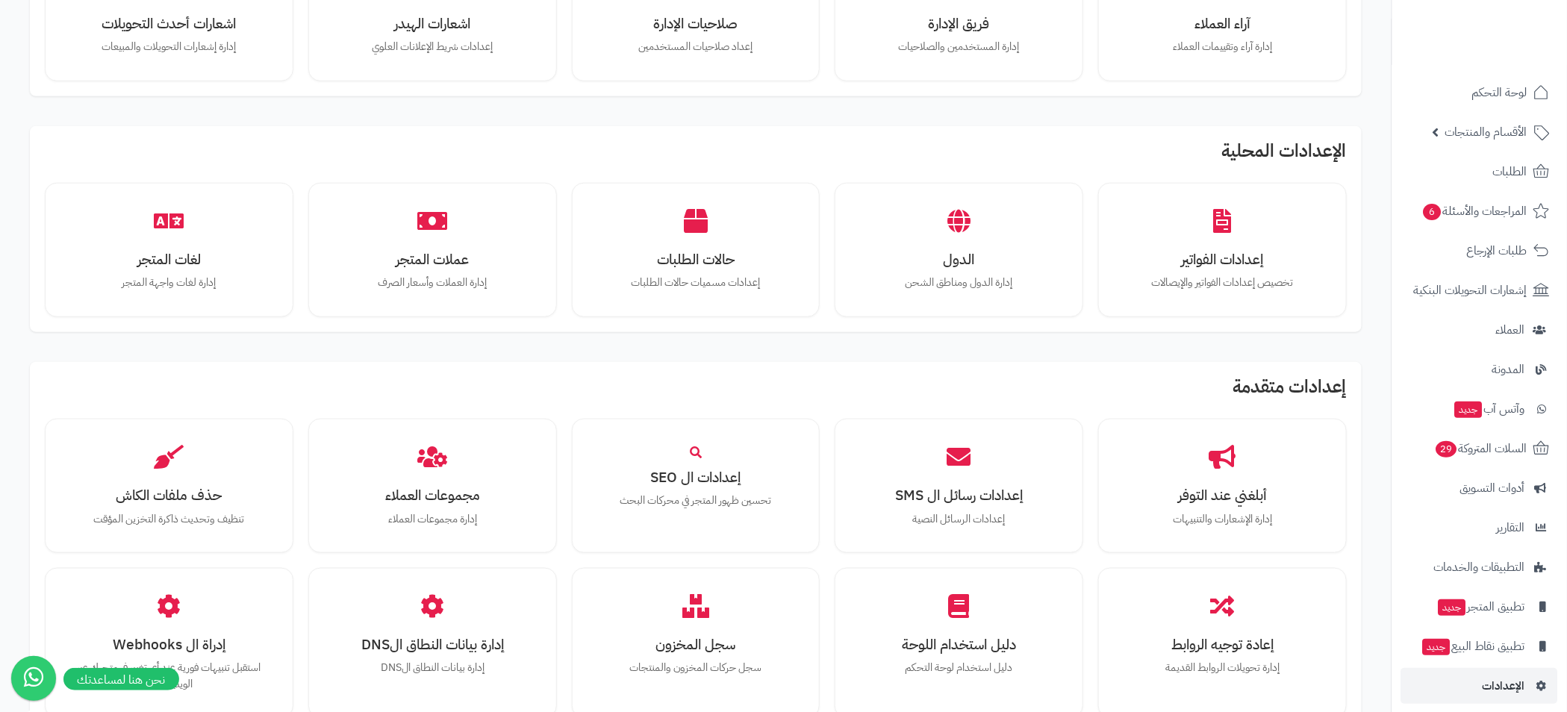
scroll to position [239, 0]
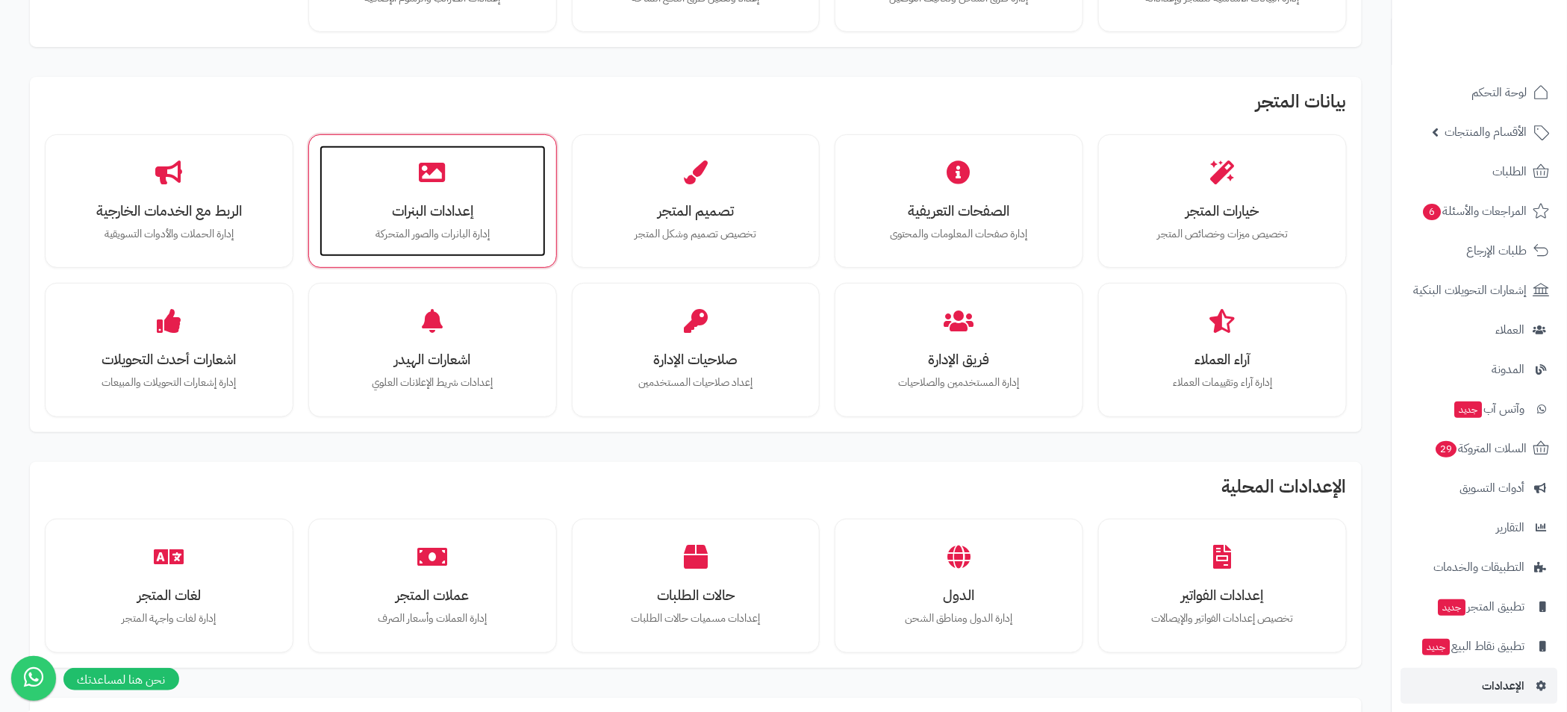
click at [445, 218] on h3 "إعدادات البنرات" at bounding box center [432, 211] width 196 height 16
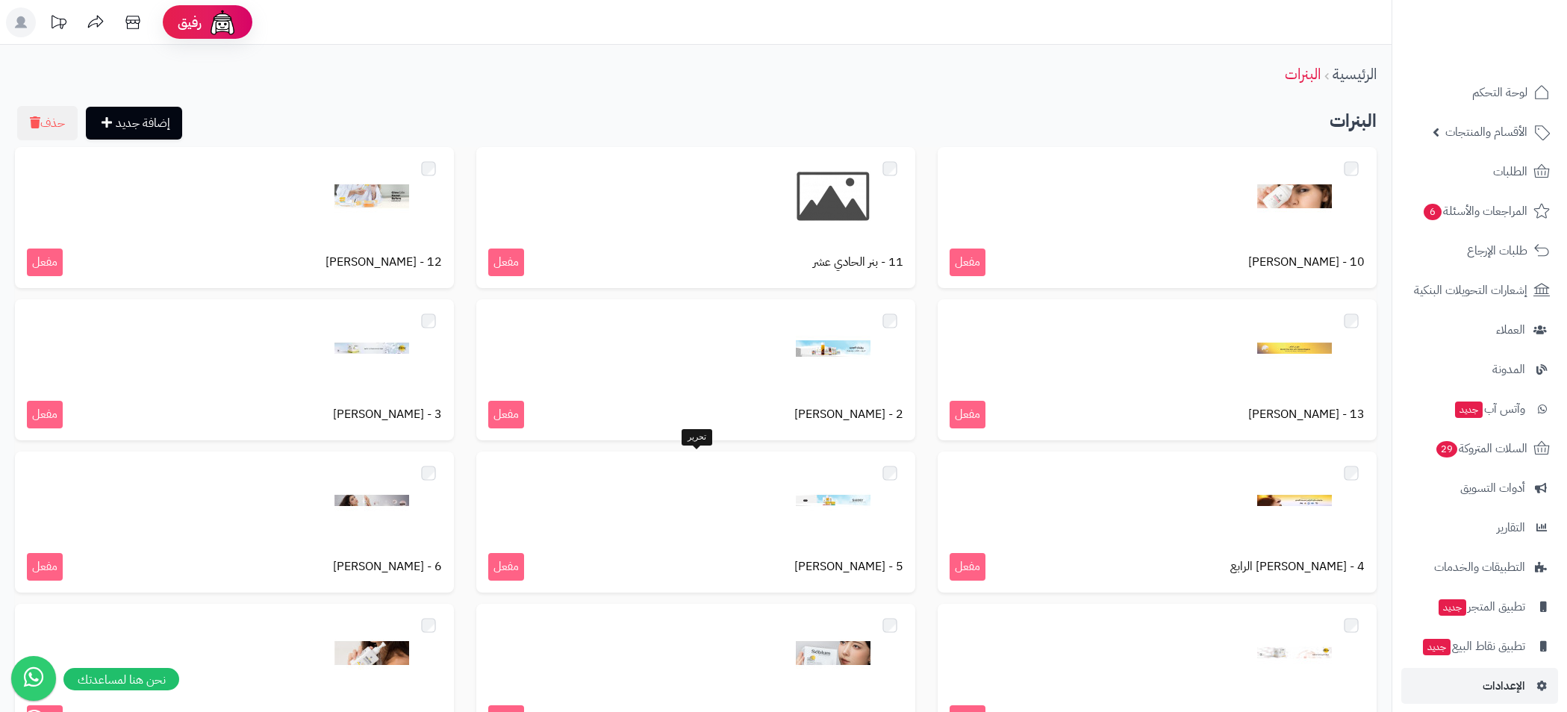
scroll to position [329, 0]
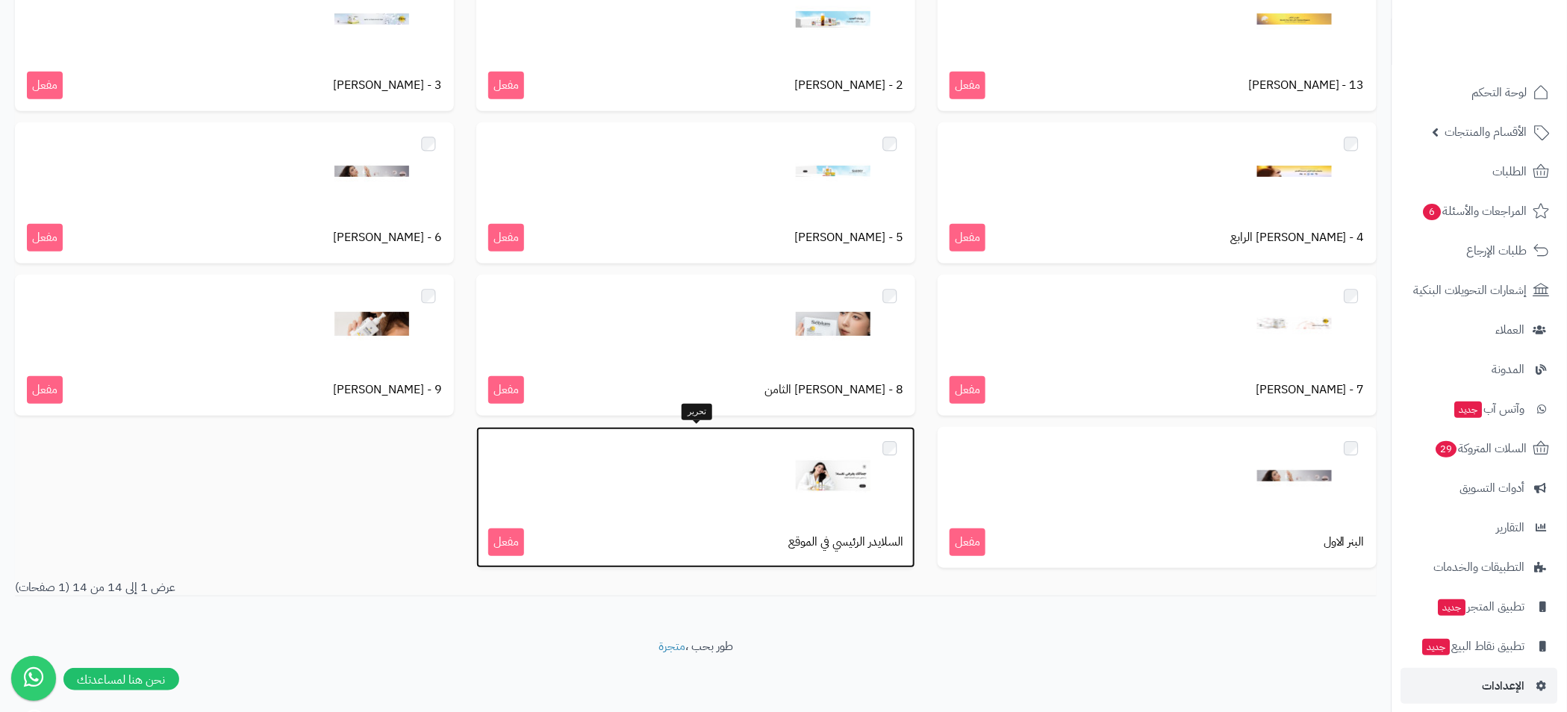
click at [787, 475] on div at bounding box center [695, 476] width 415 height 75
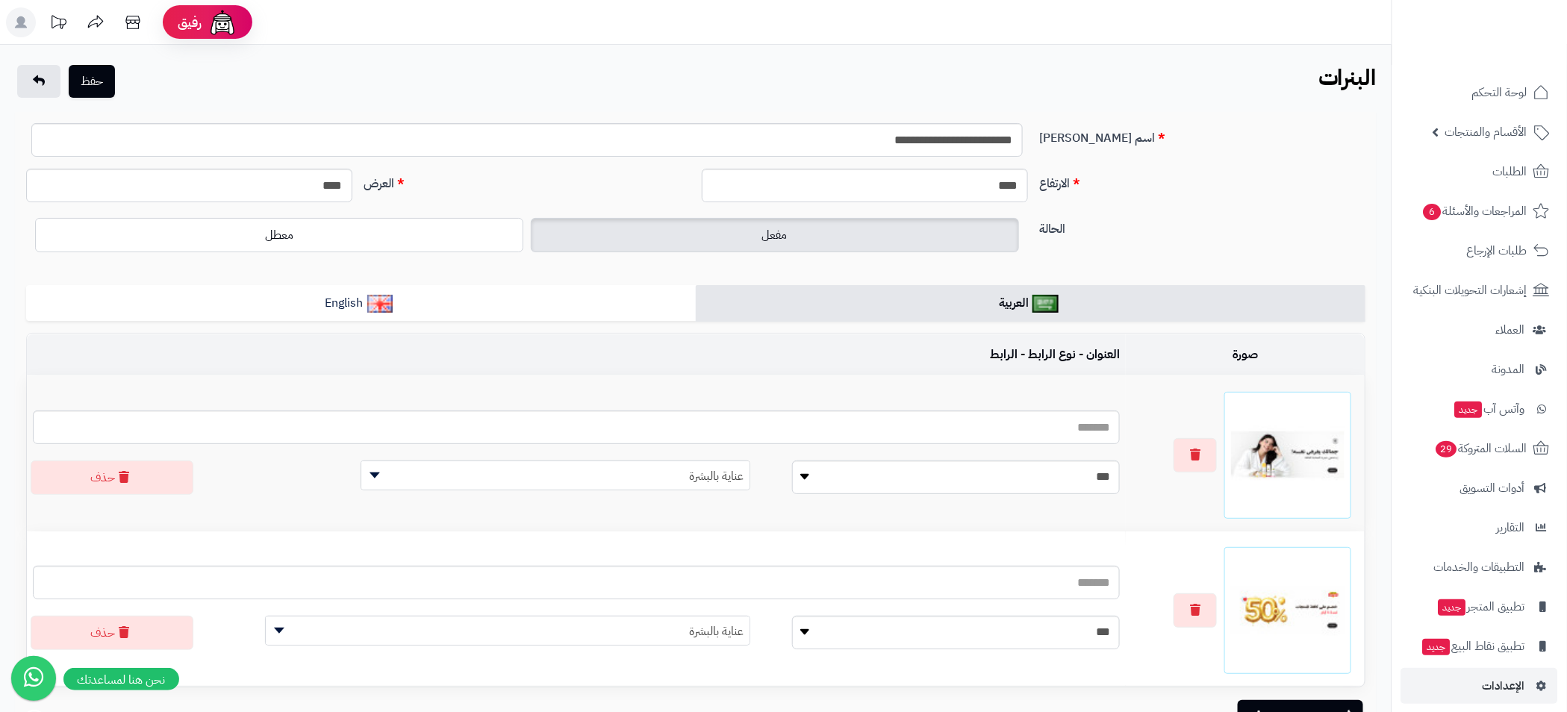
scroll to position [149, 0]
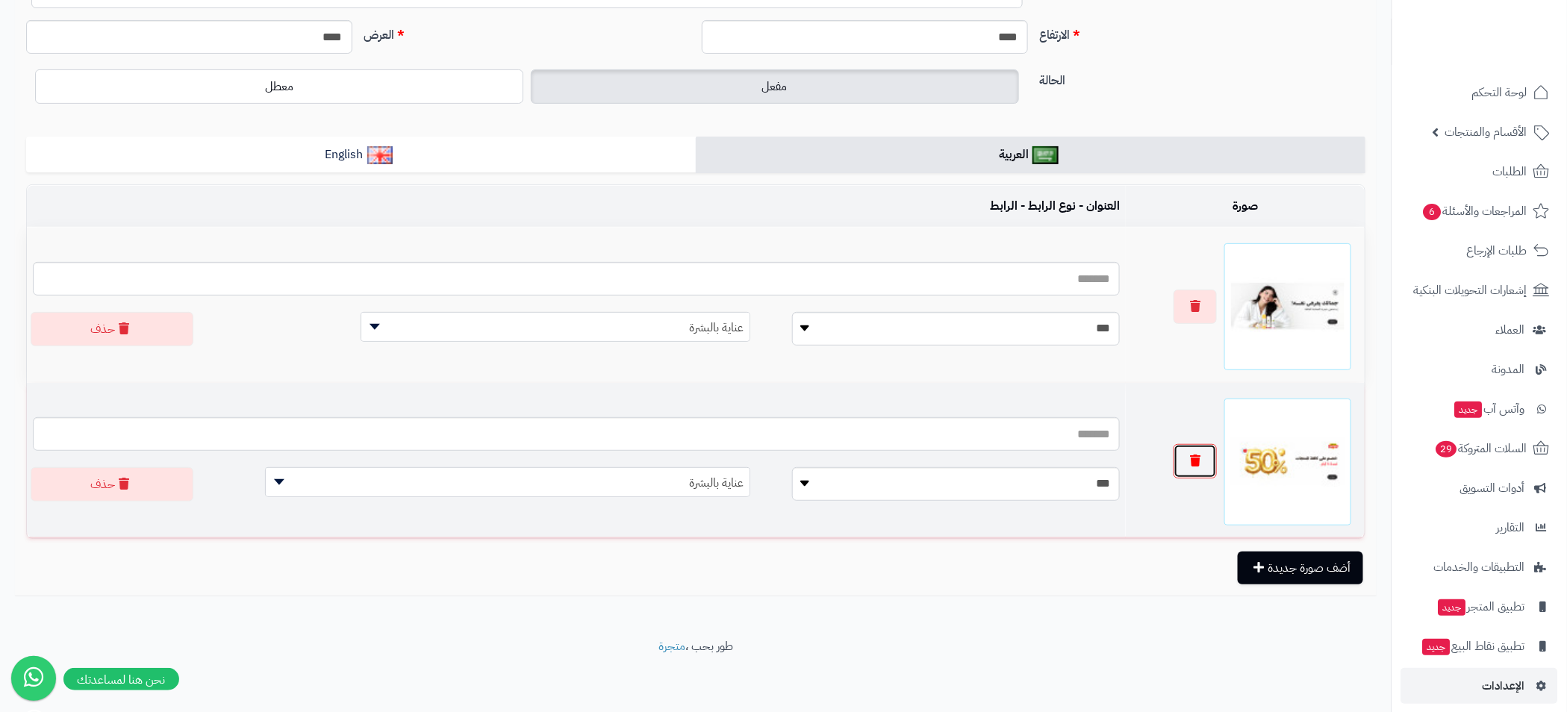
click at [1181, 463] on button "button" at bounding box center [1194, 461] width 43 height 34
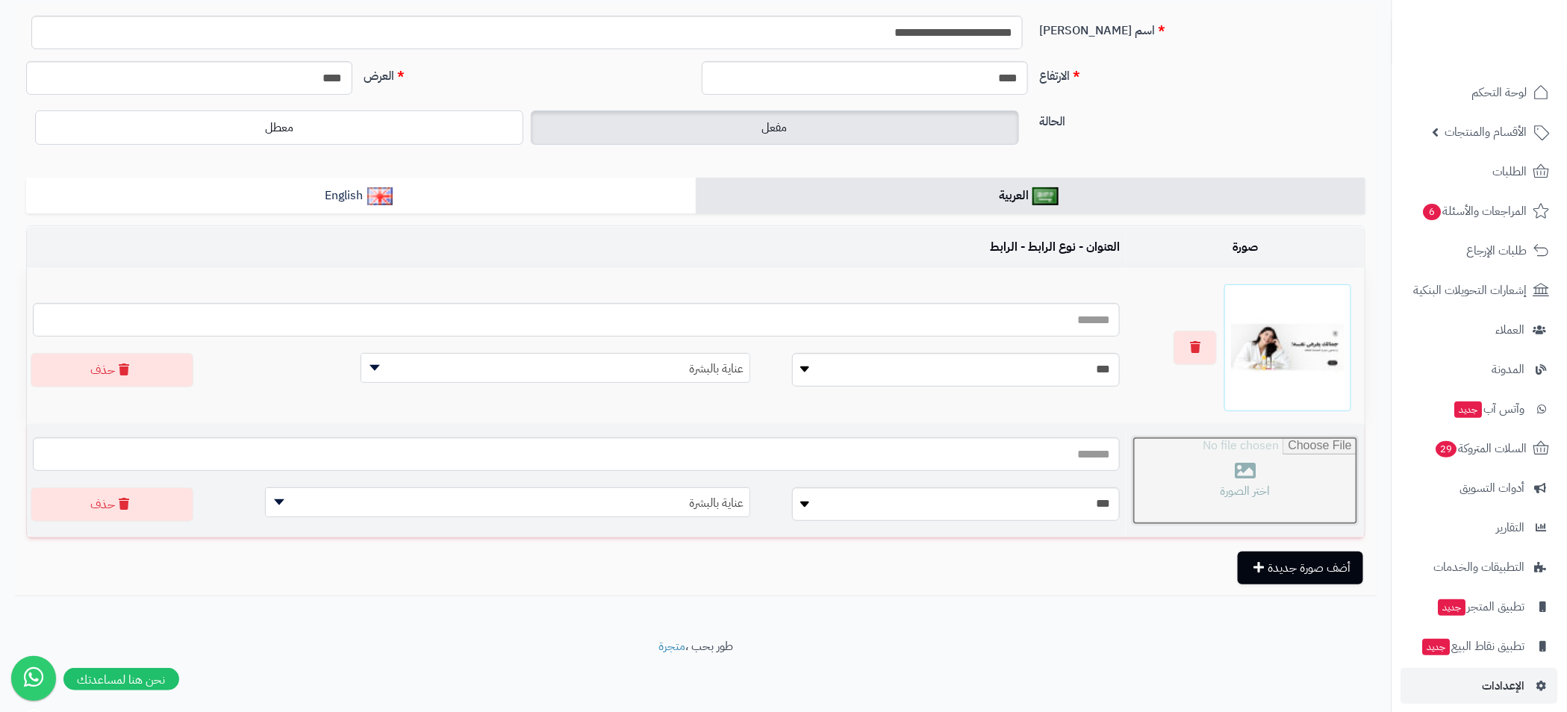
click at [1240, 477] on input "file" at bounding box center [1244, 481] width 225 height 88
type input "**********"
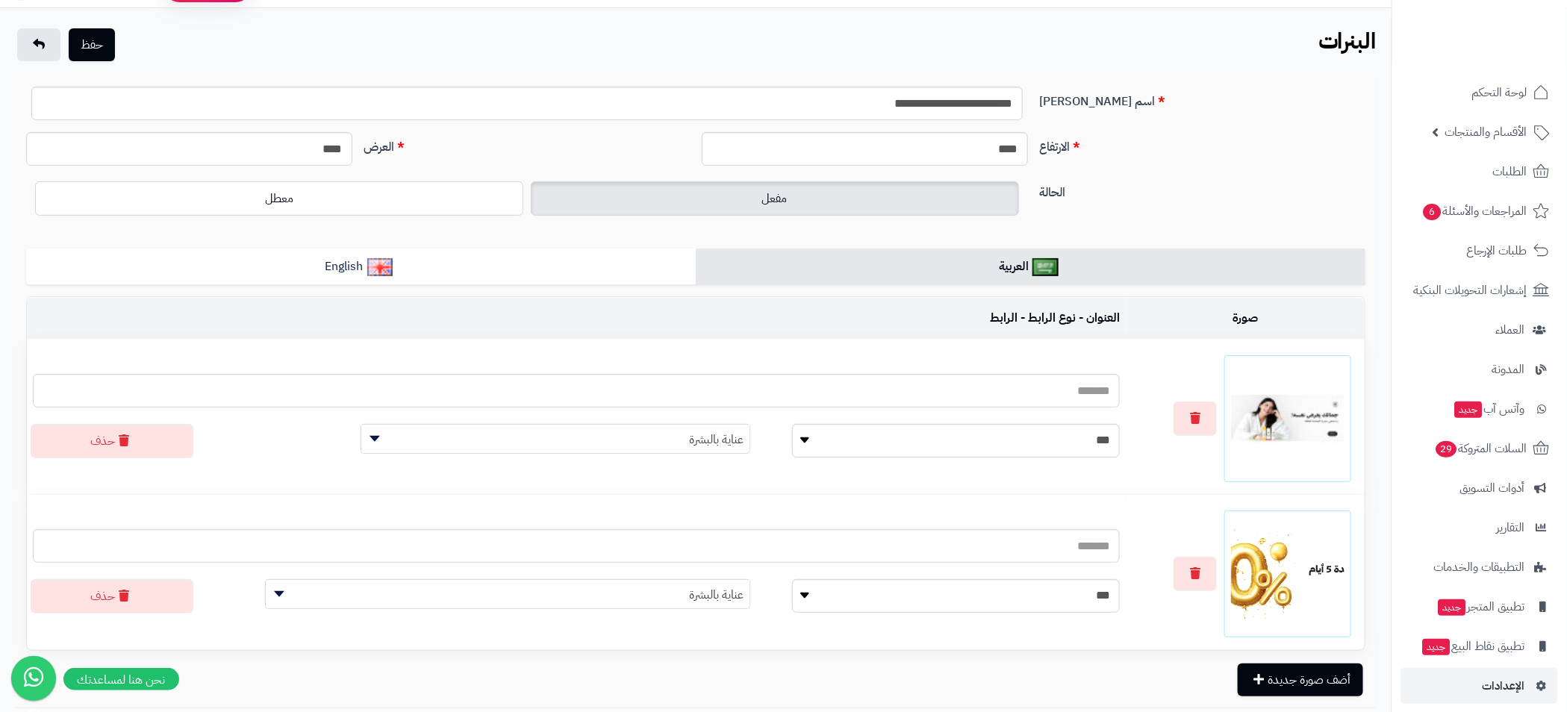
scroll to position [0, 0]
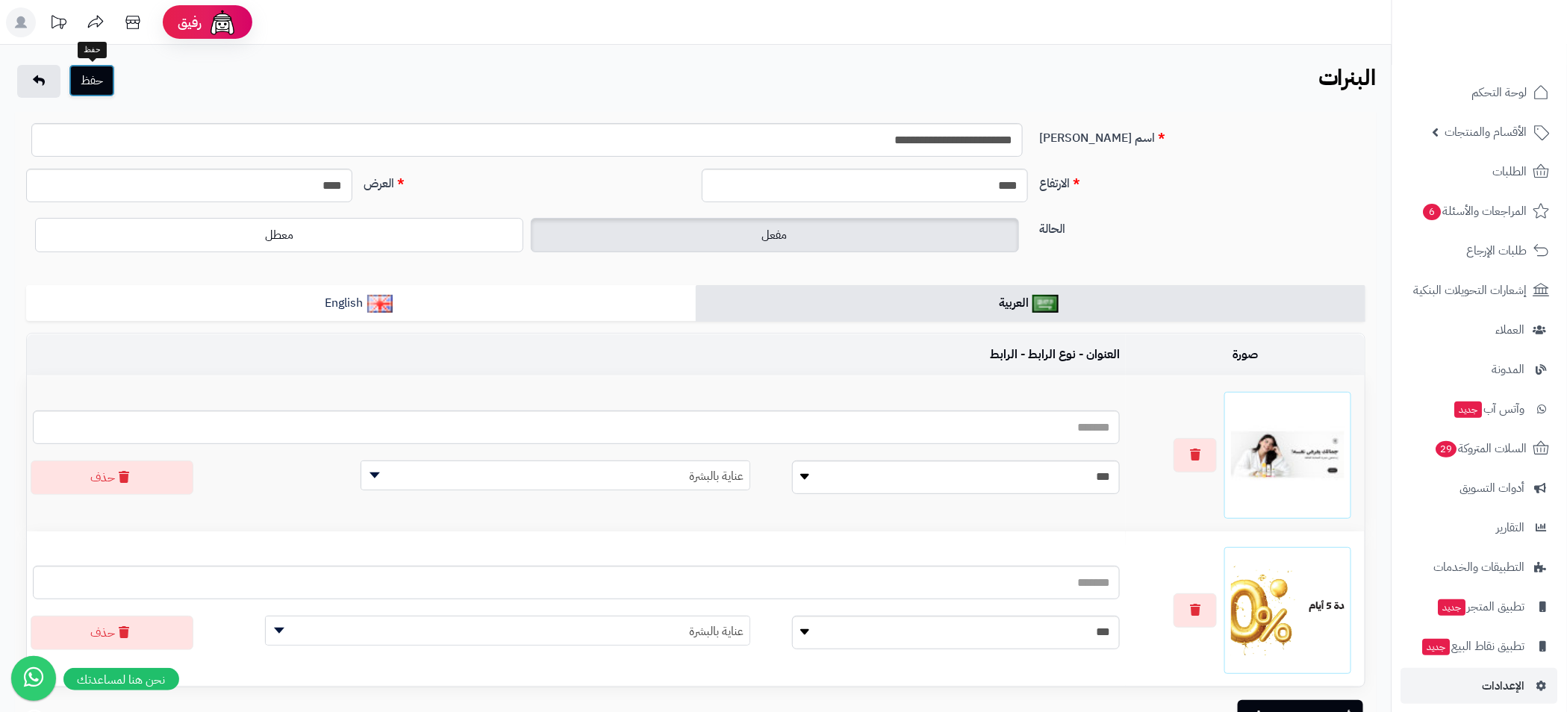
click at [98, 74] on button "حفظ" at bounding box center [92, 80] width 46 height 33
